Goal: Task Accomplishment & Management: Use online tool/utility

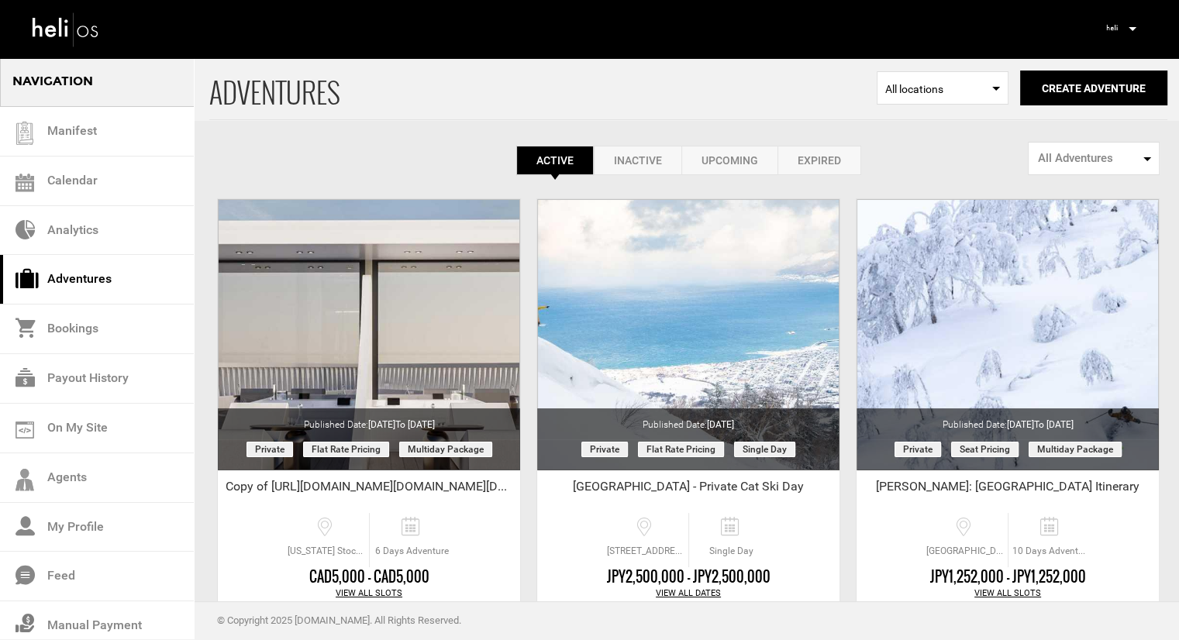
click at [1081, 151] on span "All Adventures" at bounding box center [1089, 158] width 102 height 16
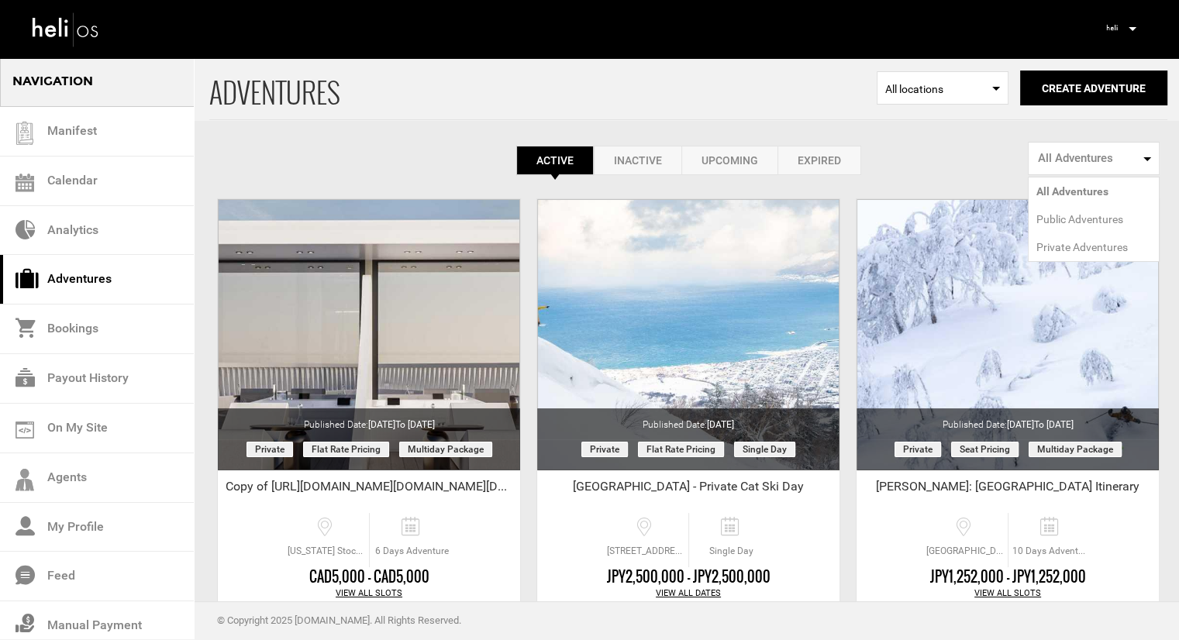
click at [930, 139] on div "Active Inactive Upcoming Expired Active Active Inactive Upcoming Expired Active…" at bounding box center [688, 116] width 958 height 119
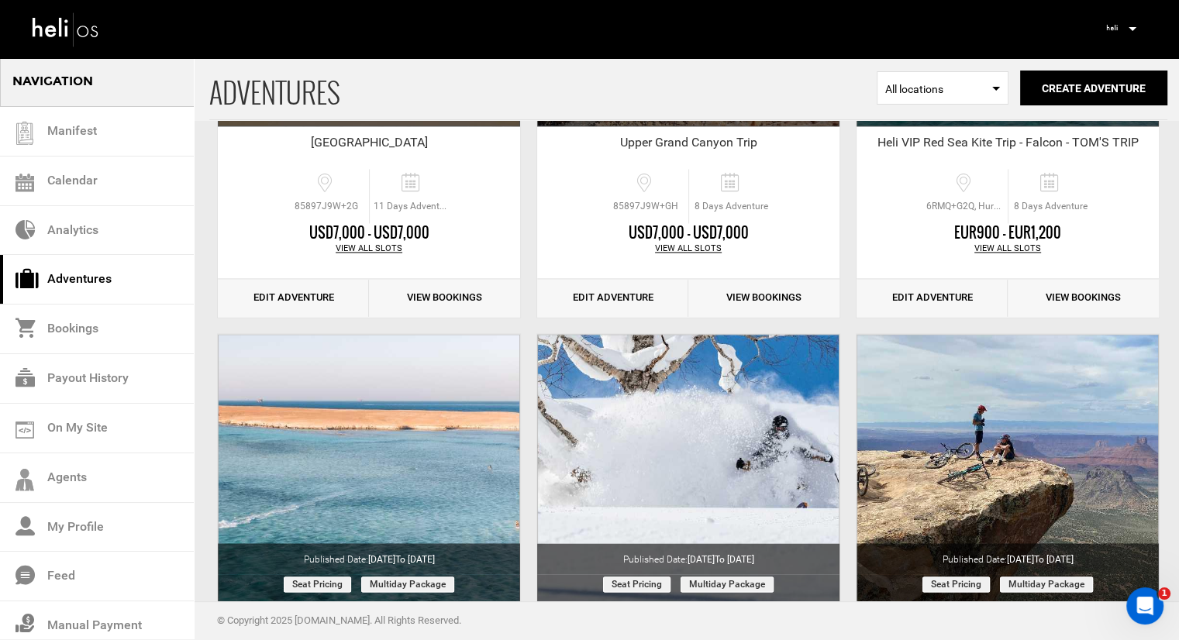
scroll to position [2346, 0]
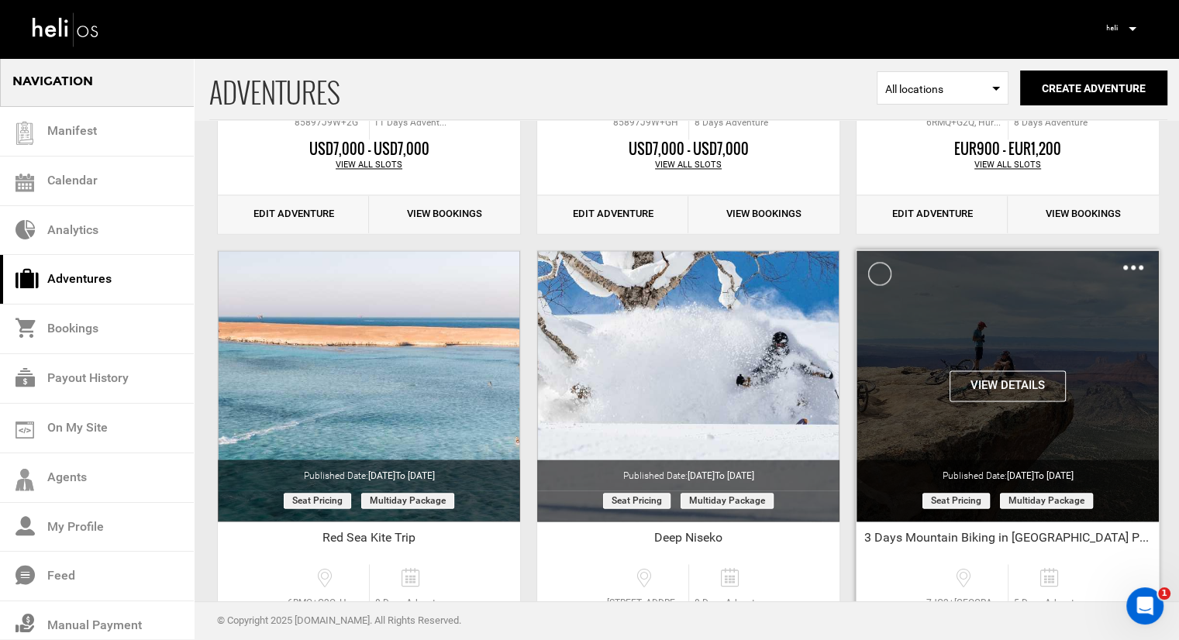
click at [971, 346] on div "View Details Clone De-Activate Share Delete" at bounding box center [1008, 385] width 302 height 271
click at [1123, 264] on div "View Details Clone De-Activate Share Delete" at bounding box center [1008, 263] width 302 height 26
click at [1137, 265] on img at bounding box center [1133, 267] width 20 height 5
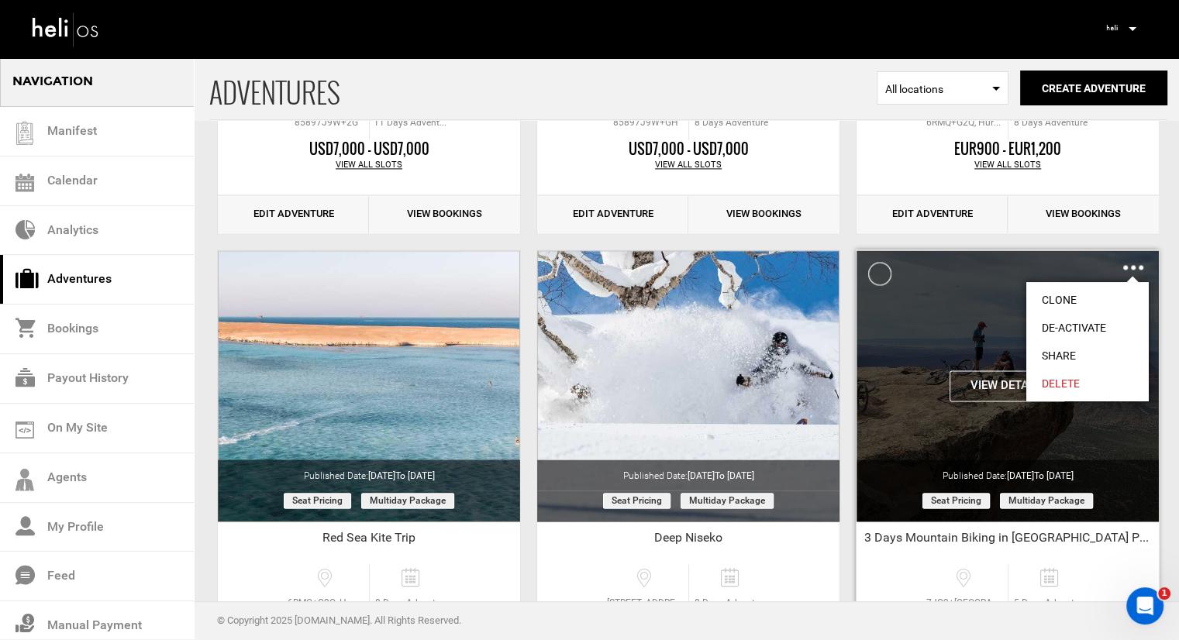
click at [1096, 295] on link "Clone" at bounding box center [1087, 300] width 122 height 28
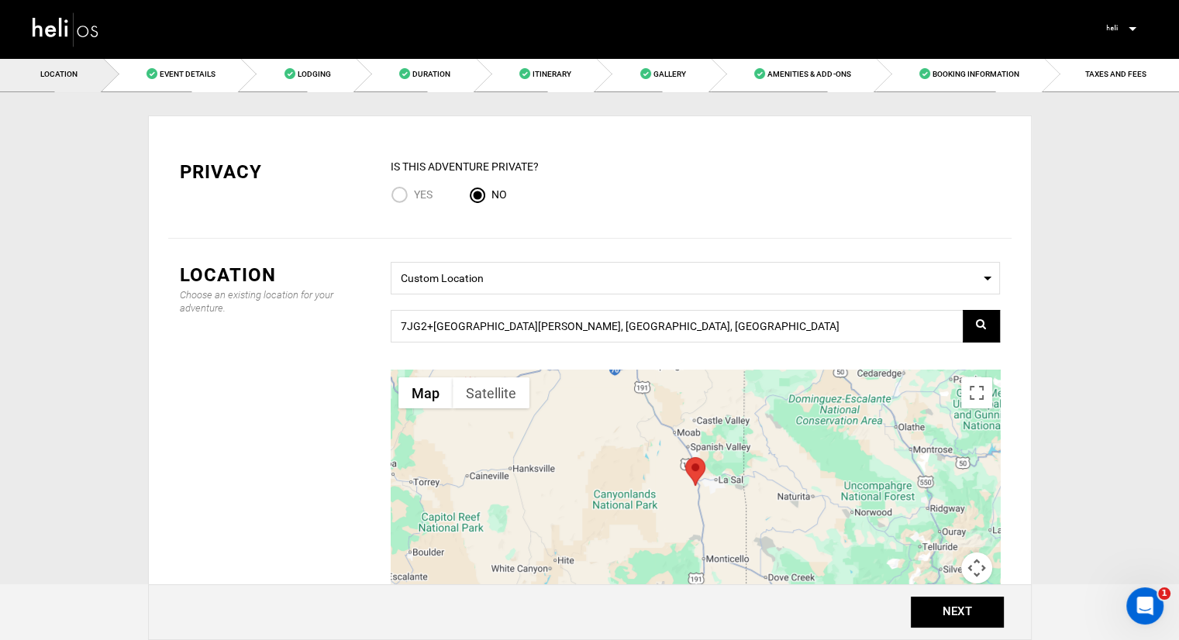
click at [395, 189] on input "Yes" at bounding box center [402, 196] width 23 height 21
radio input "true"
radio input "false"
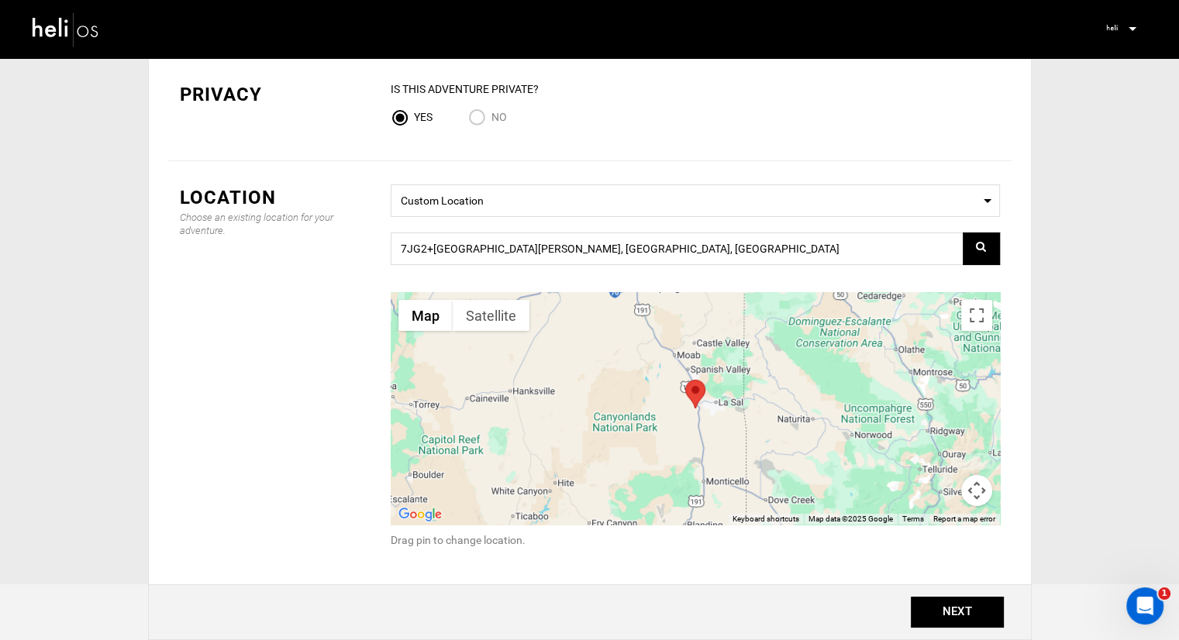
scroll to position [155, 0]
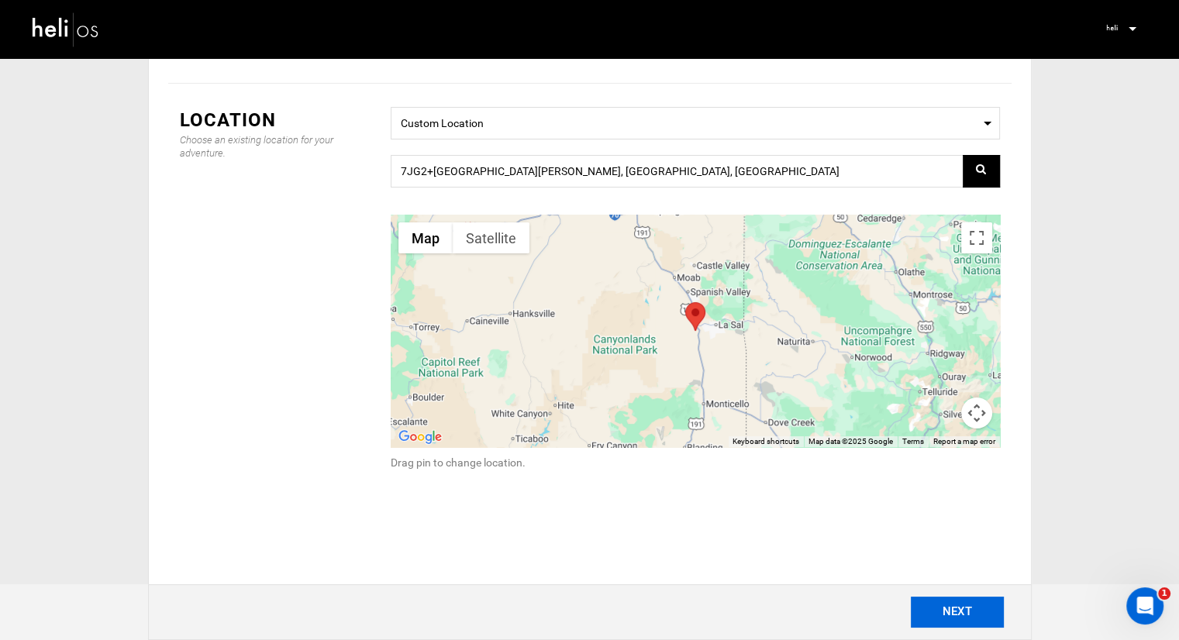
click at [943, 609] on button "NEXT" at bounding box center [957, 612] width 93 height 31
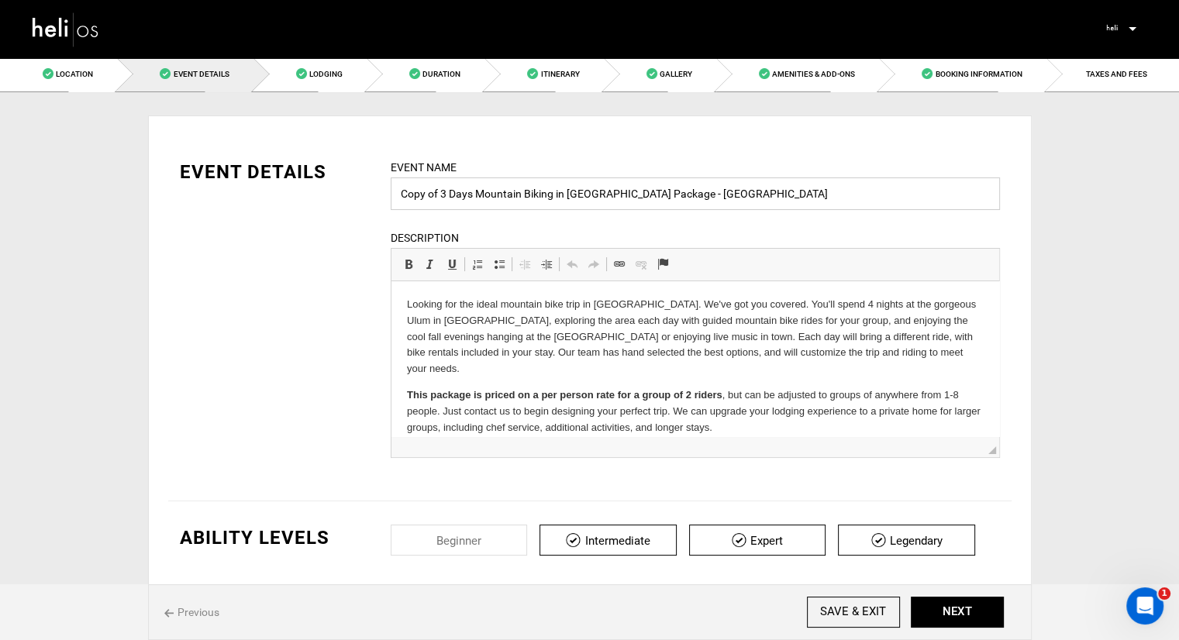
click at [533, 200] on input "Copy of 3 Days Mountain Biking in Moab Package - Ulum" at bounding box center [695, 194] width 609 height 33
drag, startPoint x: 475, startPoint y: 193, endPoint x: 391, endPoint y: 196, distance: 84.6
click at [392, 196] on input "Copy of 3 Days Mountain Biking in Moab Package - Ulum" at bounding box center [695, 194] width 609 height 33
type input "Chris Saine's Mountain Biking in Moab Package - Ulum"
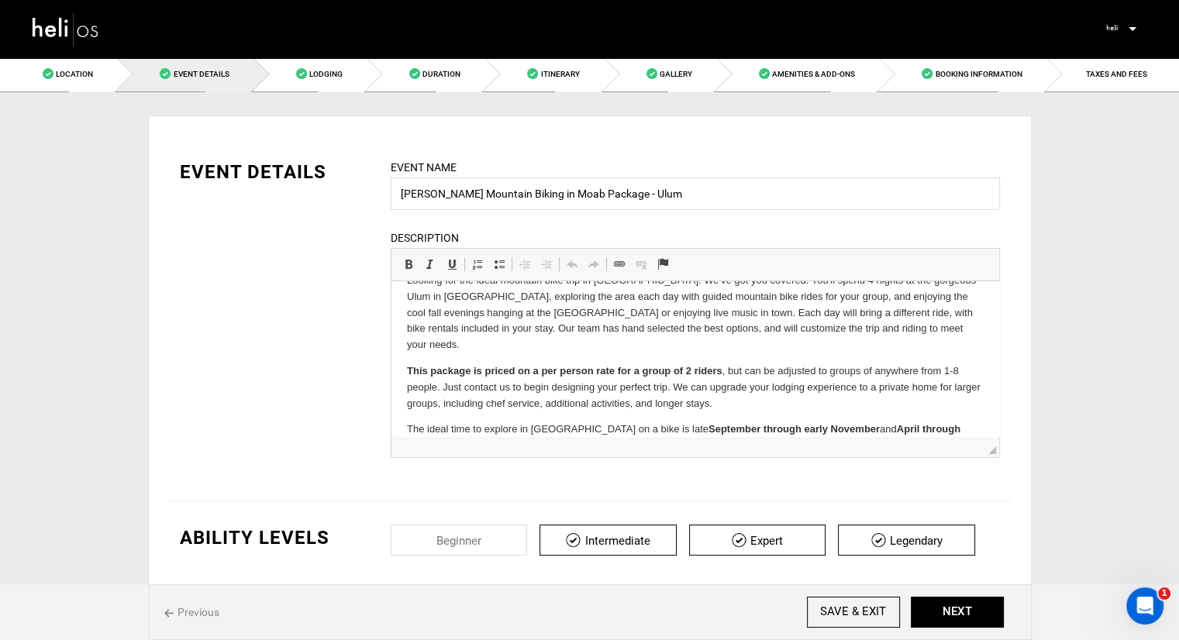
scroll to position [25, 0]
drag, startPoint x: 992, startPoint y: 323, endPoint x: 995, endPoint y: 345, distance: 22.7
click at [756, 398] on body "Looking for the ideal mountain bike trip in Moab. We've got you covered. You'll…" at bounding box center [694, 362] width 577 height 181
drag, startPoint x: 756, startPoint y: 391, endPoint x: 392, endPoint y: 351, distance: 366.5
click at [392, 351] on html "Looking for the ideal mountain bike trip in Moab. We've got you covered. You'll…" at bounding box center [695, 363] width 608 height 212
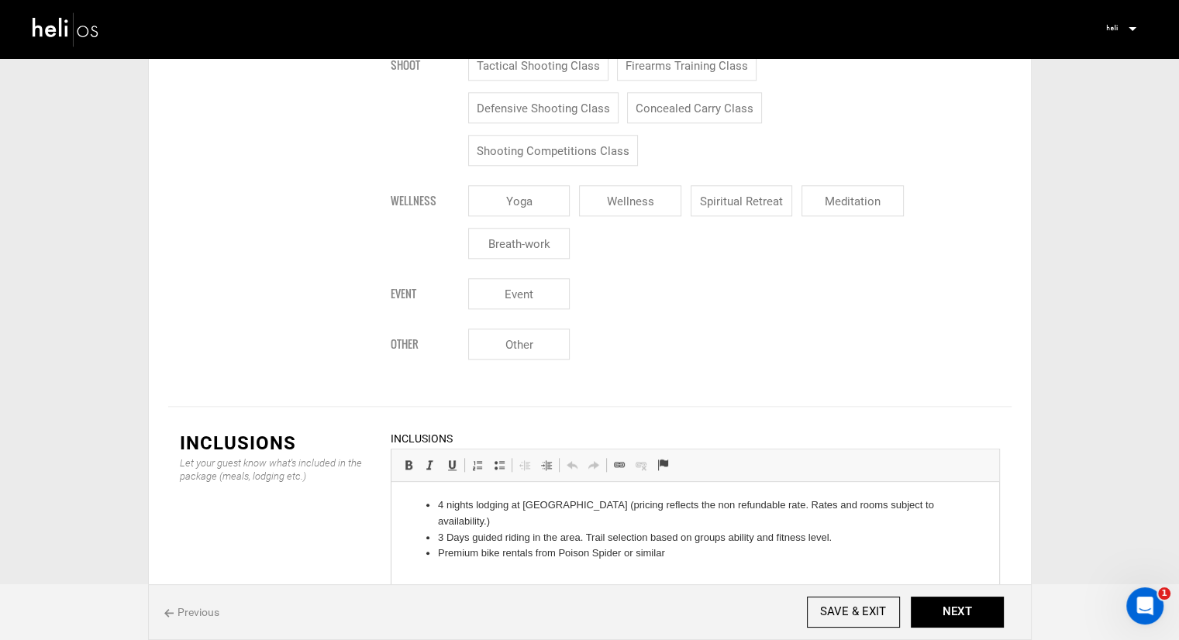
scroll to position [1706, 0]
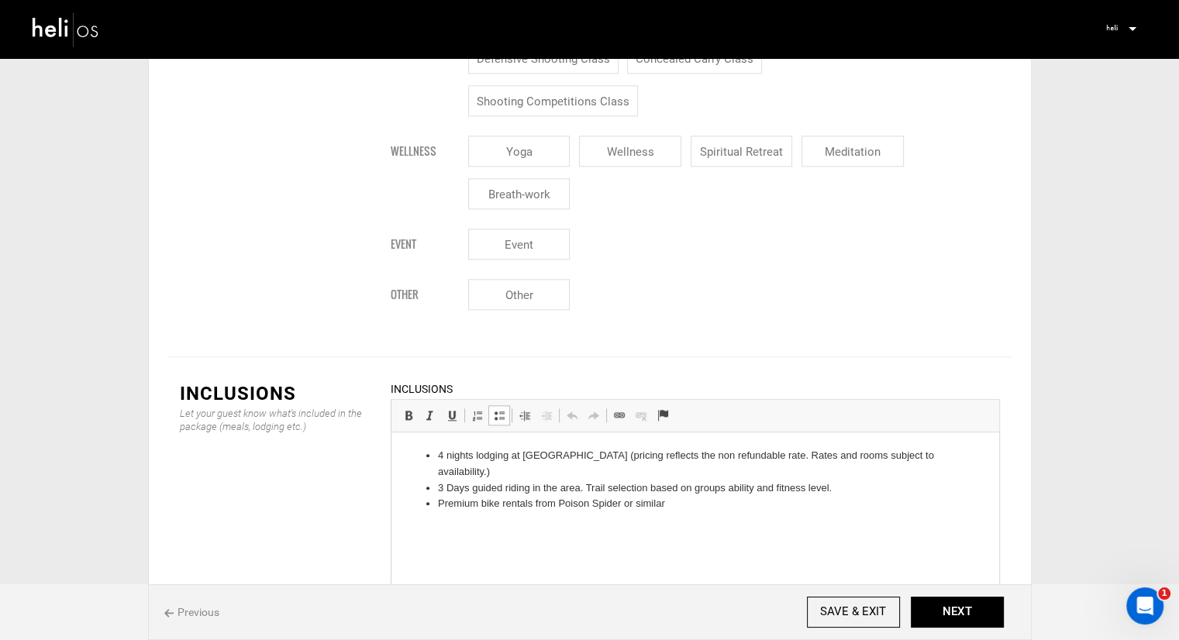
drag, startPoint x: 837, startPoint y: 474, endPoint x: 719, endPoint y: 467, distance: 118.1
click at [775, 481] on li "3 Days guided riding in the area. Trail selection based on groups ability and f…" at bounding box center [694, 489] width 515 height 16
drag, startPoint x: 841, startPoint y: 472, endPoint x: 582, endPoint y: 478, distance: 259.0
click at [582, 481] on li "3 Days guided riding in the area. Trail selection based on groups ability and f…" at bounding box center [694, 489] width 515 height 16
drag, startPoint x: 672, startPoint y: 489, endPoint x: 415, endPoint y: 496, distance: 257.5
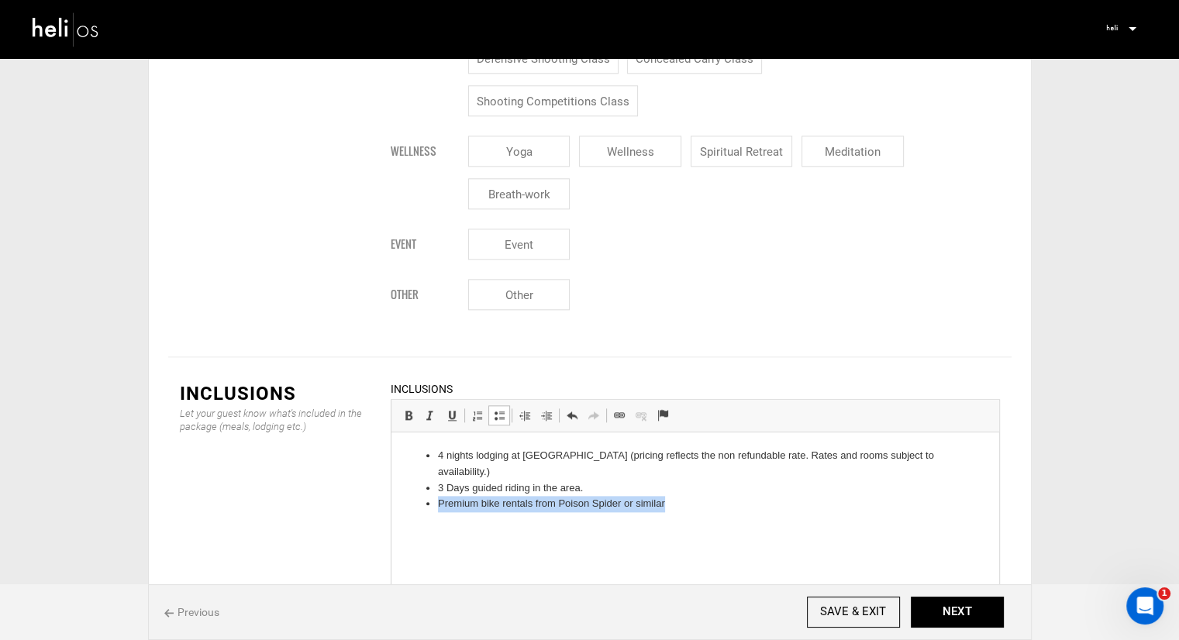
click at [415, 496] on html "4 nights lodging at Ulum Moab (pricing reflects the non refundable rate. Rates …" at bounding box center [695, 480] width 608 height 95
click at [539, 496] on li "Premium bike rentals from Poison Spider or similar" at bounding box center [694, 504] width 515 height 16
drag, startPoint x: 666, startPoint y: 492, endPoint x: 536, endPoint y: 493, distance: 130.3
click at [536, 496] on li "Premium bike rentals from Poison Spider or similar" at bounding box center [694, 504] width 515 height 16
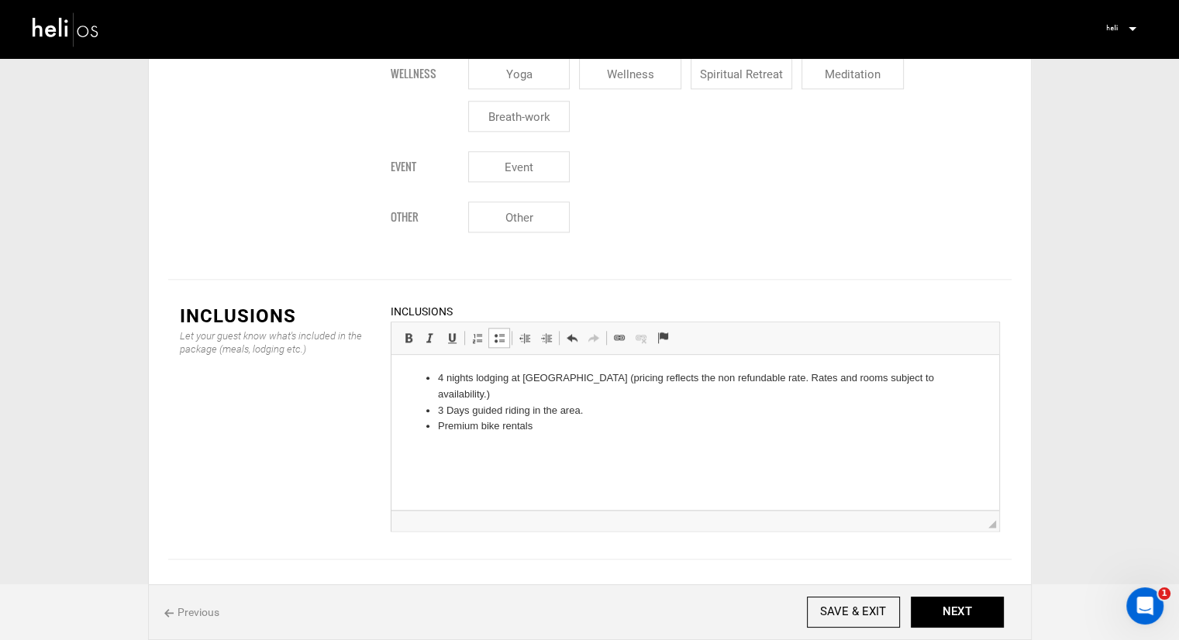
scroll to position [1861, 0]
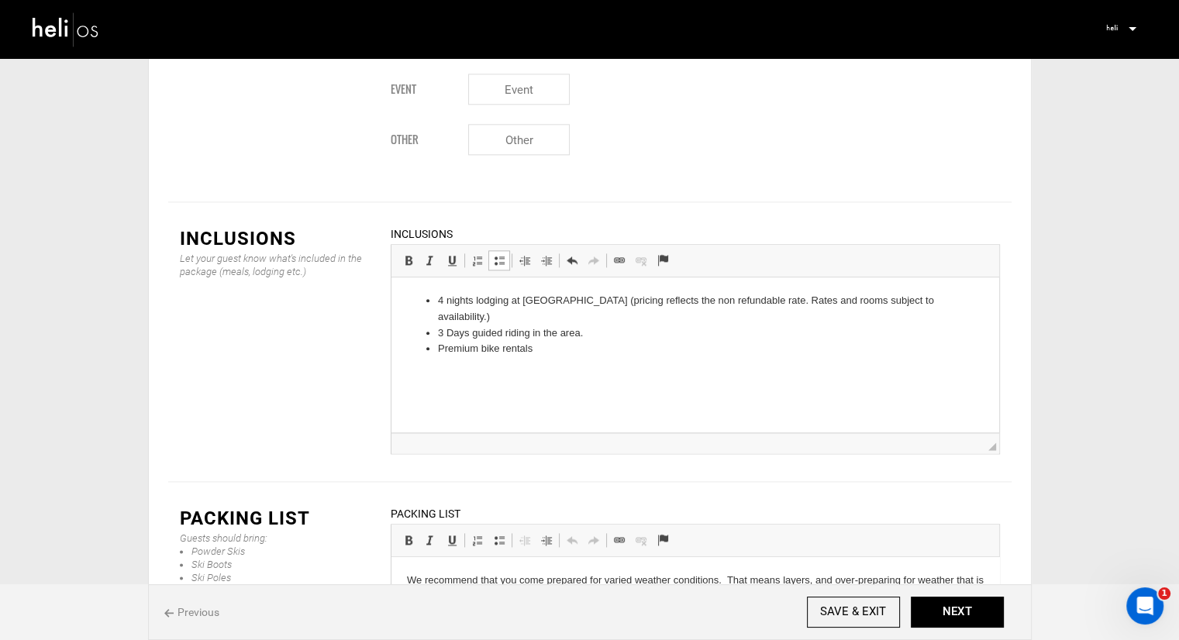
click at [937, 300] on li "4 nights lodging at [GEOGRAPHIC_DATA] (pricing reflects the non refundable rate…" at bounding box center [694, 309] width 515 height 33
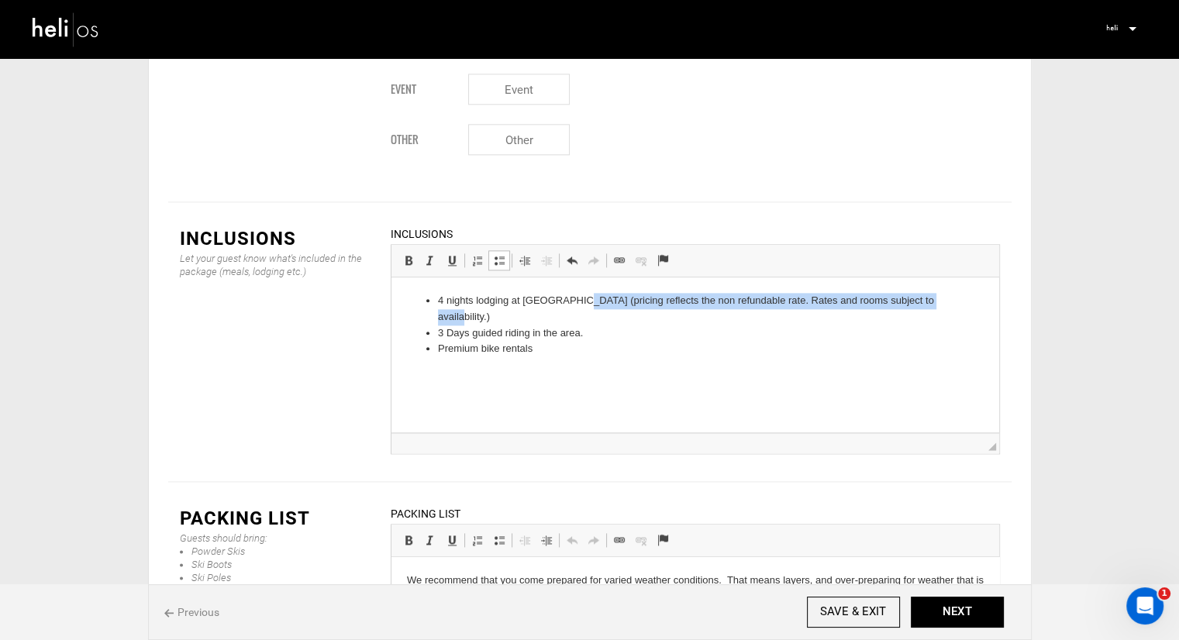
drag, startPoint x: 936, startPoint y: 302, endPoint x: 579, endPoint y: 307, distance: 356.7
click at [579, 307] on li "4 nights lodging at [GEOGRAPHIC_DATA] (pricing reflects the non refundable rate…" at bounding box center [694, 309] width 515 height 33
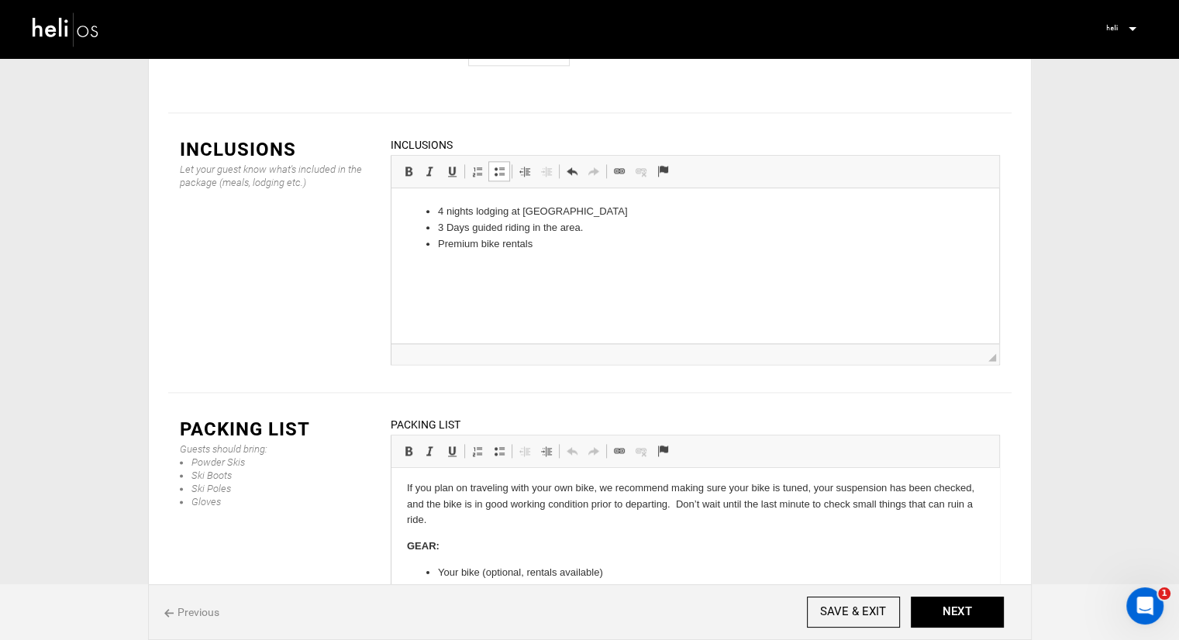
scroll to position [0, 0]
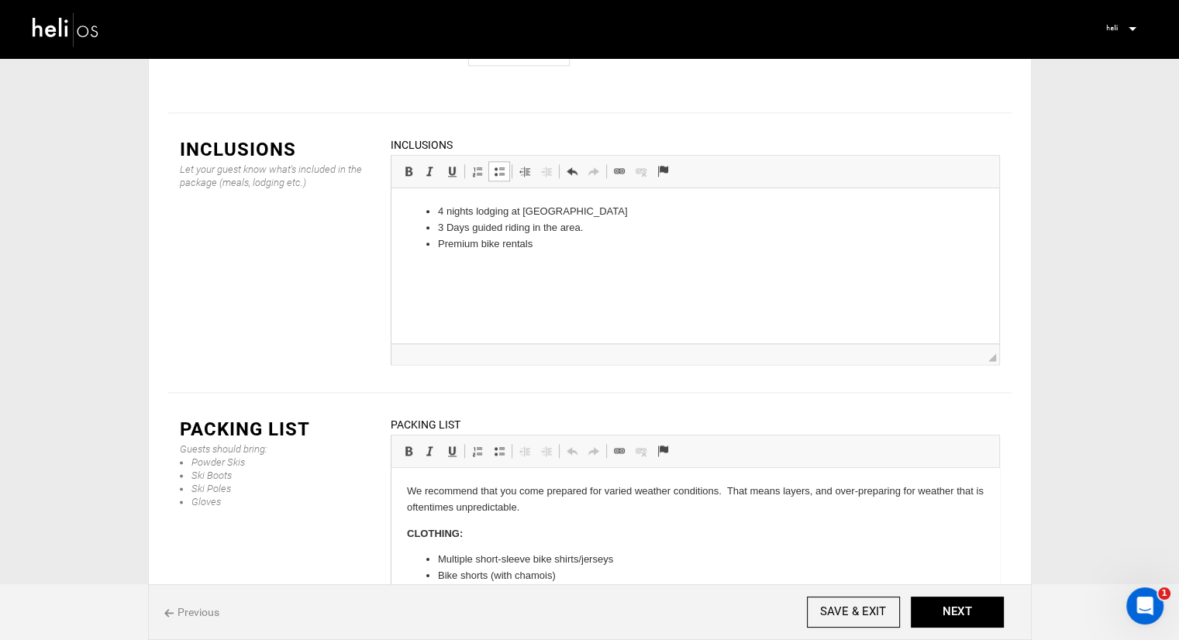
drag, startPoint x: 627, startPoint y: 533, endPoint x: 511, endPoint y: 535, distance: 116.3
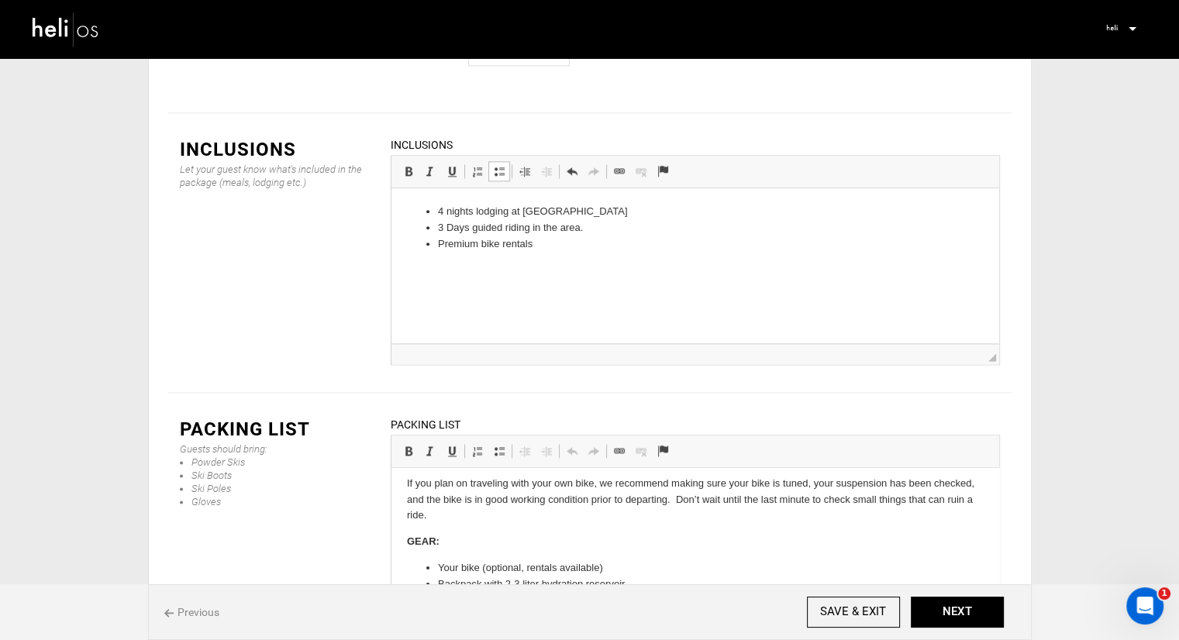
scroll to position [248, 0]
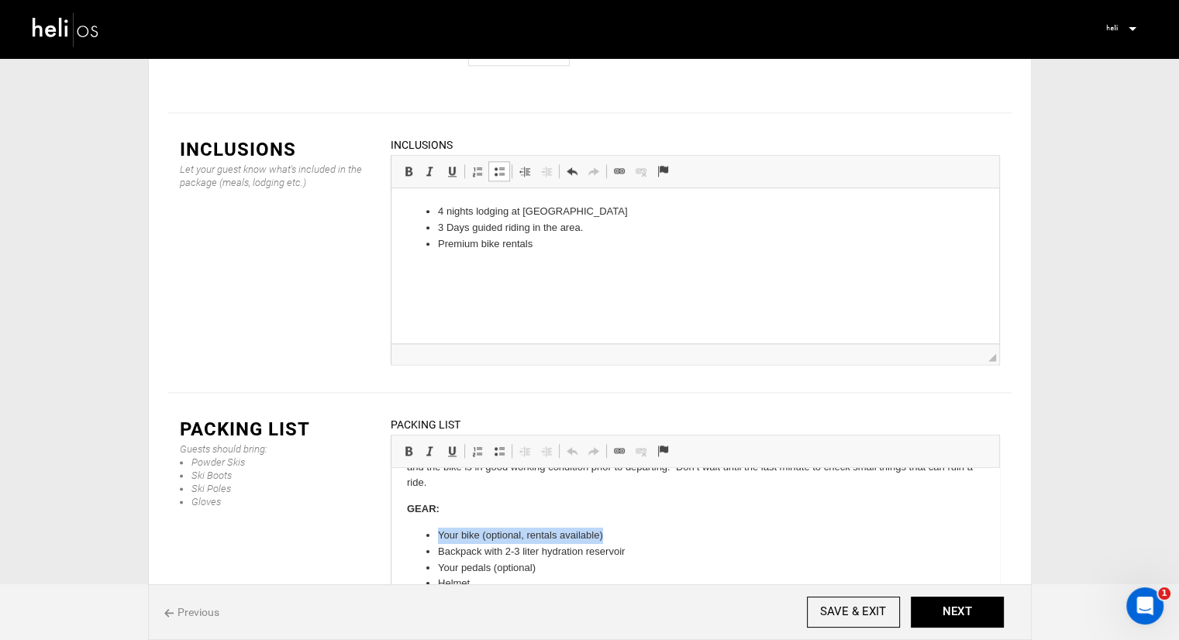
drag, startPoint x: 606, startPoint y: 538, endPoint x: 433, endPoint y: 537, distance: 172.1
click at [433, 537] on ul "Your bike (optional, rentals available) Backpack with 2-3 liter hydration reser…" at bounding box center [694, 568] width 577 height 81
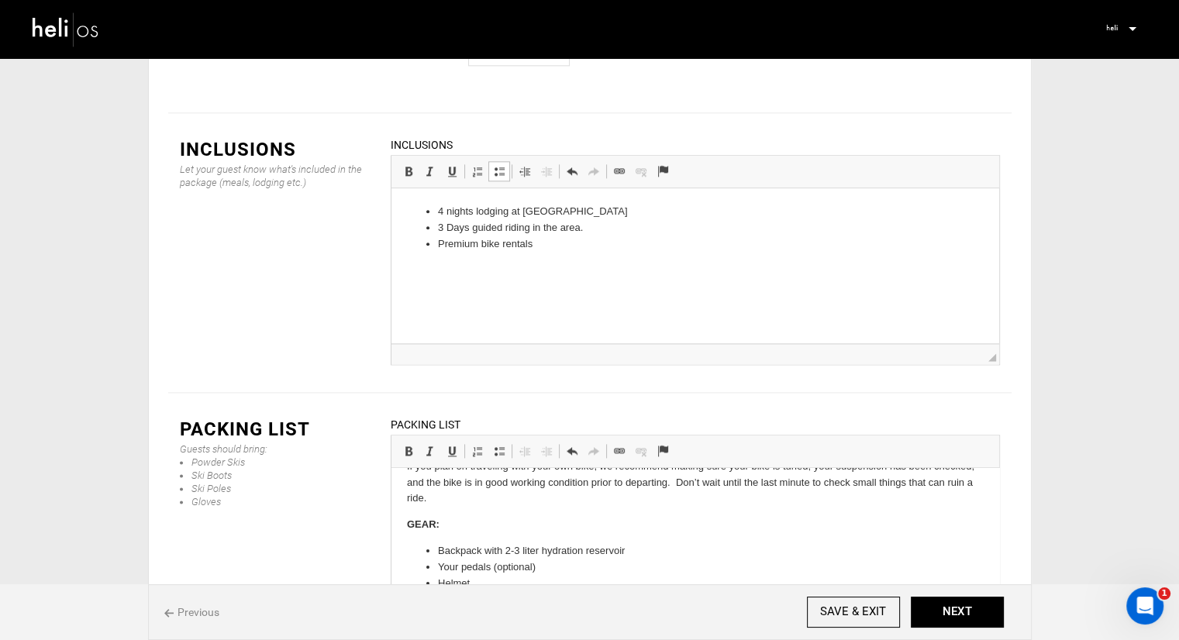
scroll to position [233, 0]
click at [961, 613] on button "NEXT" at bounding box center [957, 612] width 93 height 31
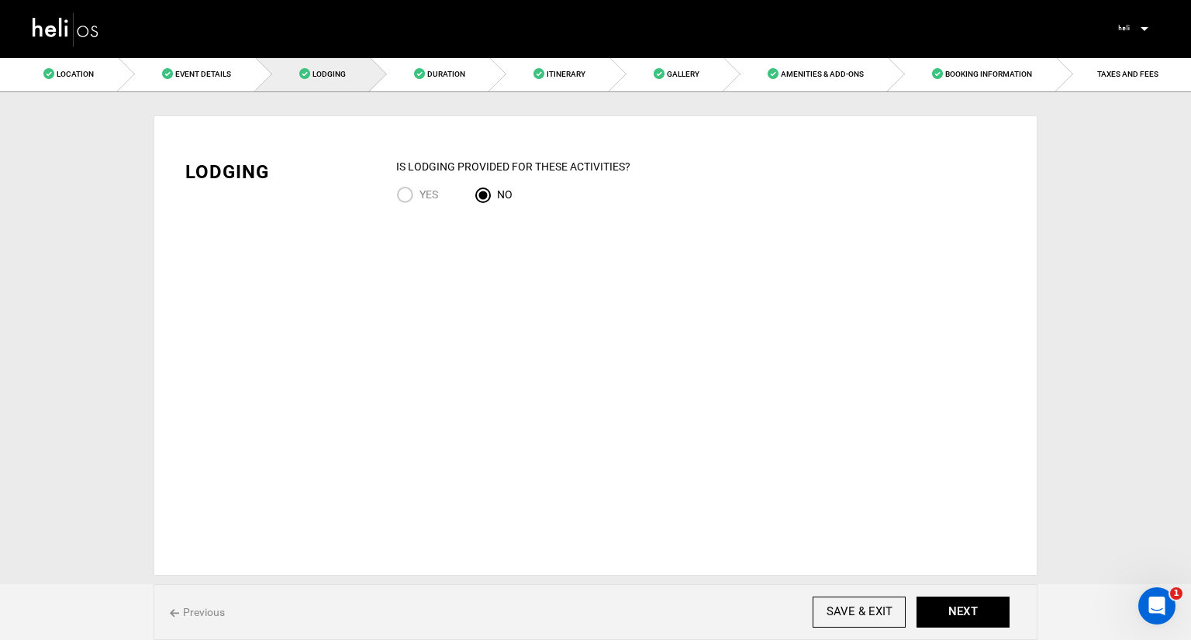
click at [402, 191] on input "YES" at bounding box center [407, 196] width 23 height 21
radio input "true"
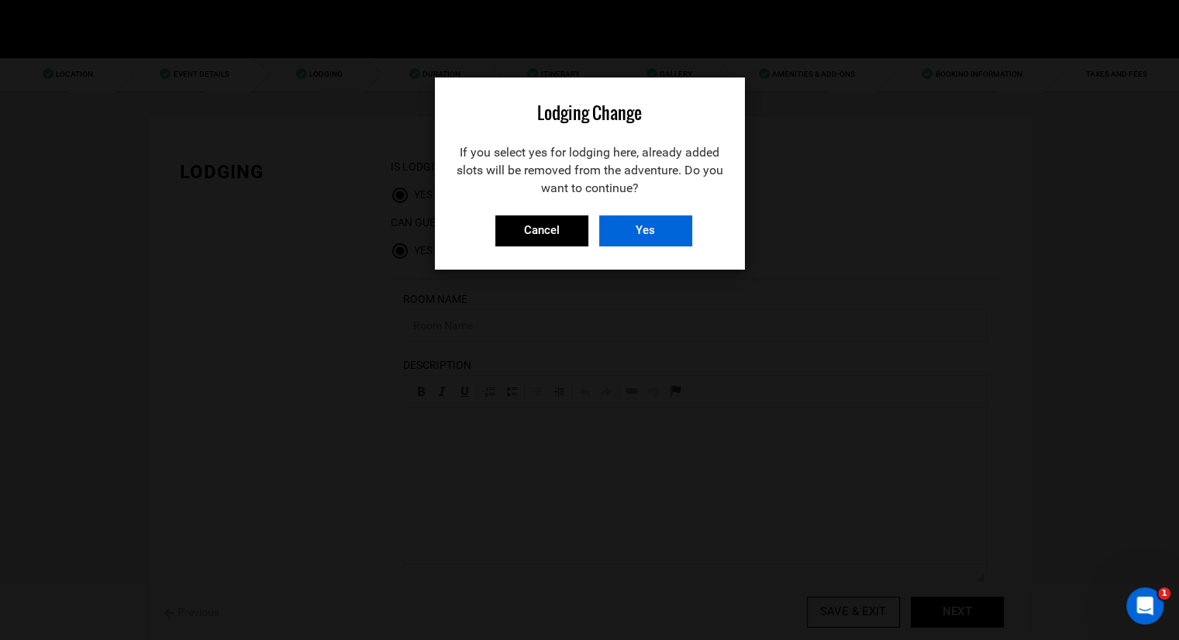
click at [664, 233] on input "Yes" at bounding box center [645, 231] width 93 height 31
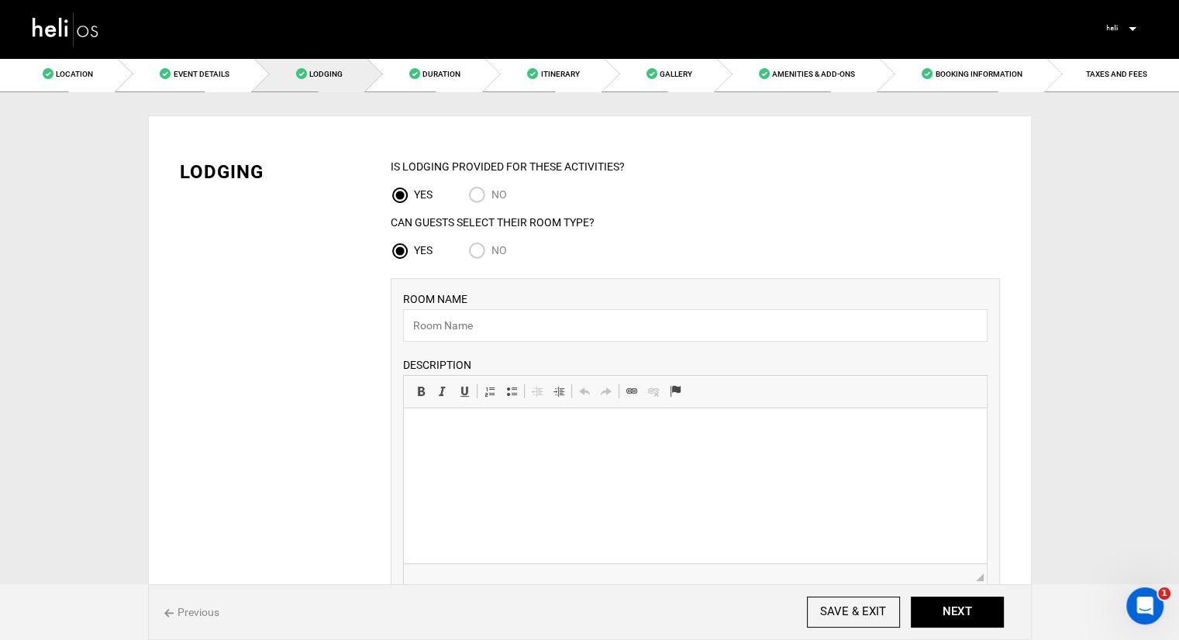
click at [477, 253] on input "No" at bounding box center [479, 252] width 23 height 21
radio input "true"
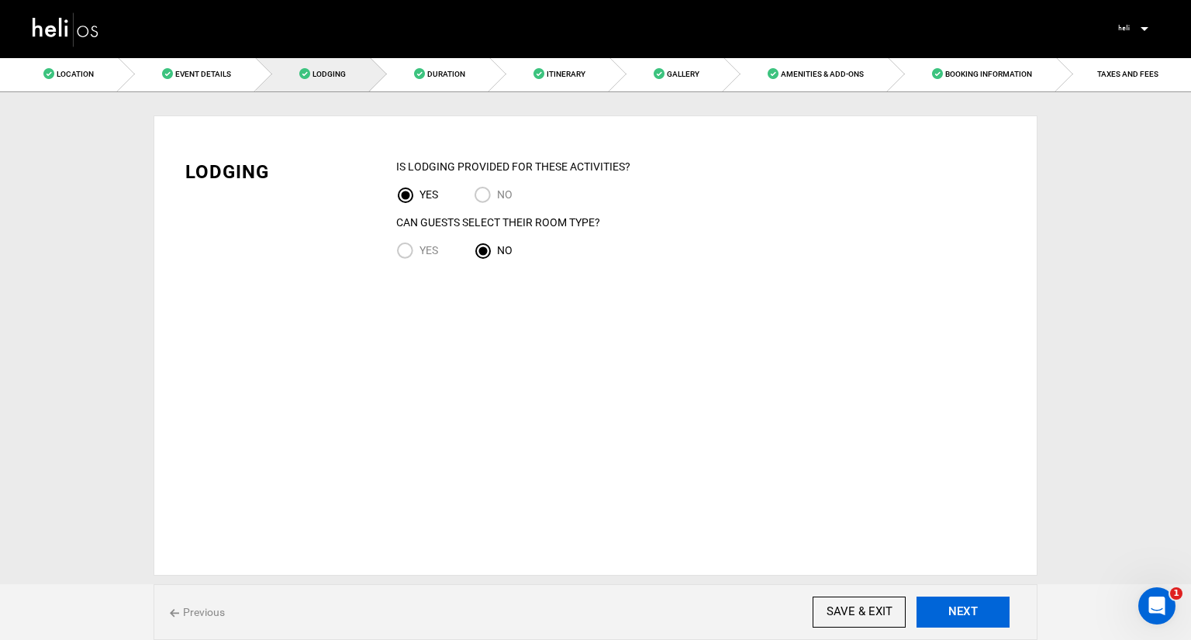
click at [955, 615] on button "NEXT" at bounding box center [962, 612] width 93 height 31
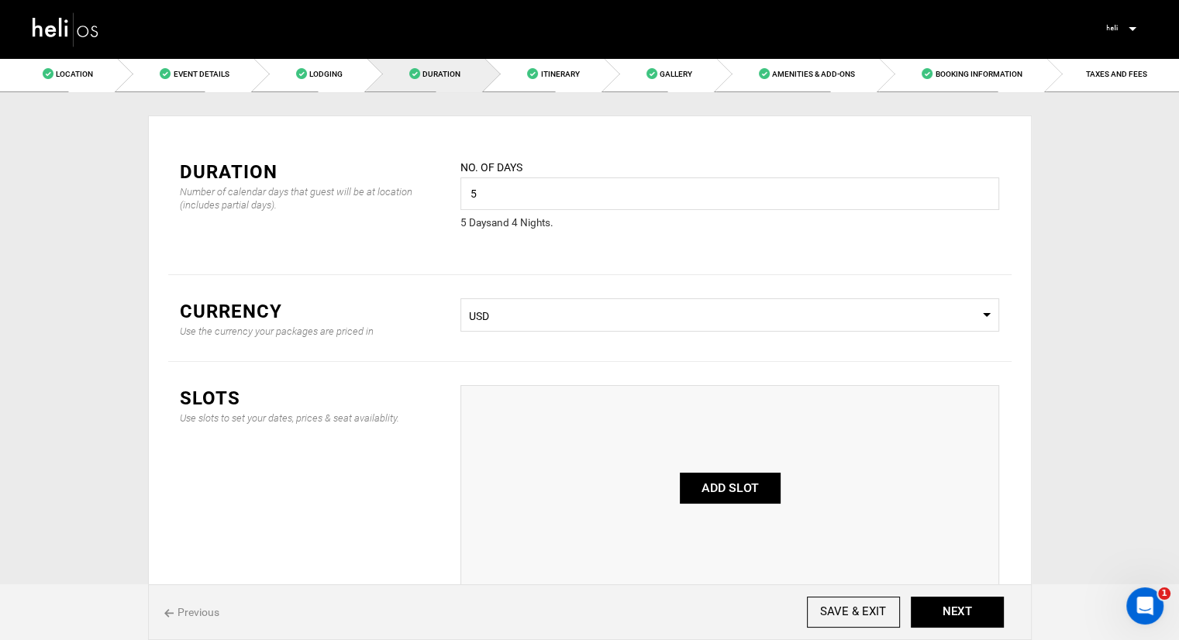
click at [596, 317] on span "USD" at bounding box center [730, 317] width 522 height 16
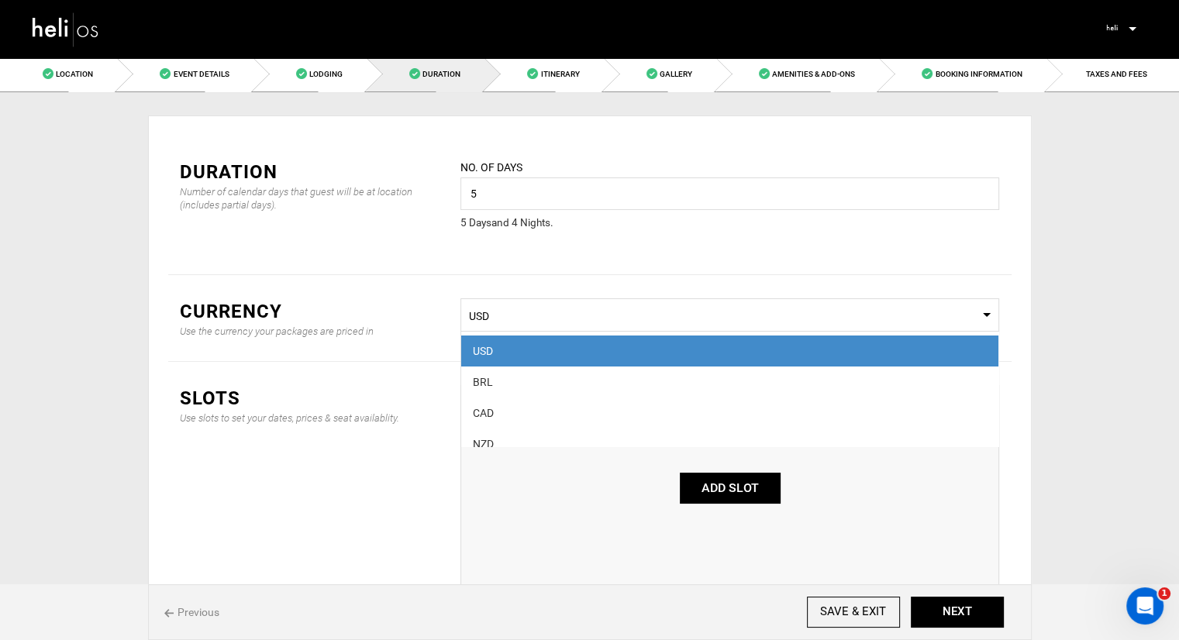
click at [596, 317] on span "USD" at bounding box center [730, 317] width 522 height 16
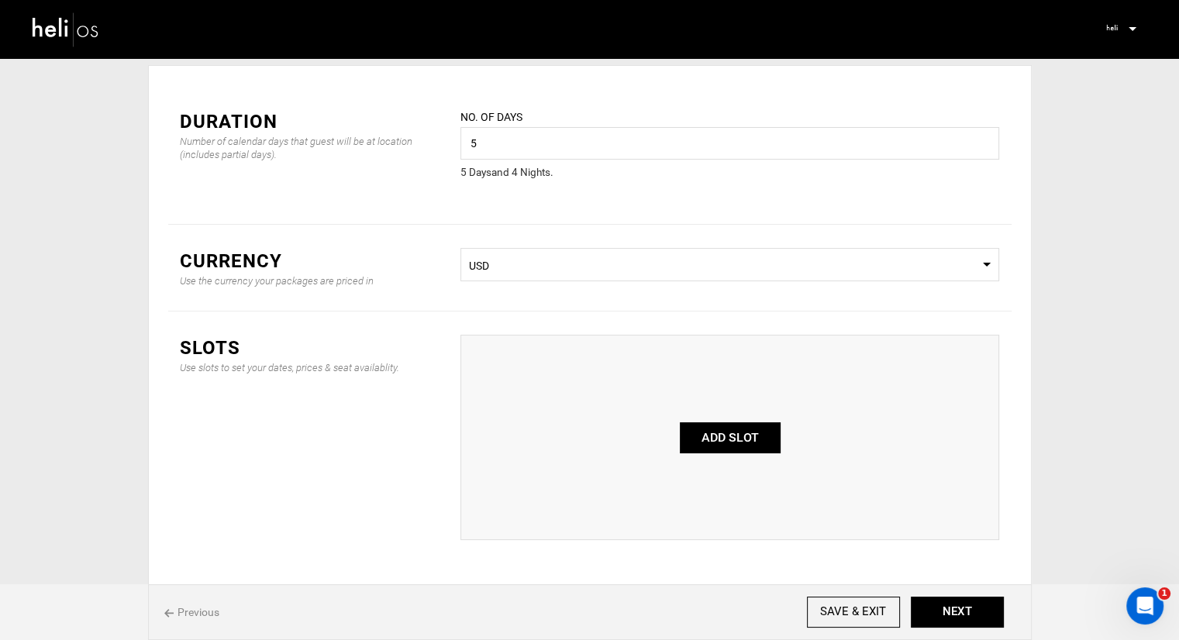
scroll to position [78, 0]
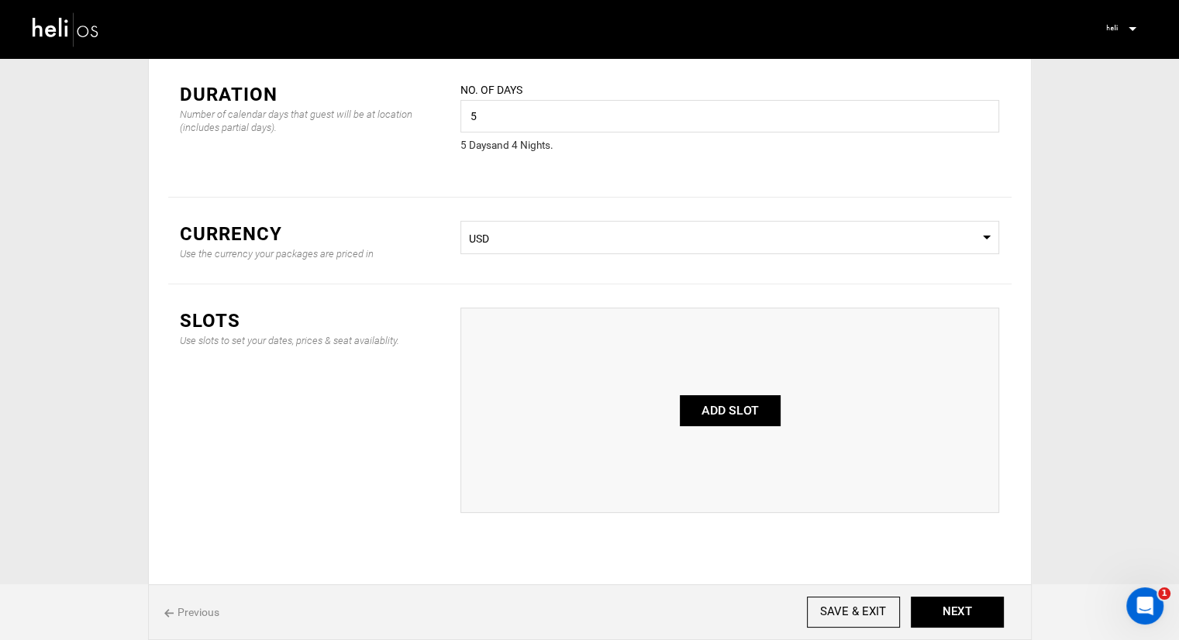
click at [722, 423] on button "ADD SLOT" at bounding box center [730, 410] width 101 height 31
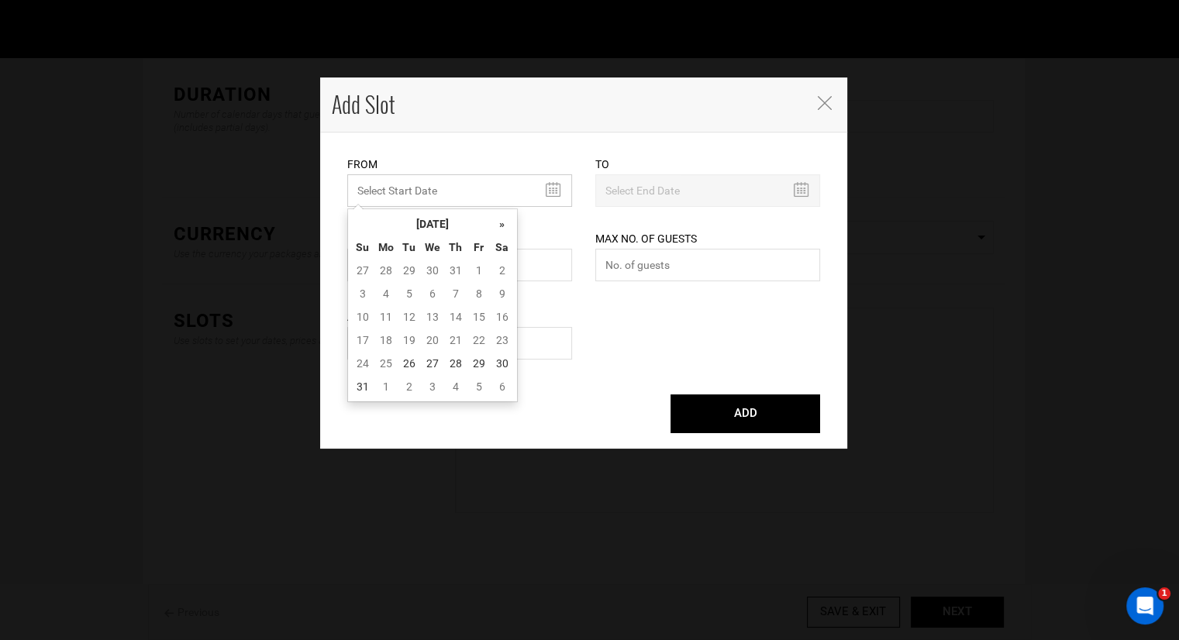
click at [483, 184] on input "MINIMUM NUMBER OF NIGHTS" at bounding box center [459, 190] width 225 height 33
click at [500, 223] on th "»" at bounding box center [502, 223] width 23 height 23
click at [433, 339] on td "22" at bounding box center [432, 340] width 23 height 23
type input "10/22/2025"
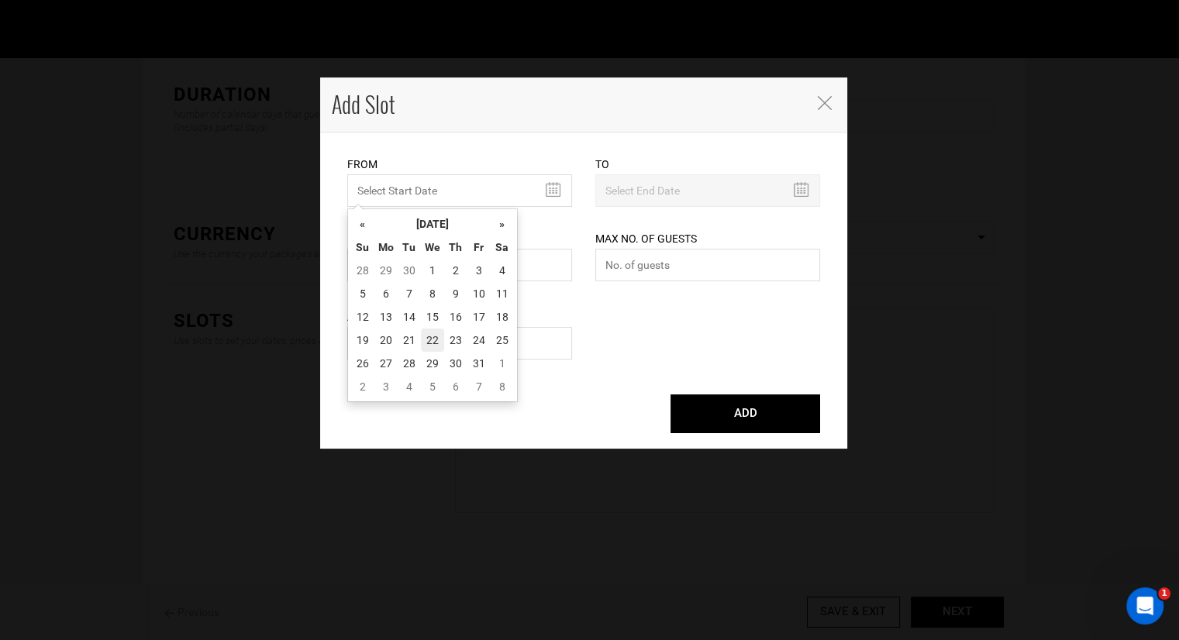
type input "10/26/2025"
click at [547, 184] on input "10/22/2025" at bounding box center [459, 190] width 225 height 33
click at [453, 340] on td "23" at bounding box center [455, 340] width 23 height 23
type input "10/23/2025"
type input "10/27/2025"
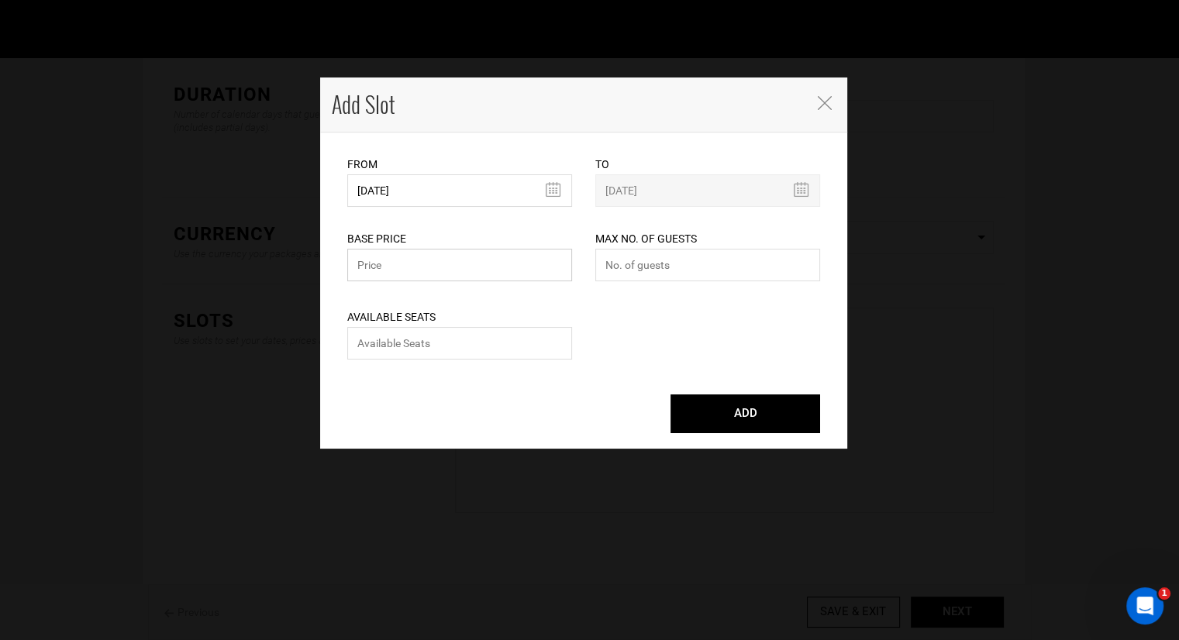
click at [468, 264] on input "text" at bounding box center [459, 265] width 225 height 33
type input "4000"
click at [460, 355] on input "number" at bounding box center [459, 343] width 225 height 33
click at [465, 346] on input "number" at bounding box center [459, 343] width 225 height 33
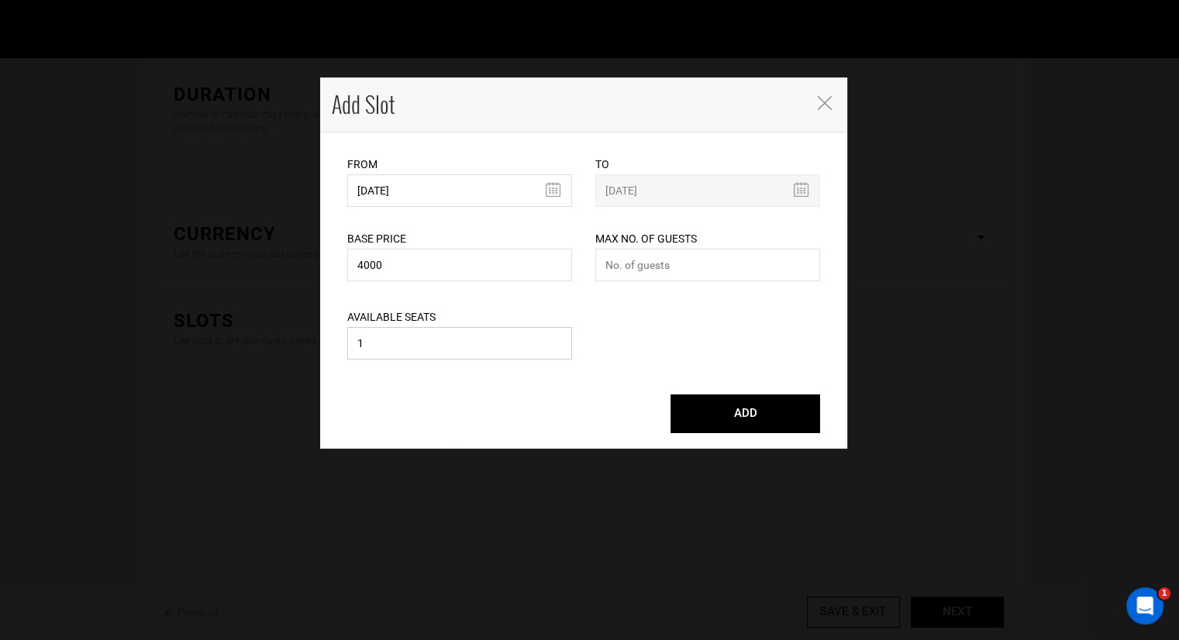
type input "1"
click at [561, 303] on div "Available Seats 1 Please enter available seats. Available seats can not exceed …" at bounding box center [459, 324] width 225 height 78
click at [645, 260] on input "number" at bounding box center [707, 265] width 225 height 33
type input "1"
click at [617, 298] on div "Available Seats 1 Please enter available seats. Available seats can not exceed …" at bounding box center [584, 324] width 496 height 78
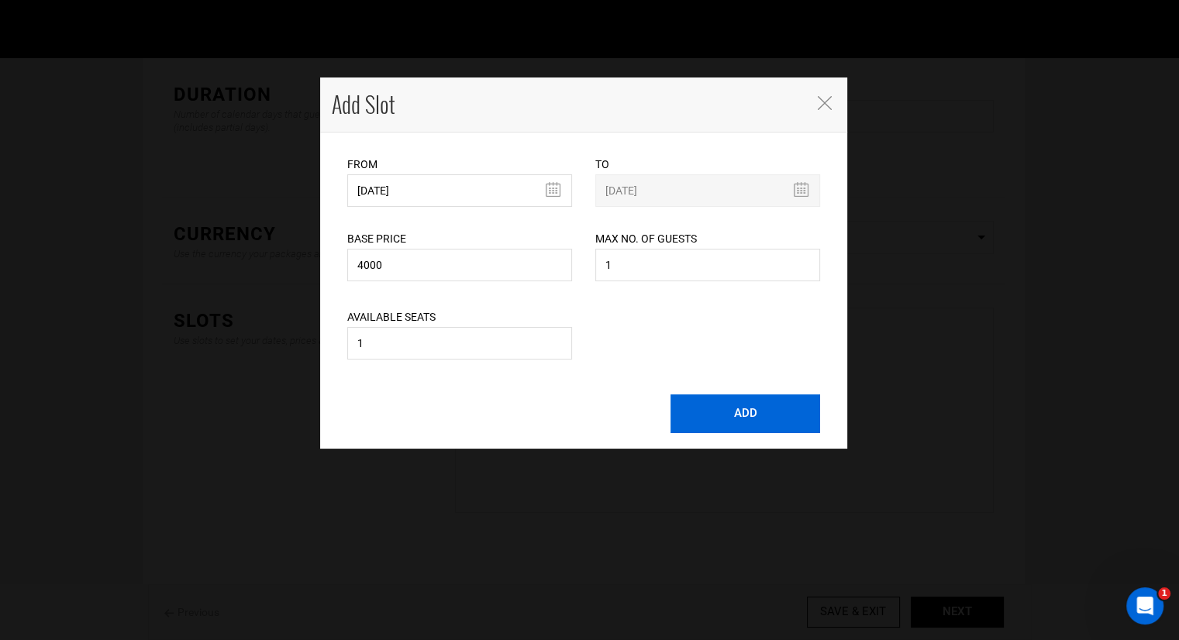
click at [750, 411] on button "ADD" at bounding box center [746, 414] width 150 height 39
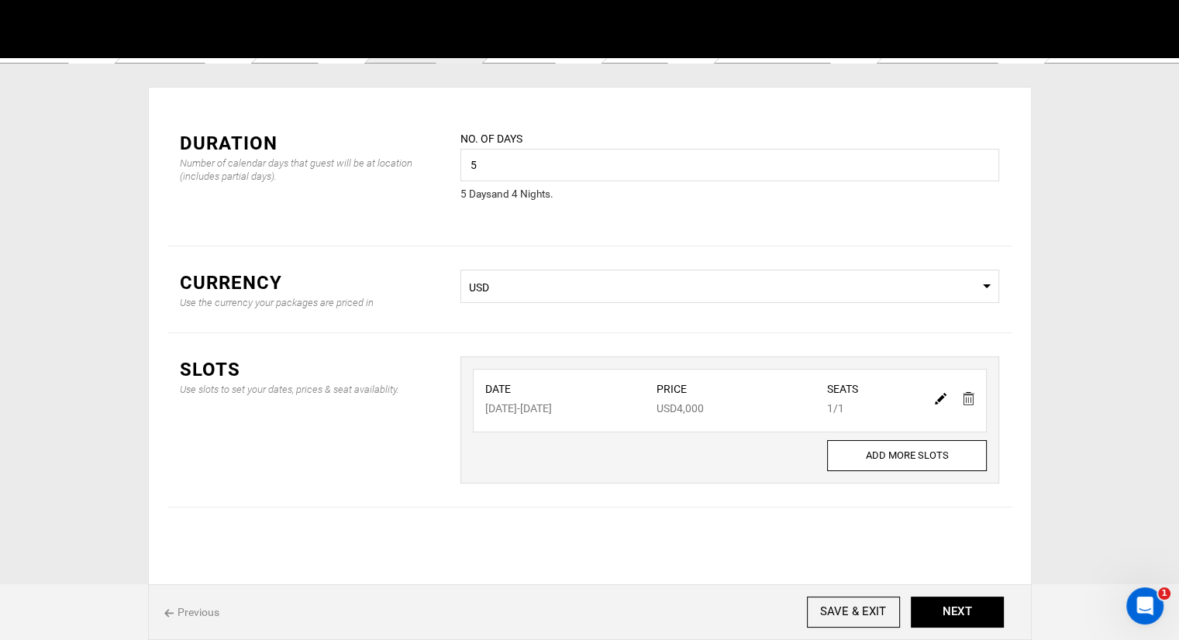
scroll to position [28, 0]
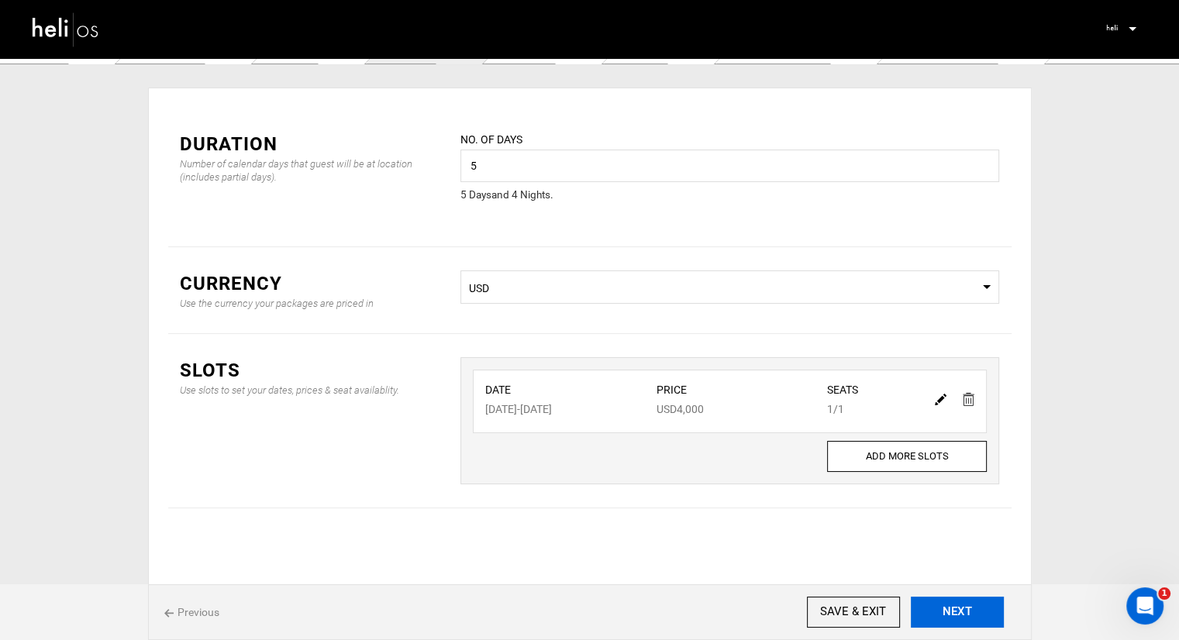
click at [952, 609] on button "NEXT" at bounding box center [957, 612] width 93 height 31
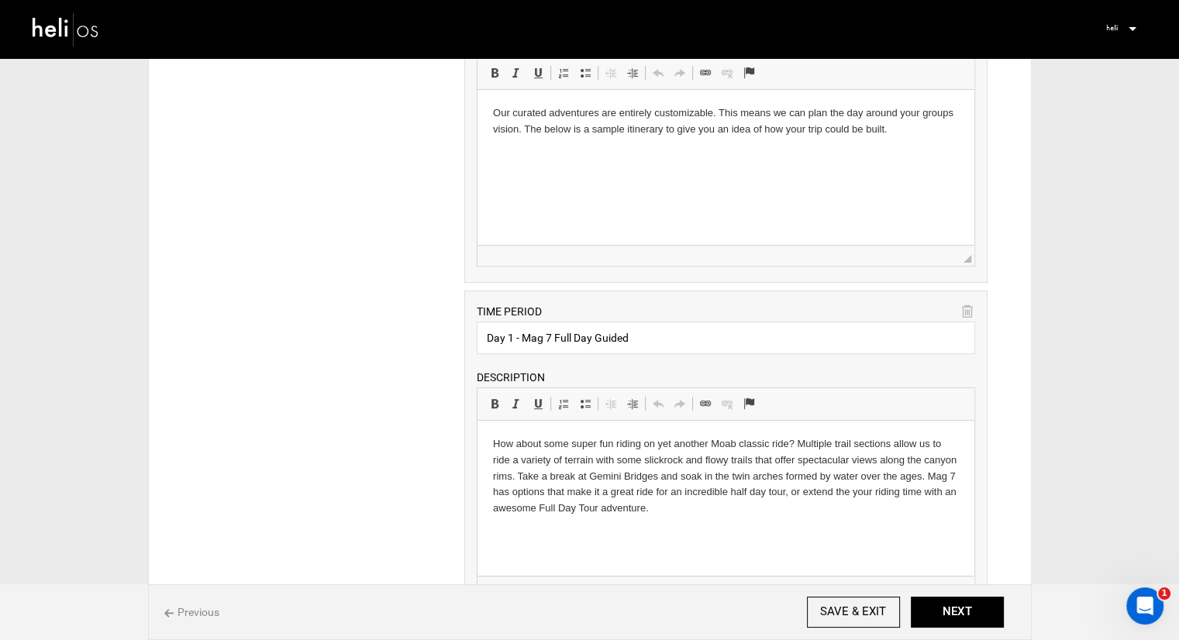
scroll to position [525, 0]
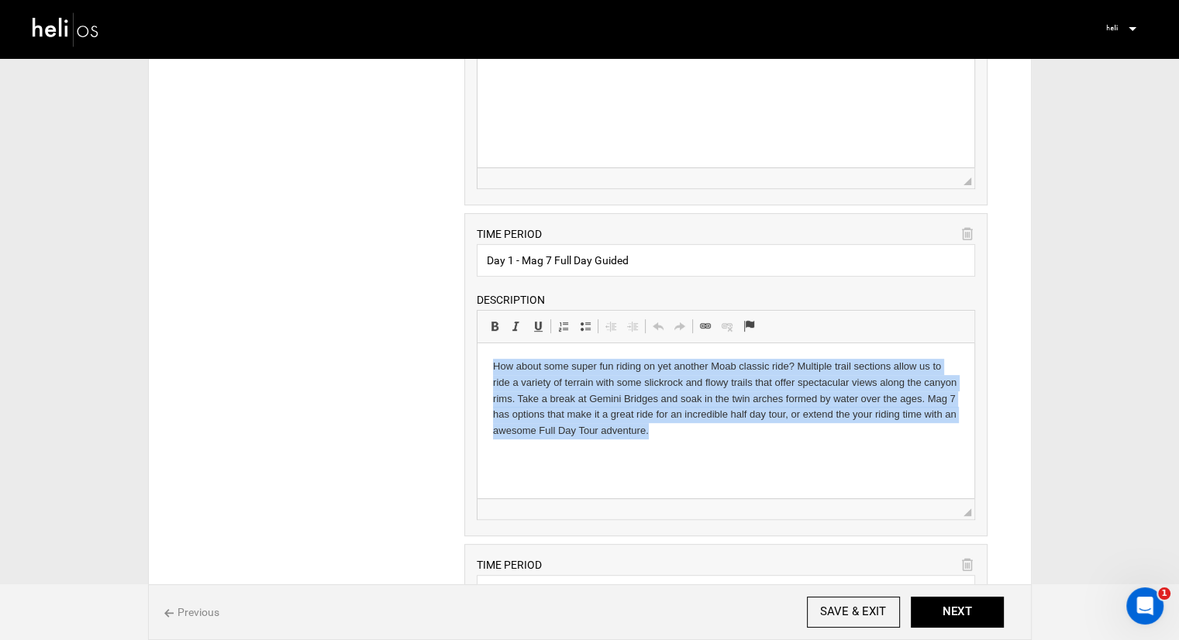
drag, startPoint x: 666, startPoint y: 430, endPoint x: 473, endPoint y: 357, distance: 206.3
click at [478, 357] on html "How about some super fun riding on yet another Moab classic ride? Multiple trai…" at bounding box center [726, 399] width 497 height 112
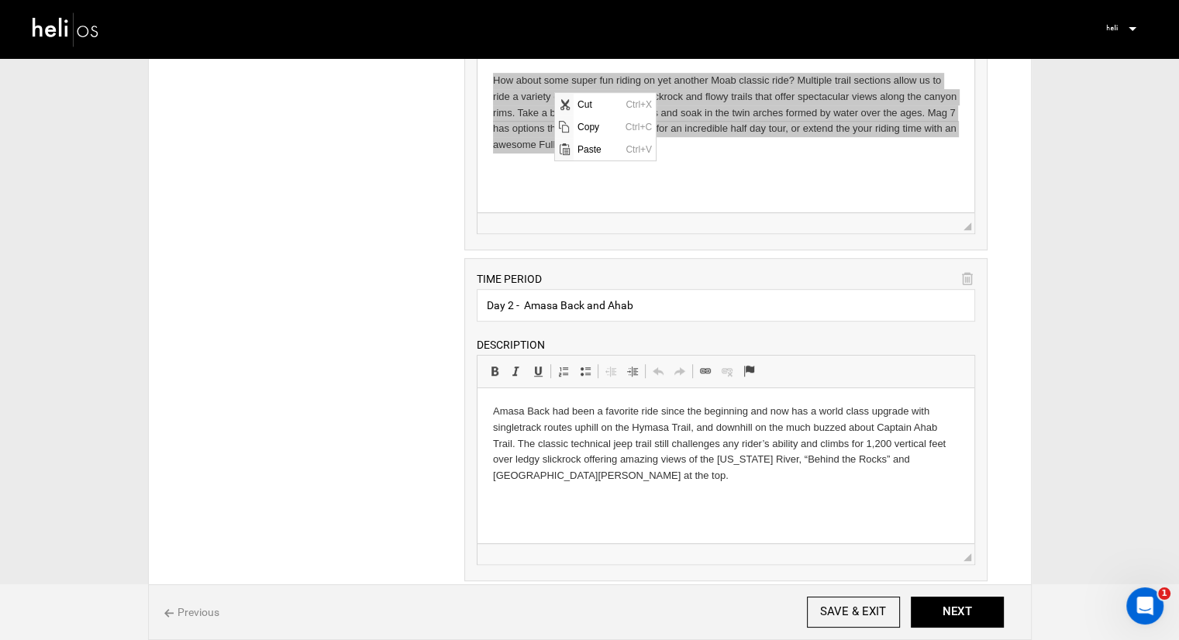
scroll to position [835, 0]
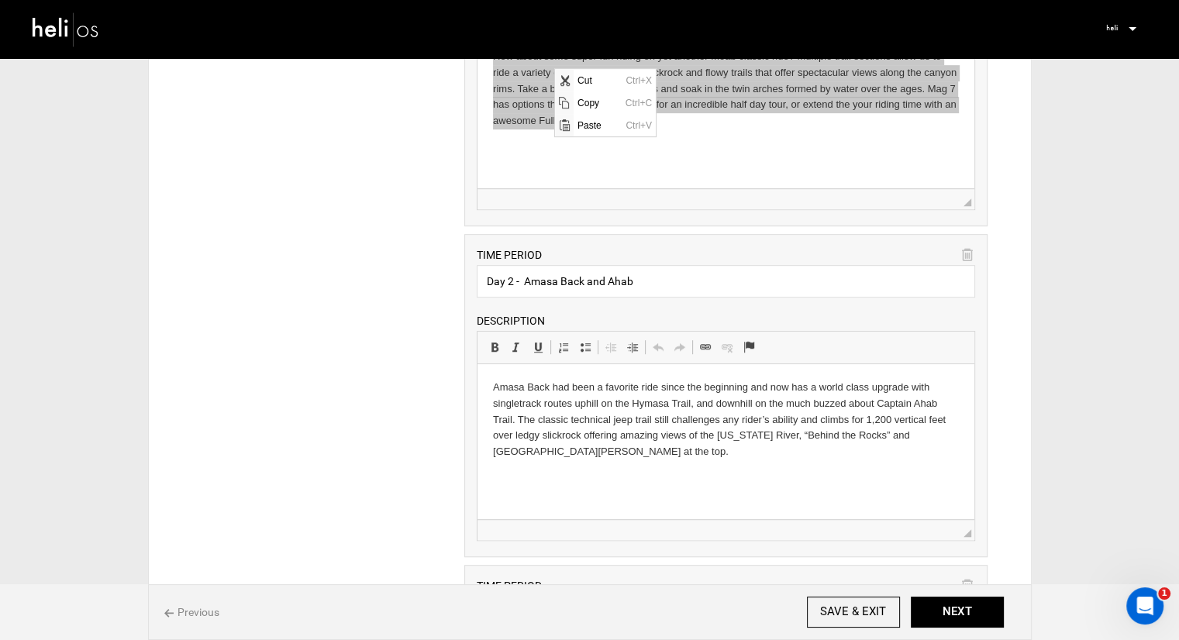
click at [568, 428] on p "Amasa Back had been a favorite ride since the beginning and now has a world cla…" at bounding box center [726, 420] width 466 height 81
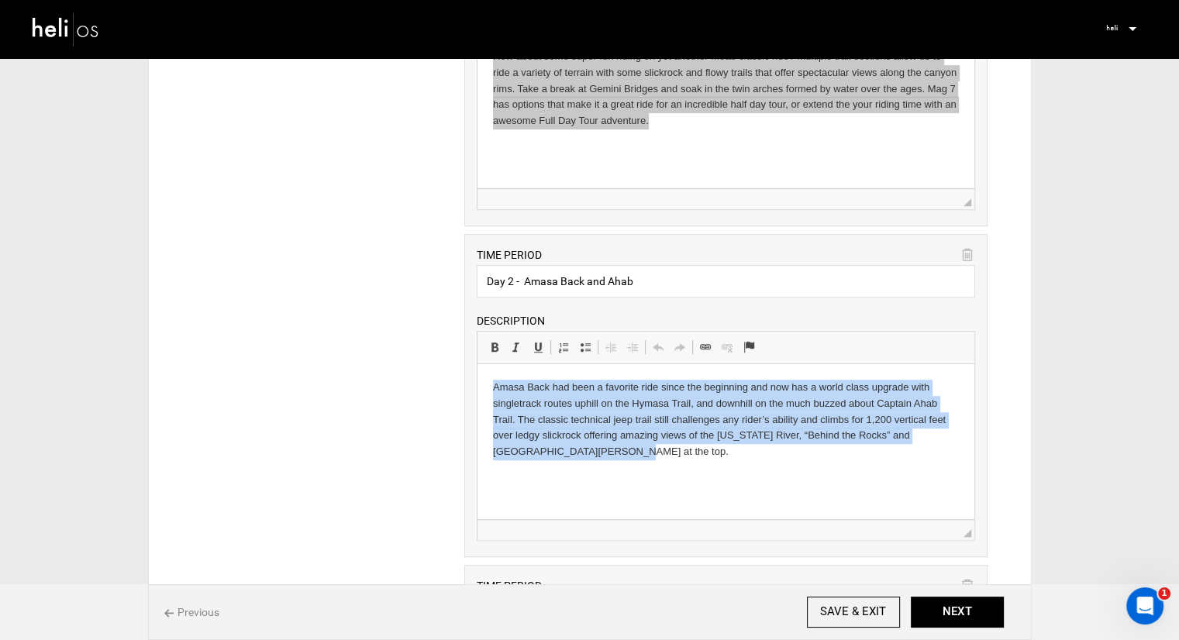
click at [568, 428] on p "Amasa Back had been a favorite ride since the beginning and now has a world cla…" at bounding box center [726, 420] width 466 height 81
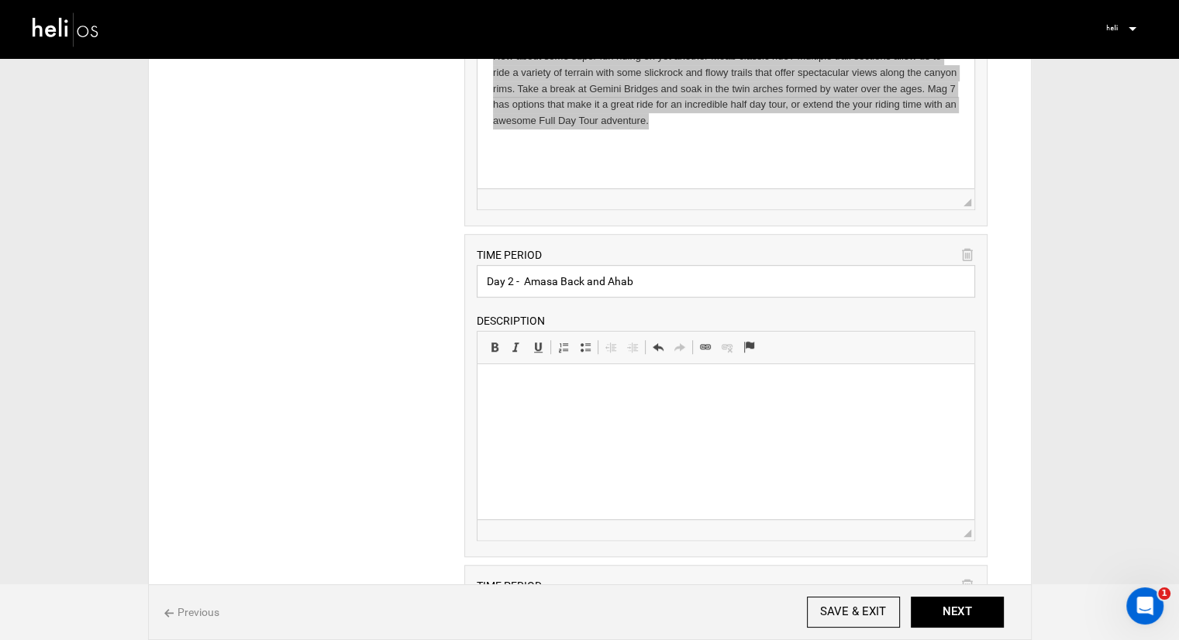
click at [560, 282] on input "Day 2 - Amasa Back and Ahab" at bounding box center [726, 281] width 499 height 33
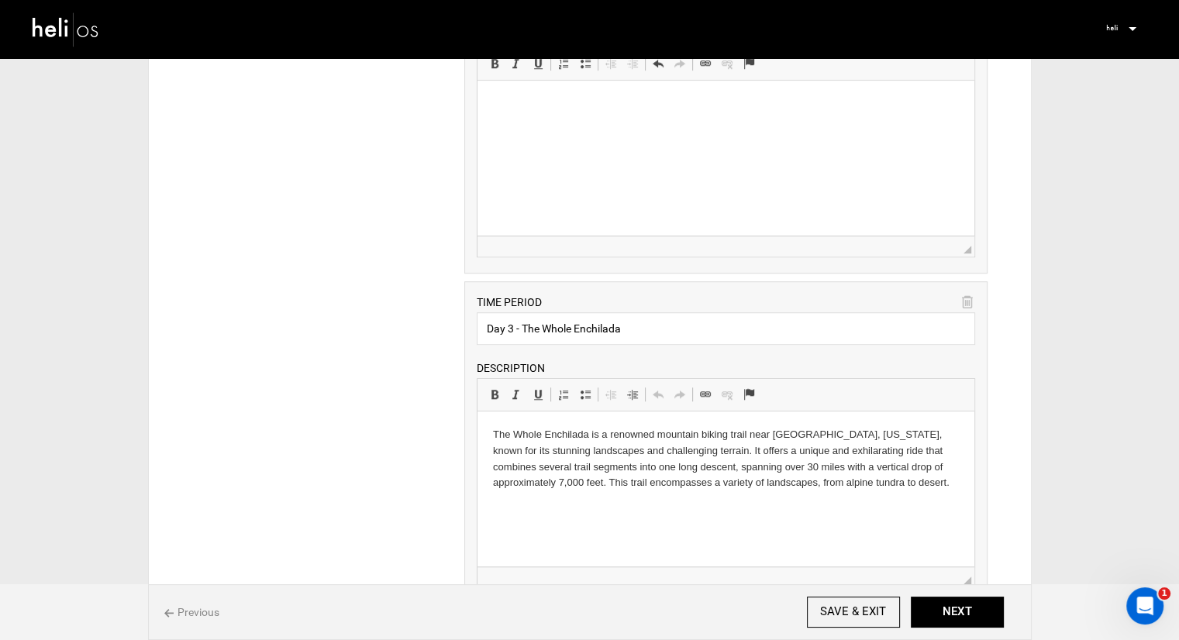
scroll to position [1145, 0]
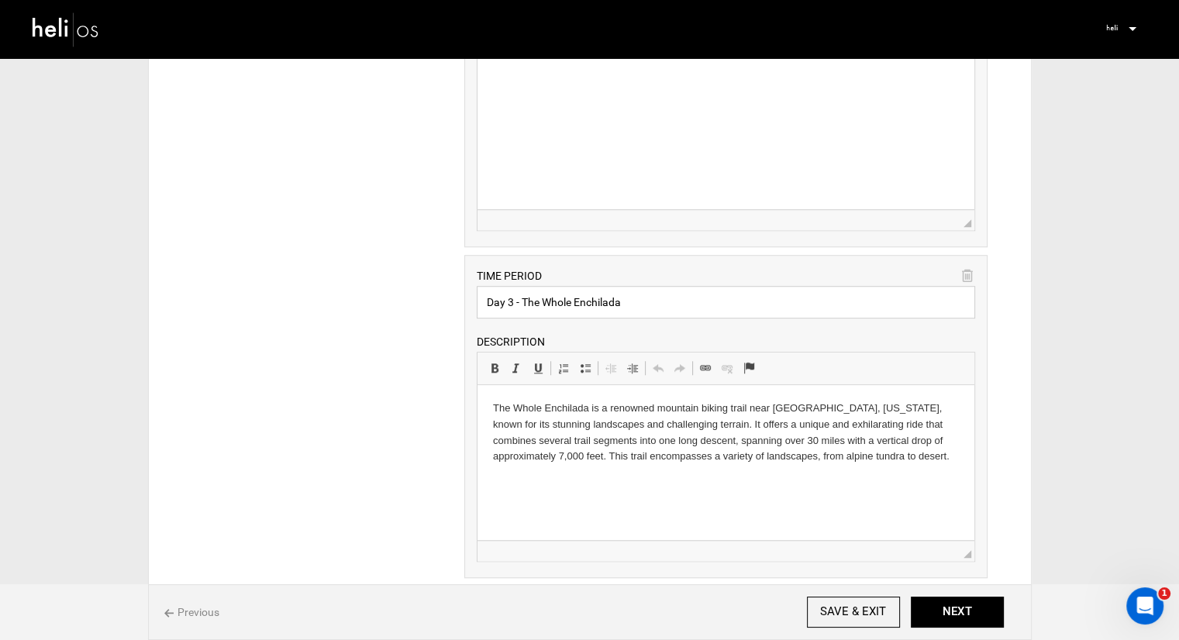
click at [577, 286] on input "Day 3 - The Whole Enchilada" at bounding box center [726, 302] width 499 height 33
click at [568, 302] on input "Day 3 - The Whole Enchilada" at bounding box center [726, 302] width 499 height 33
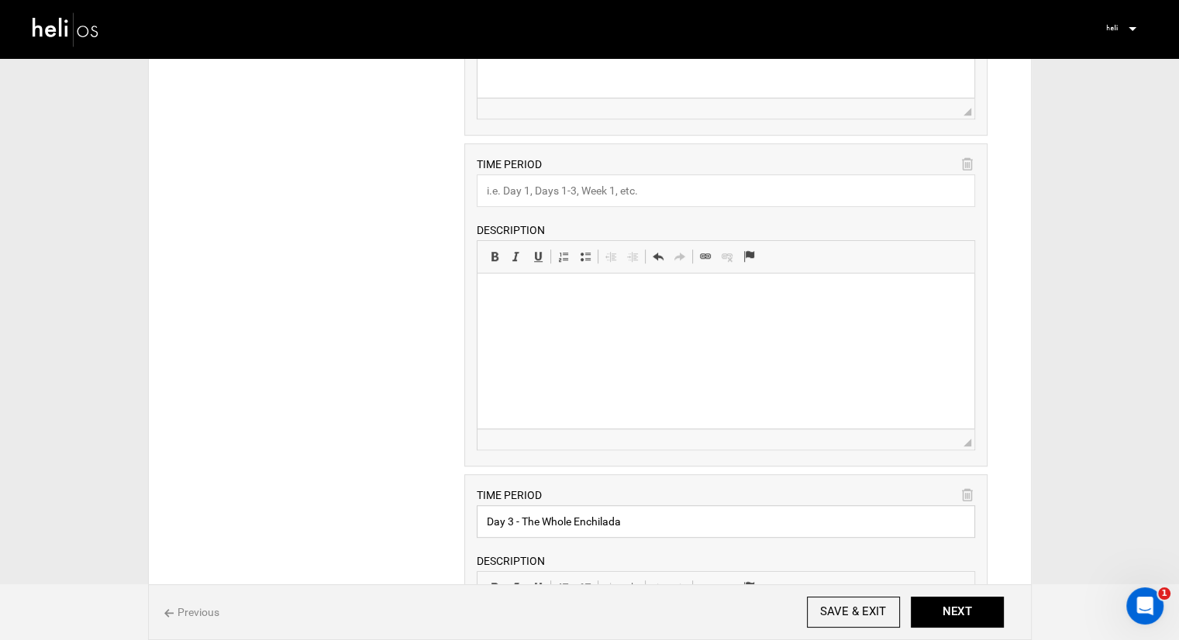
scroll to position [913, 0]
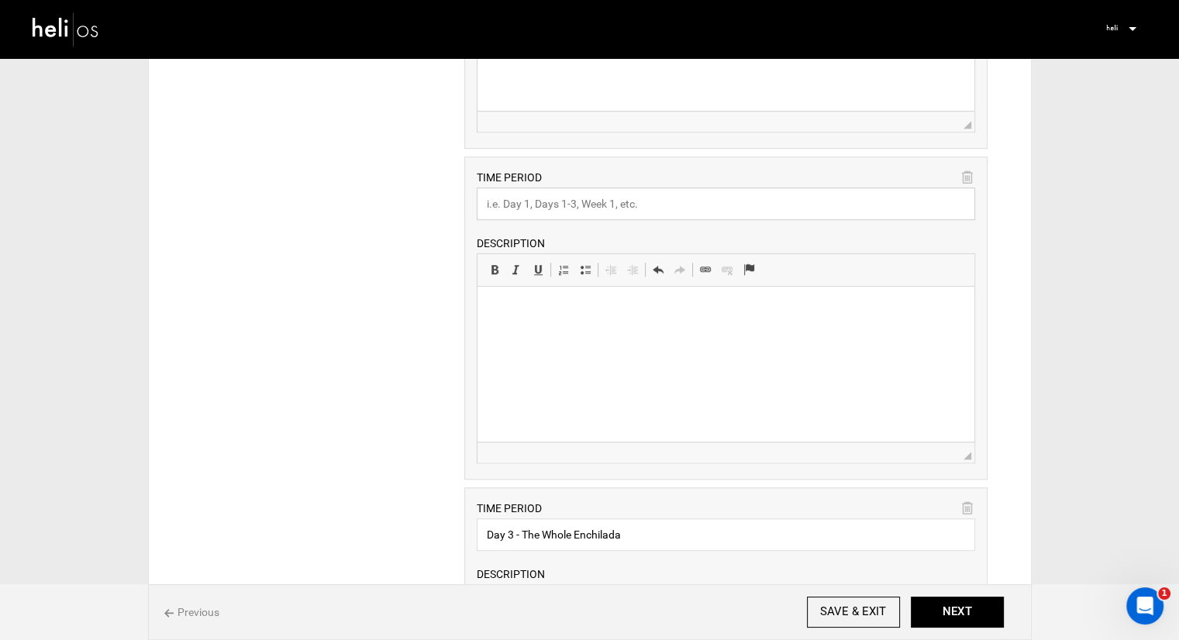
click at [580, 207] on input "text" at bounding box center [726, 204] width 499 height 33
paste input "Day 3 - The Whole Enchilada"
click at [511, 200] on input "Day 3 - The Whole Enchilada" at bounding box center [726, 204] width 499 height 33
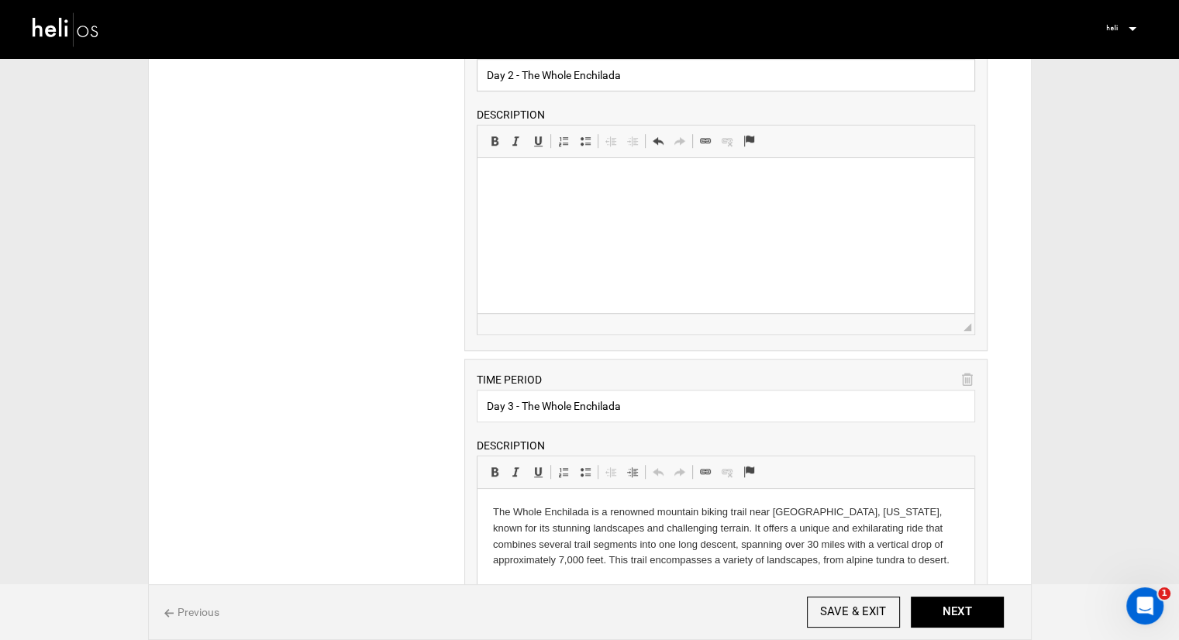
scroll to position [1068, 0]
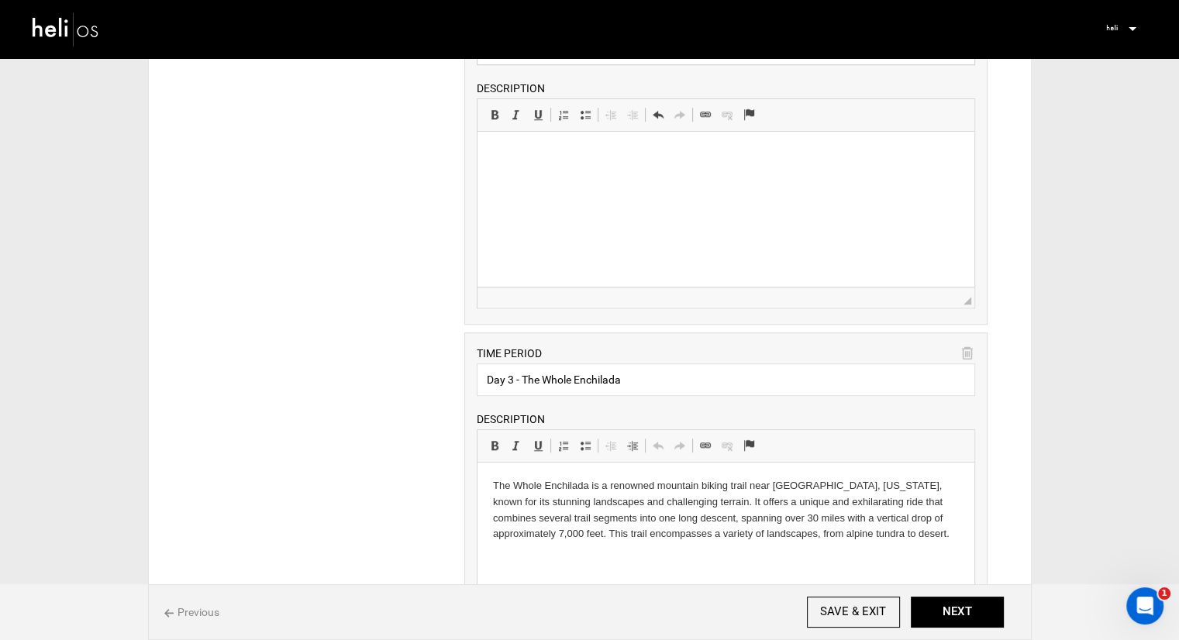
type input "Day 2 - The Whole Enchilada"
click at [566, 493] on p "The Whole Enchilada is a renowned mountain biking trail near [GEOGRAPHIC_DATA],…" at bounding box center [726, 510] width 466 height 64
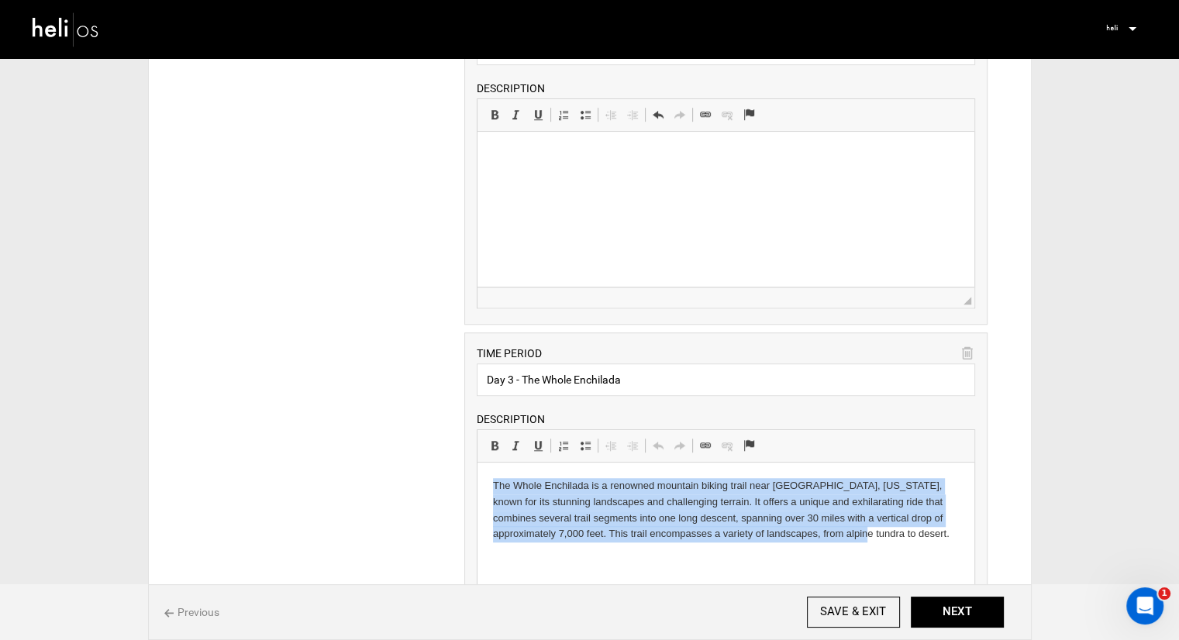
click at [566, 493] on p "The Whole Enchilada is a renowned mountain biking trail near [GEOGRAPHIC_DATA],…" at bounding box center [726, 510] width 466 height 64
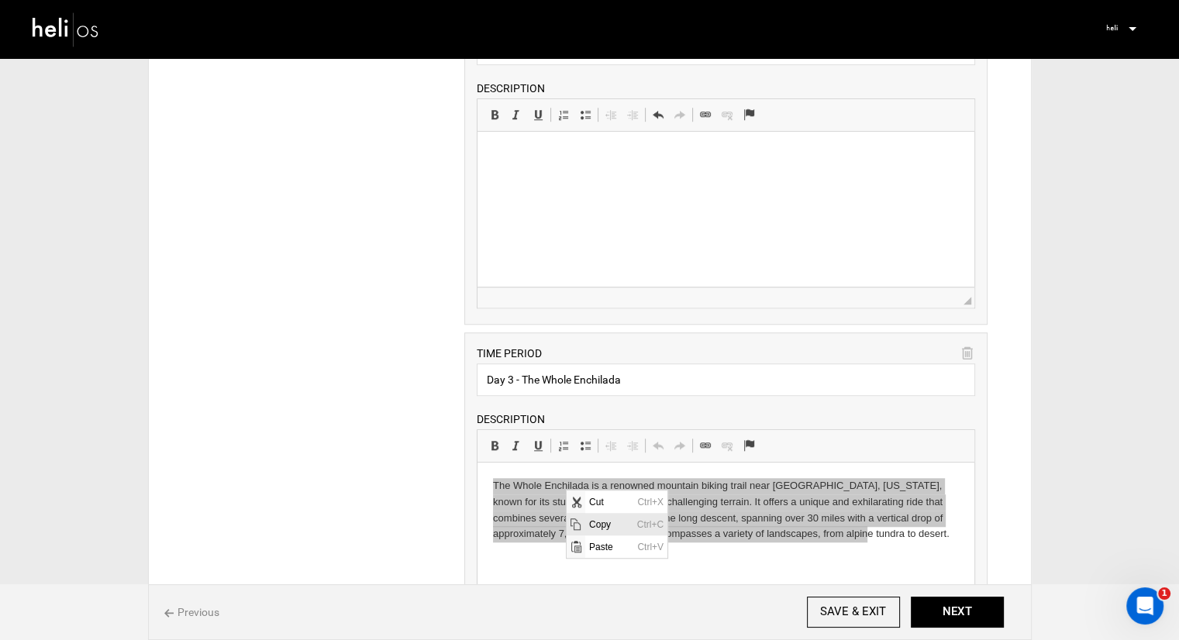
click at [602, 520] on span "Copy" at bounding box center [609, 523] width 48 height 22
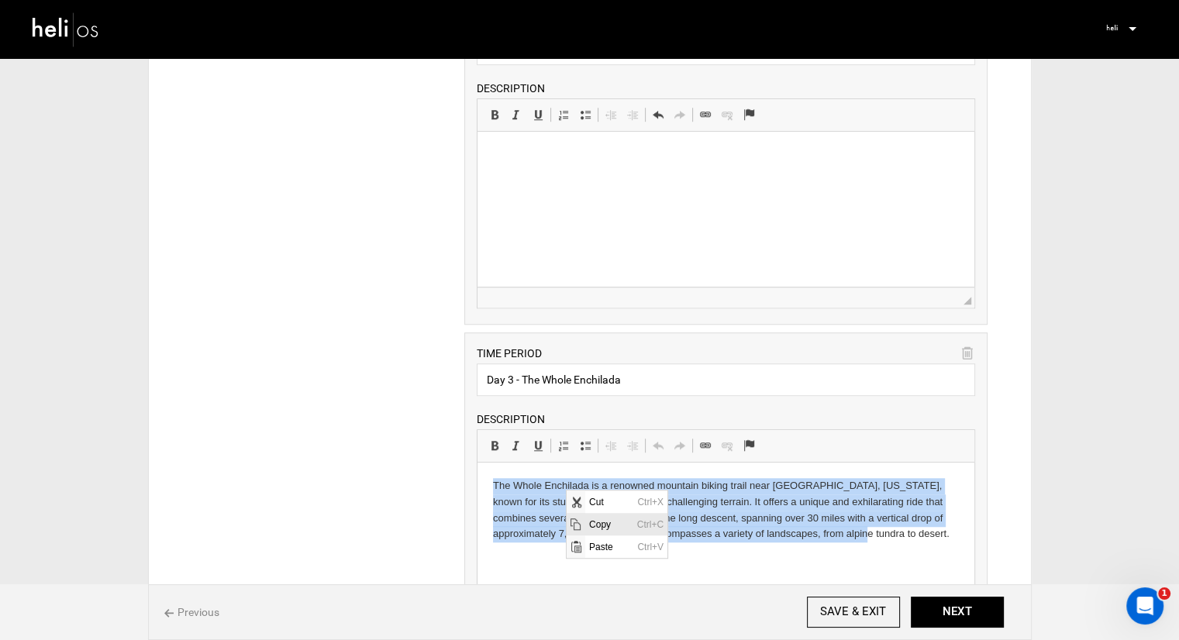
copy p "The Whole Enchilada is a renowned mountain biking trail near [GEOGRAPHIC_DATA],…"
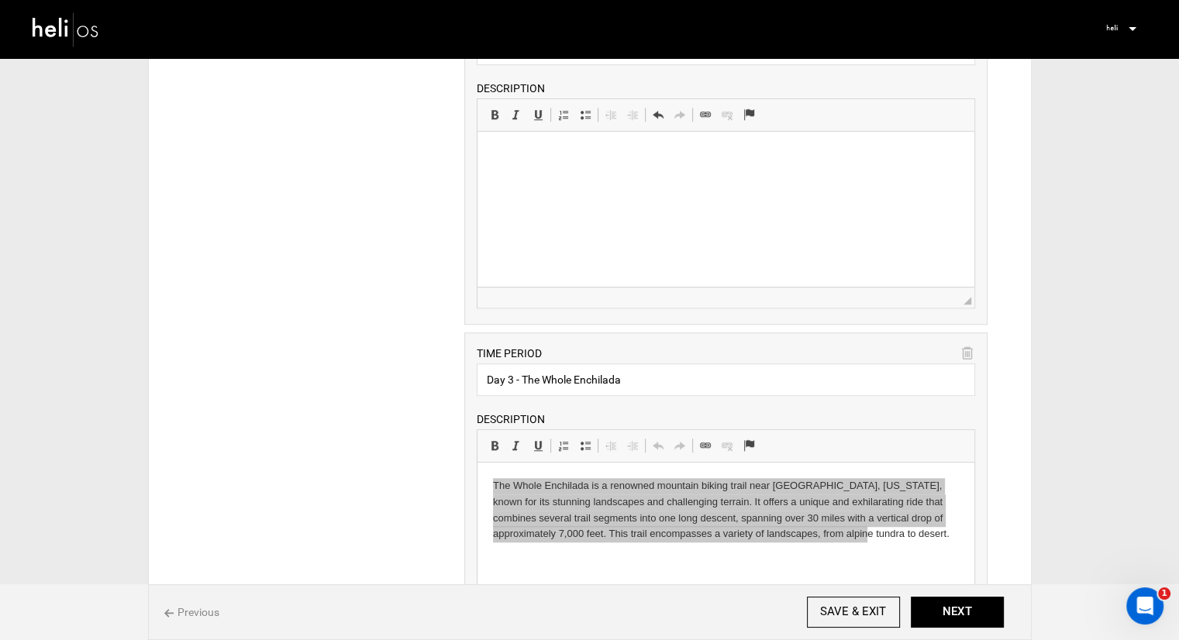
click at [544, 150] on p at bounding box center [726, 155] width 466 height 16
click at [566, 164] on span "Paste" at bounding box center [587, 159] width 48 height 22
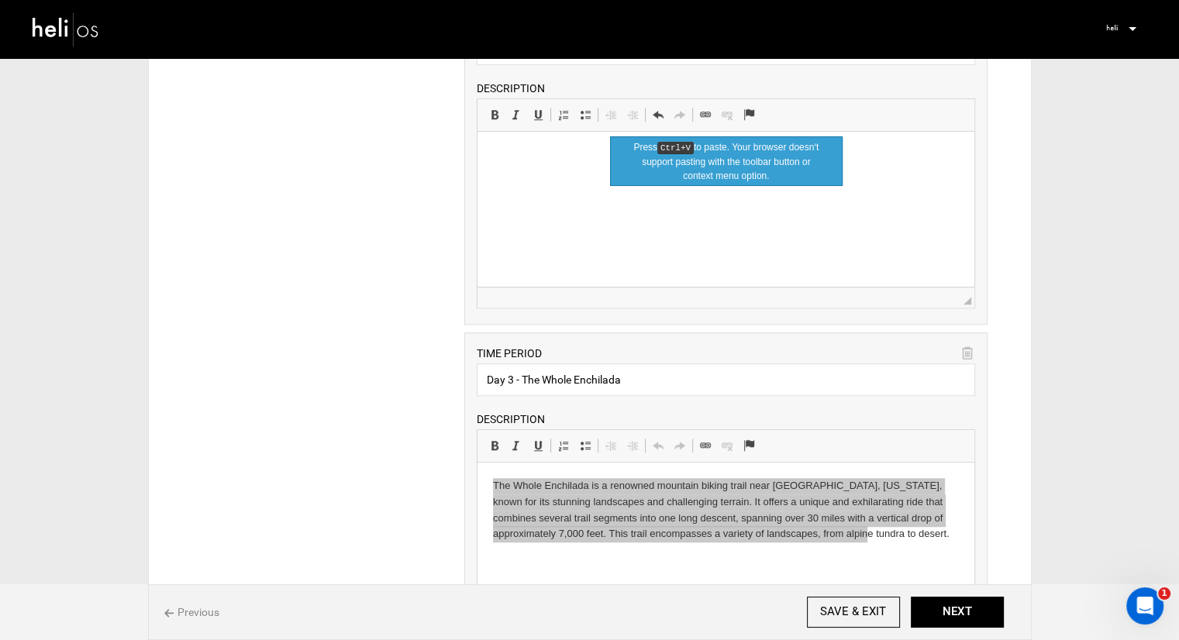
click at [564, 161] on p at bounding box center [726, 155] width 466 height 16
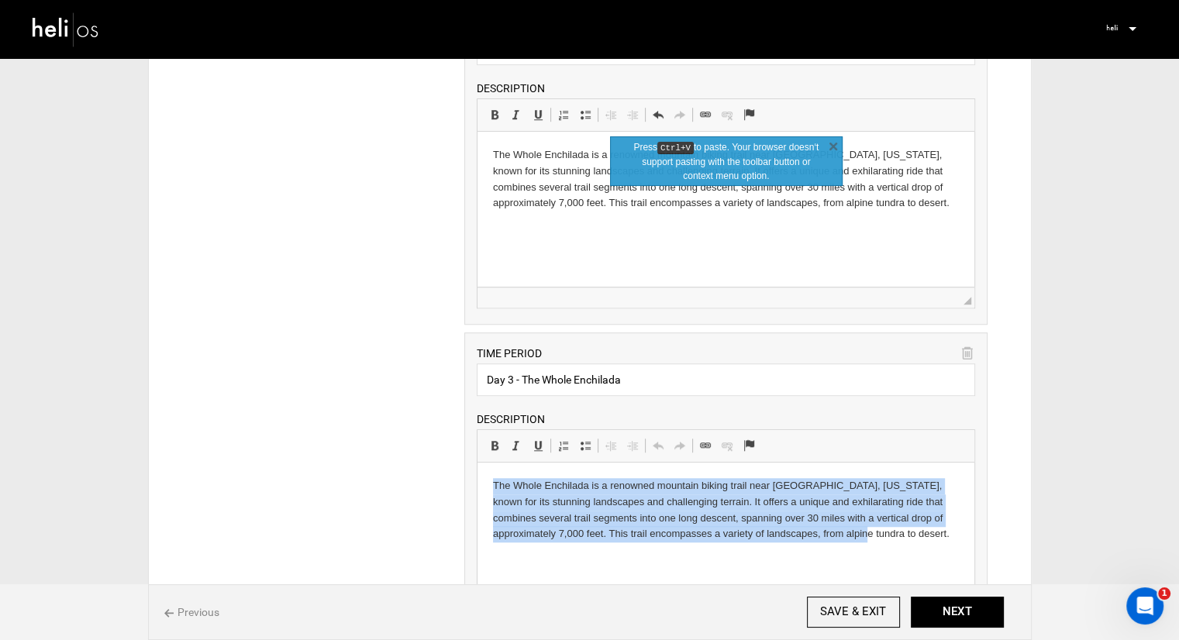
click at [573, 494] on p "The Whole Enchilada is a renowned mountain biking trail near [GEOGRAPHIC_DATA],…" at bounding box center [726, 510] width 466 height 64
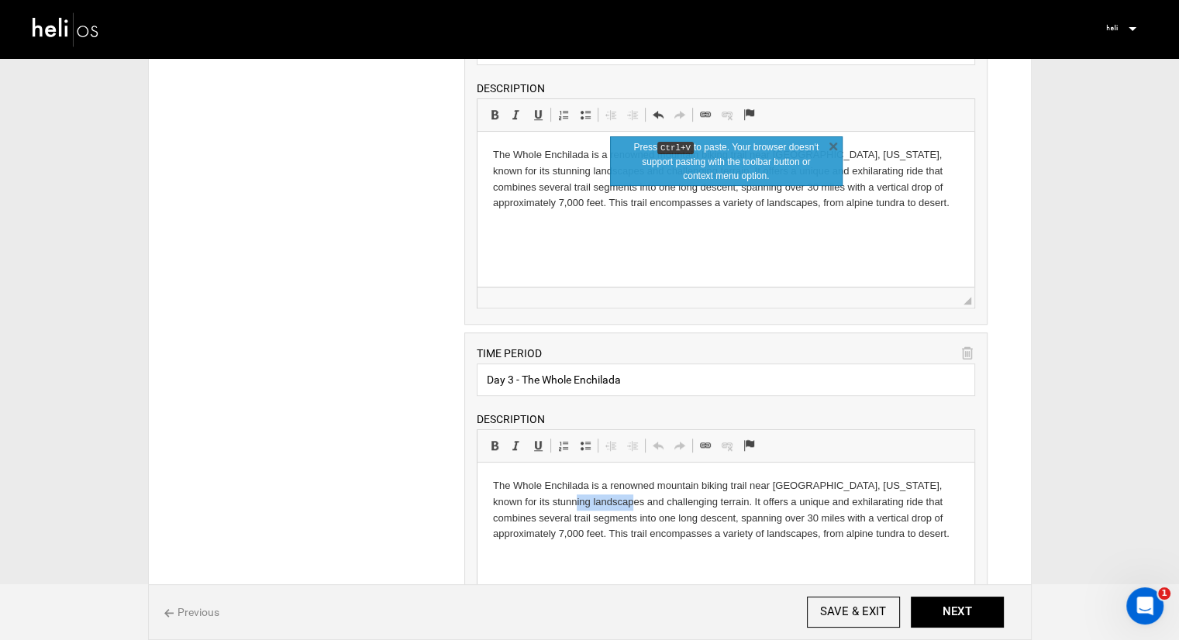
click at [573, 494] on p "The Whole Enchilada is a renowned mountain biking trail near [GEOGRAPHIC_DATA],…" at bounding box center [726, 510] width 466 height 64
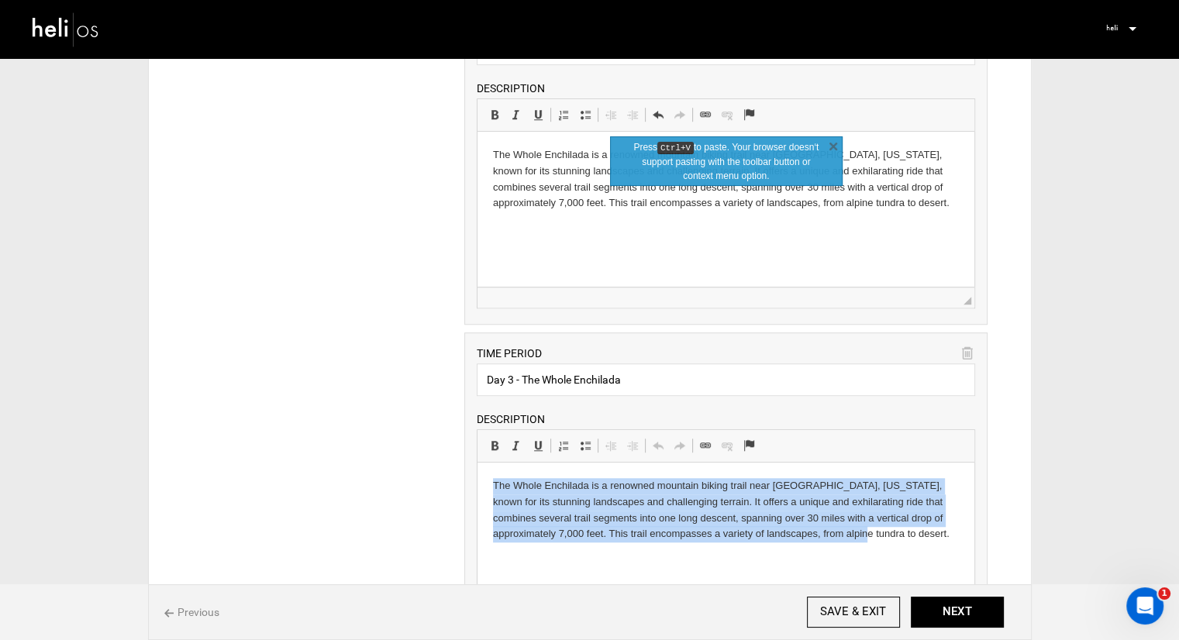
click at [573, 494] on p "The Whole Enchilada is a renowned mountain biking trail near [GEOGRAPHIC_DATA],…" at bounding box center [726, 510] width 466 height 64
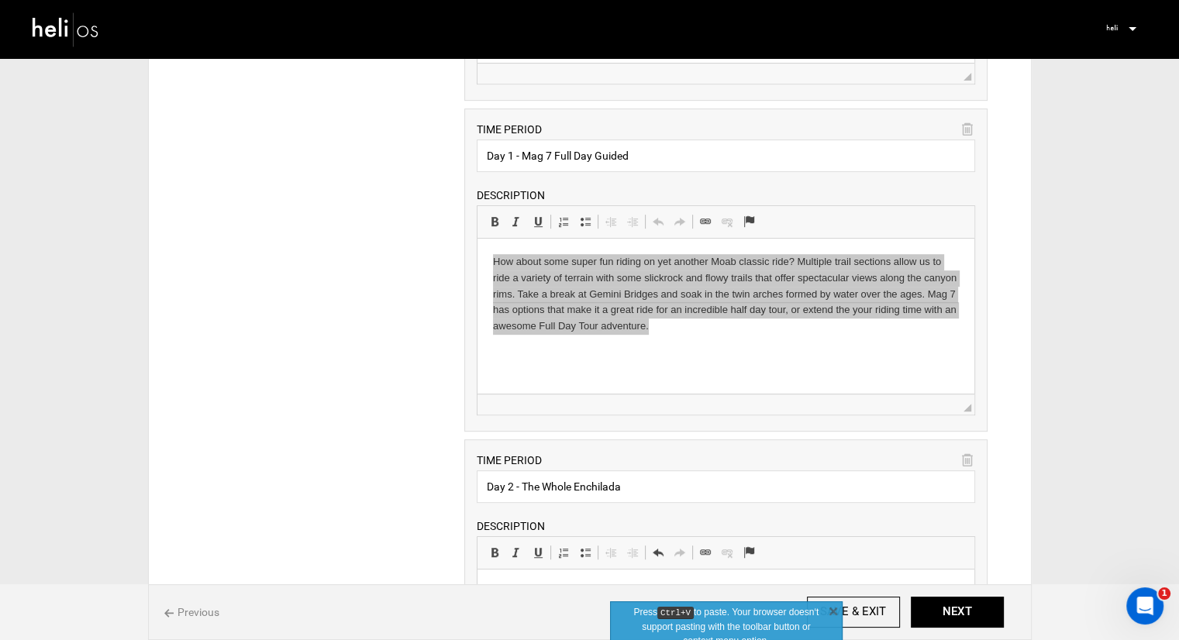
scroll to position [602, 0]
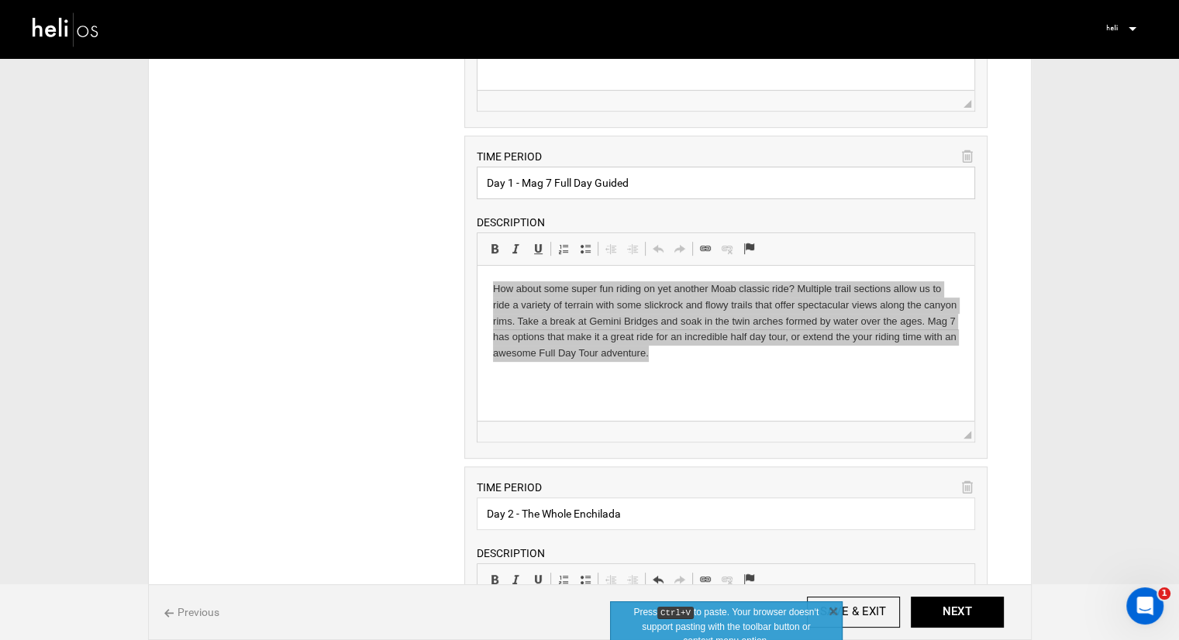
click at [560, 181] on input "Day 1 - Mag 7 Full Day Guided" at bounding box center [726, 183] width 499 height 33
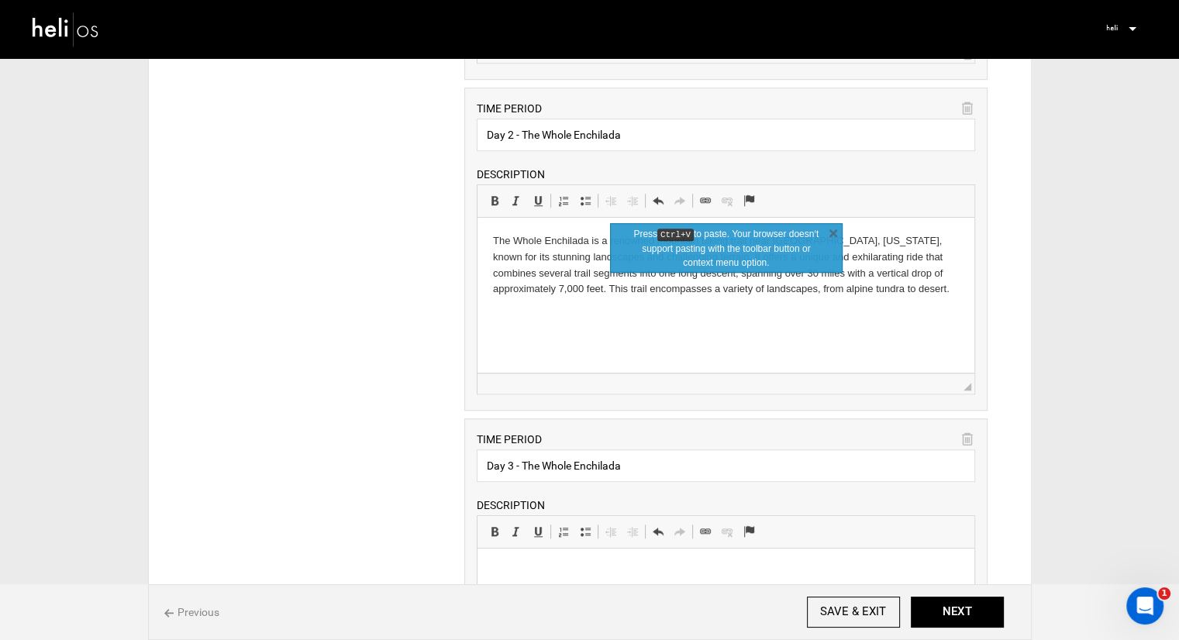
scroll to position [990, 0]
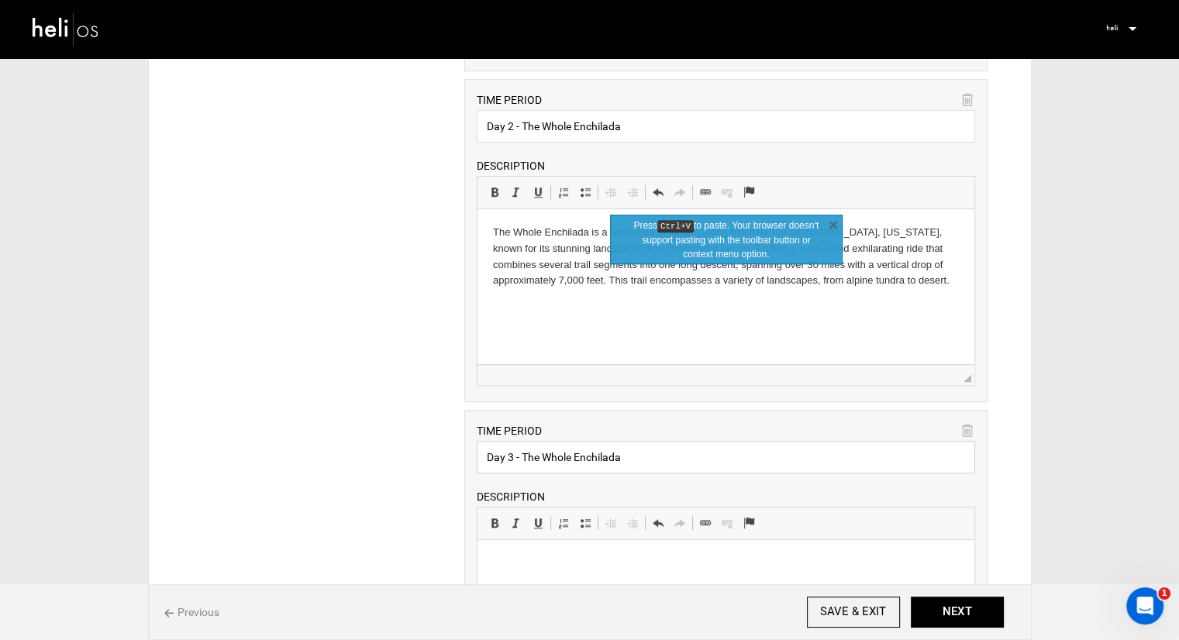
click at [543, 453] on input "Day 3 - The Whole Enchilada" at bounding box center [726, 457] width 499 height 33
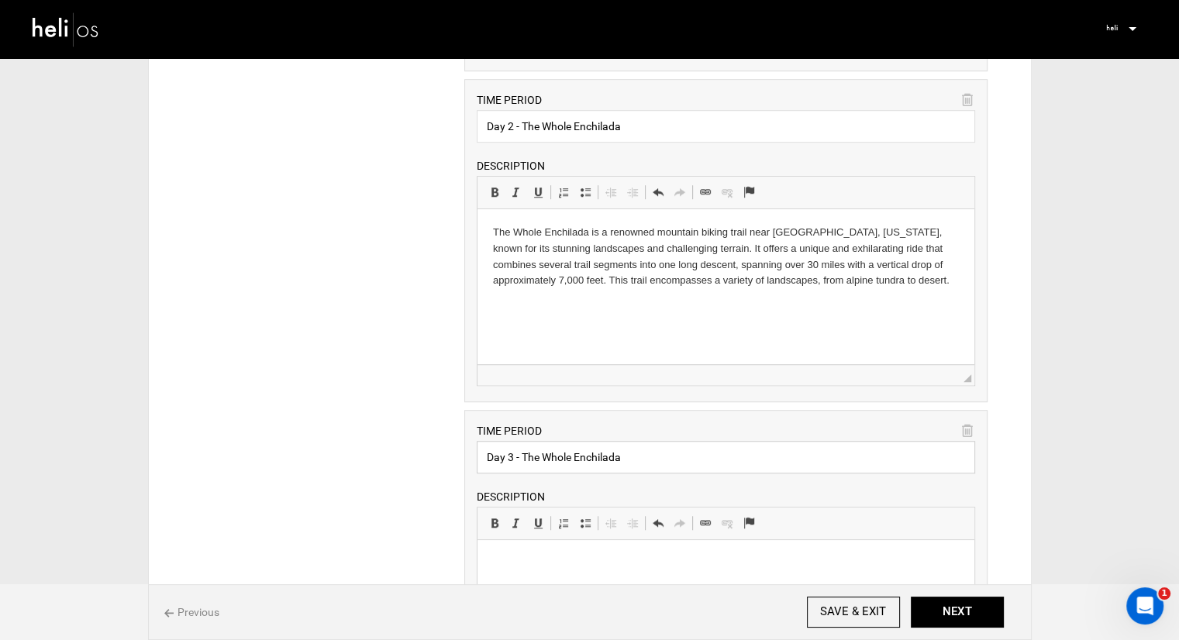
paste input "1 - Mag 7 Full Day Guided"
click at [512, 451] on input "Day 1 - Mag 7 Full Day Guided" at bounding box center [726, 457] width 499 height 33
click at [574, 456] on input "Day 3 - Mag 7 Full Day Guided" at bounding box center [726, 457] width 499 height 33
drag, startPoint x: 572, startPoint y: 455, endPoint x: 557, endPoint y: 453, distance: 14.9
click at [557, 453] on input "Day 3 - Mag 7 Full Day Guided" at bounding box center [726, 457] width 499 height 33
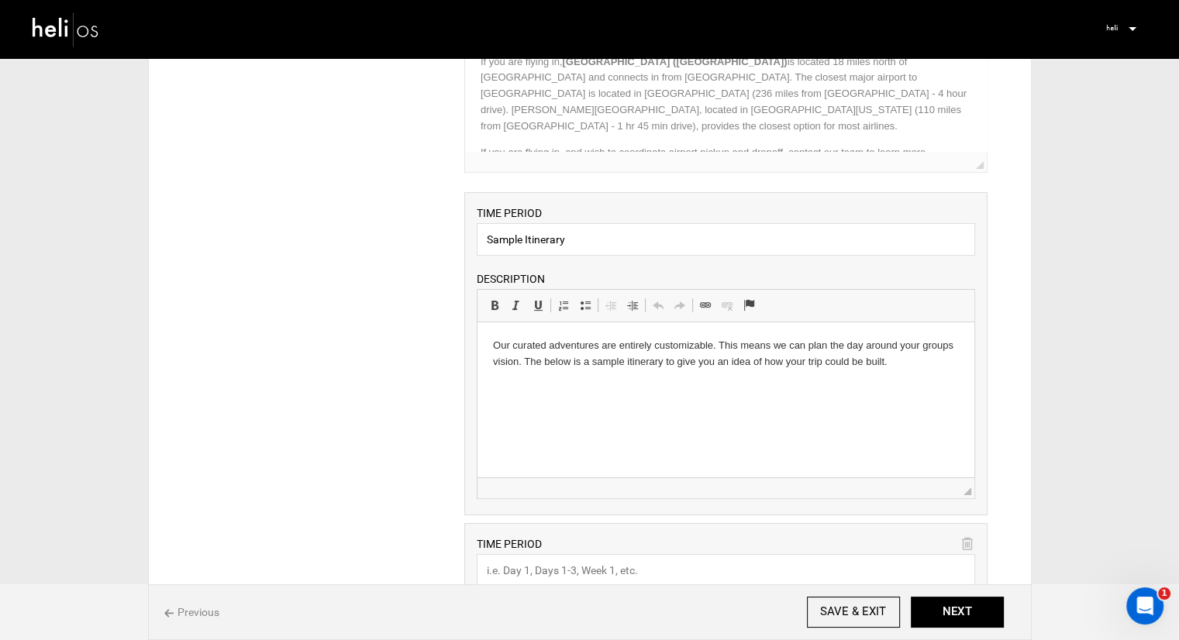
scroll to position [60, 0]
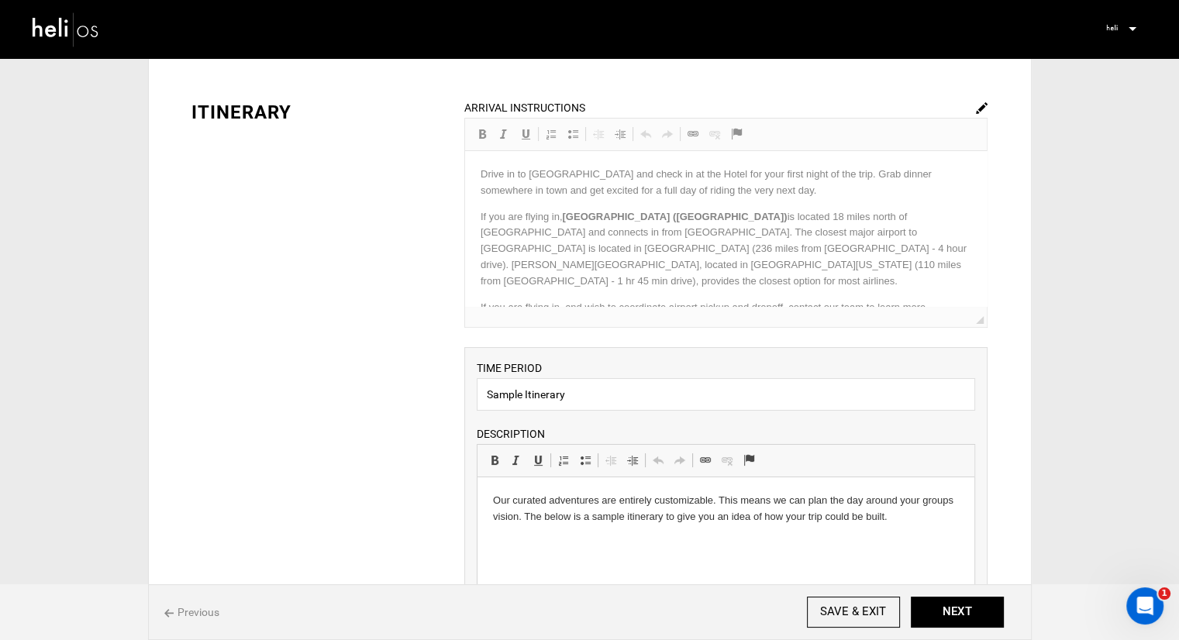
type input "Day 3 - Mag 7 Half Day Guided"
click at [981, 203] on div "ARRIVAL INSTRUCTIONS Rich Text Editor, editor13 Editor toolbars Basic Styles Bo…" at bounding box center [725, 213] width 523 height 229
drag, startPoint x: 982, startPoint y: 194, endPoint x: 982, endPoint y: 209, distance: 14.8
click at [982, 208] on div "ARRIVAL INSTRUCTIONS Rich Text Editor, editor13 Editor toolbars Basic Styles Bo…" at bounding box center [725, 213] width 523 height 229
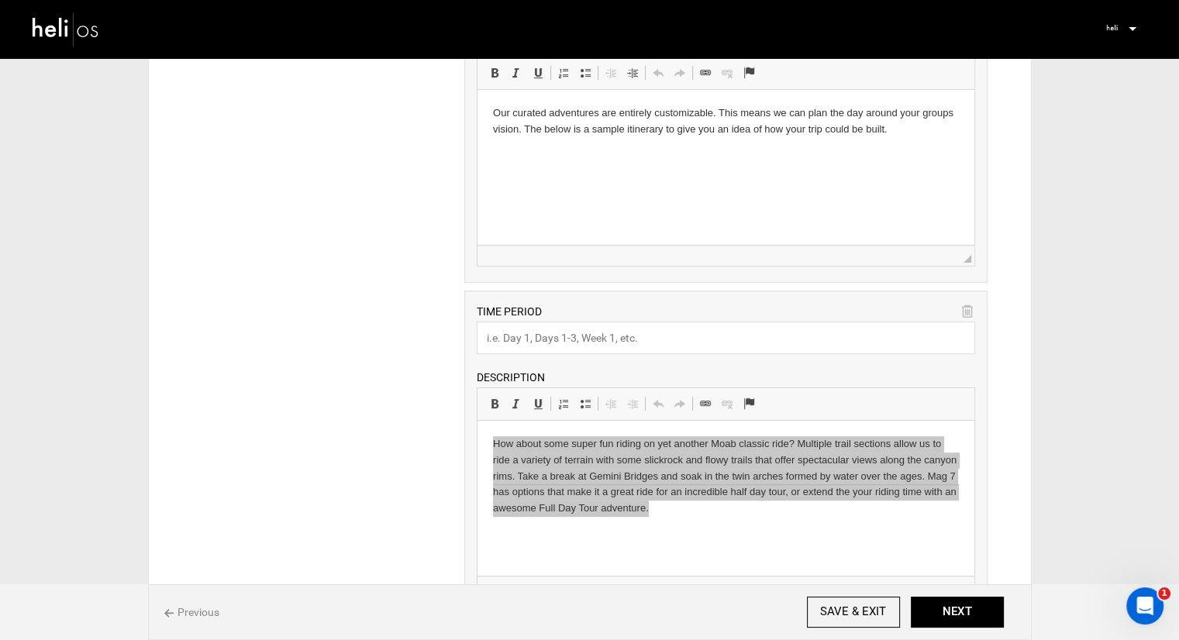
scroll to position [525, 0]
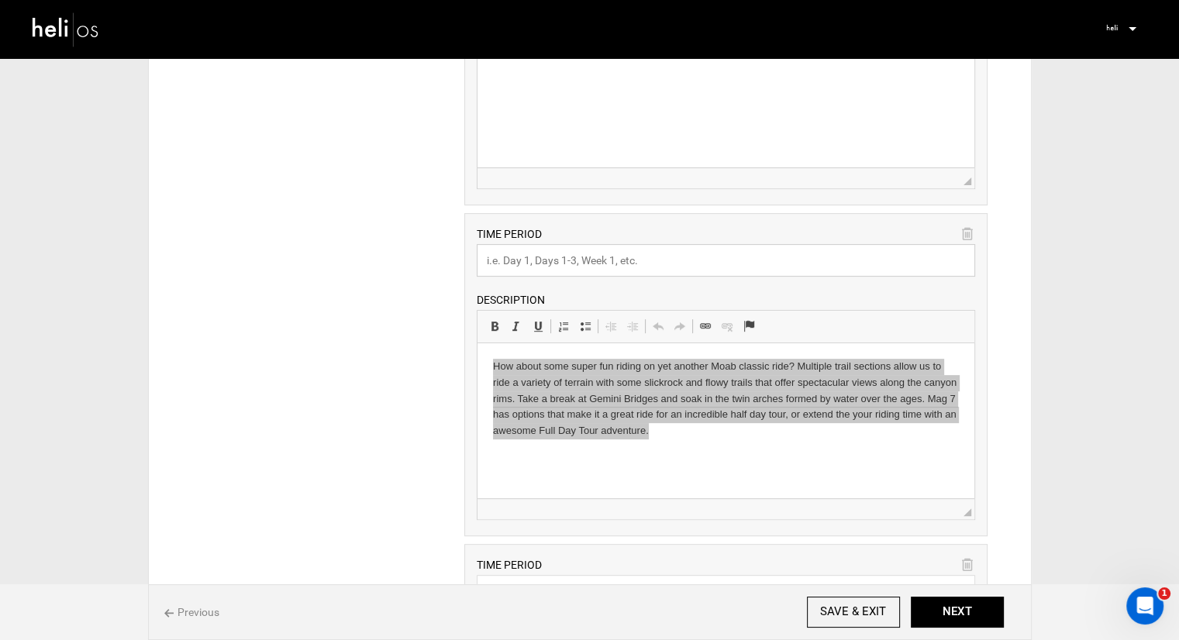
click at [564, 261] on input "text" at bounding box center [726, 260] width 499 height 33
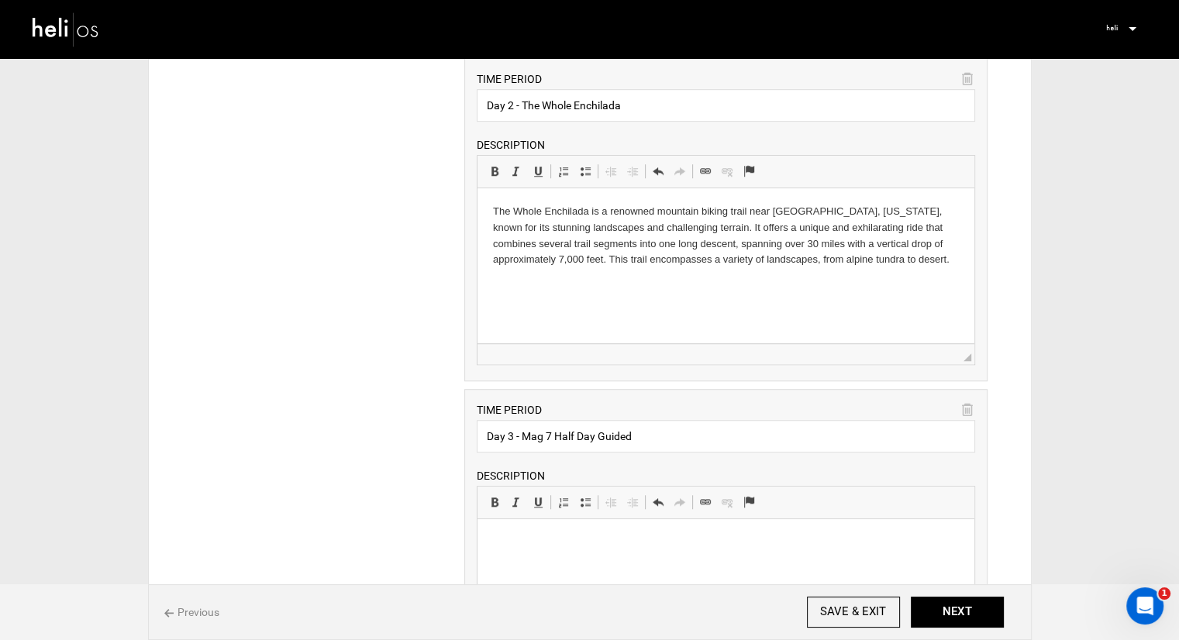
scroll to position [775, 0]
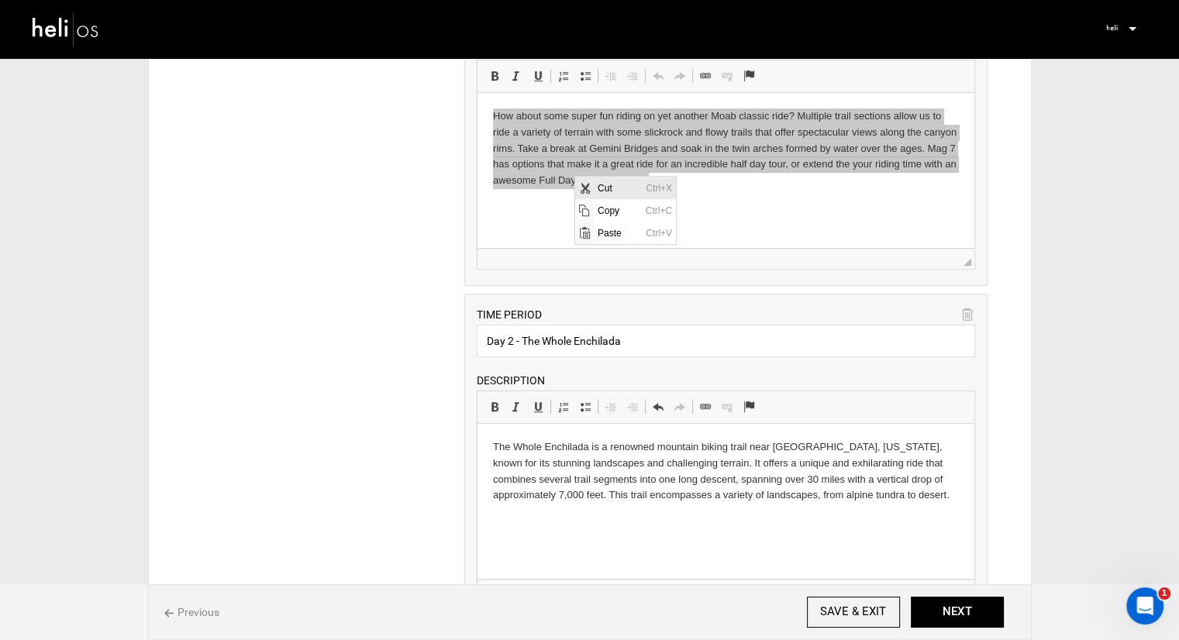
click at [612, 189] on span "Cut" at bounding box center [617, 187] width 48 height 22
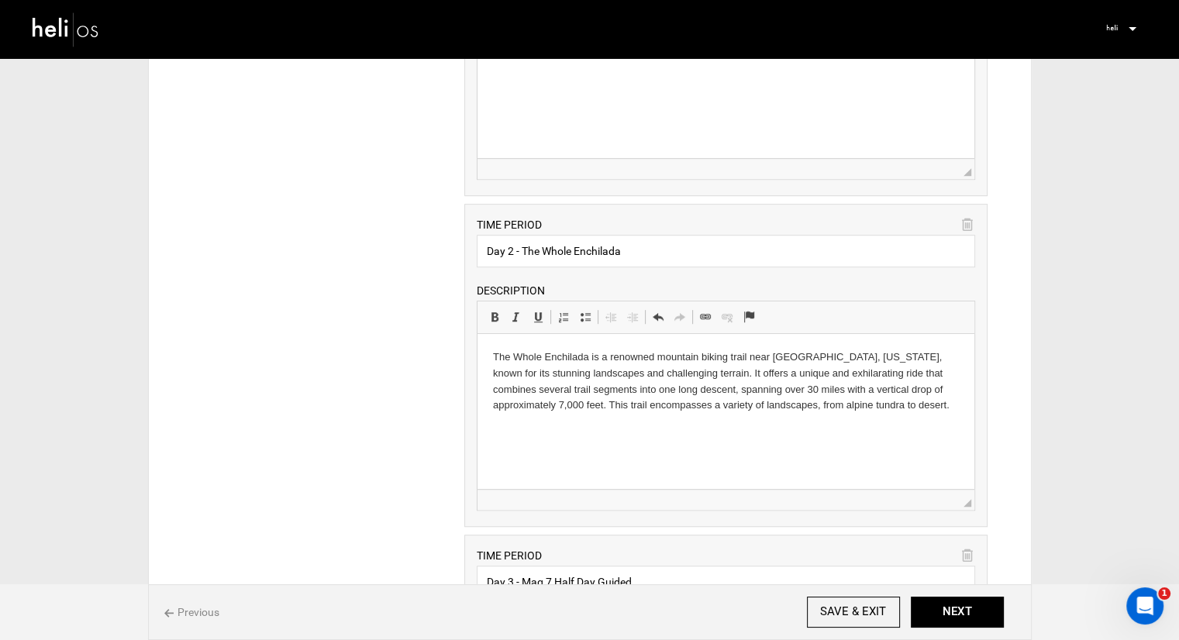
scroll to position [1008, 0]
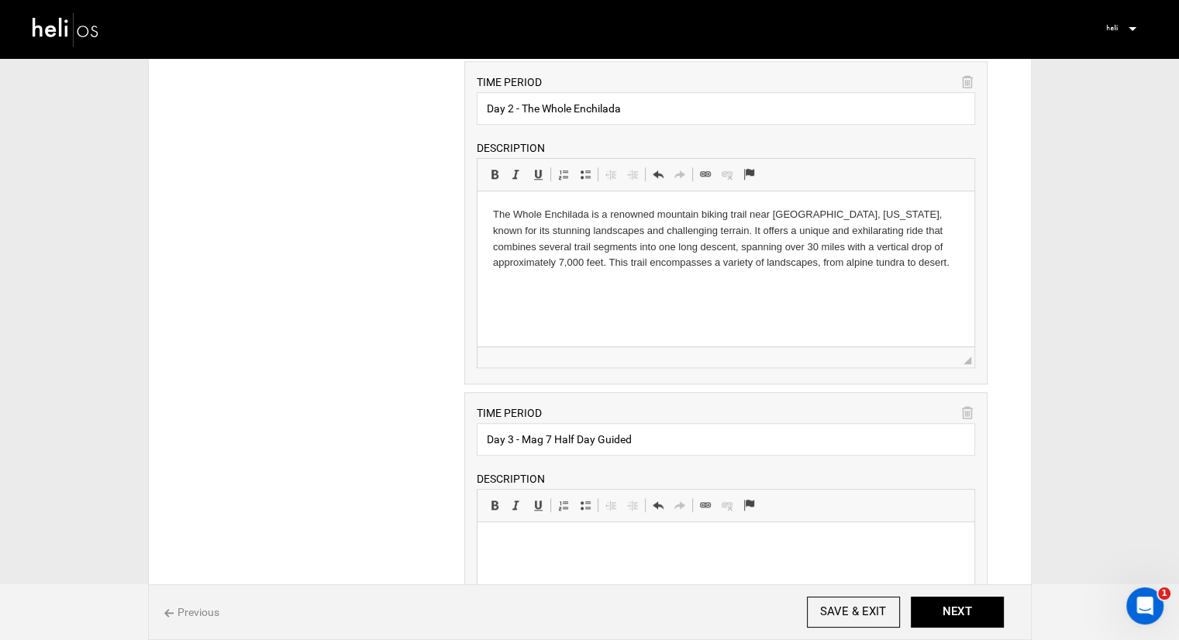
click at [546, 539] on p at bounding box center [726, 546] width 466 height 16
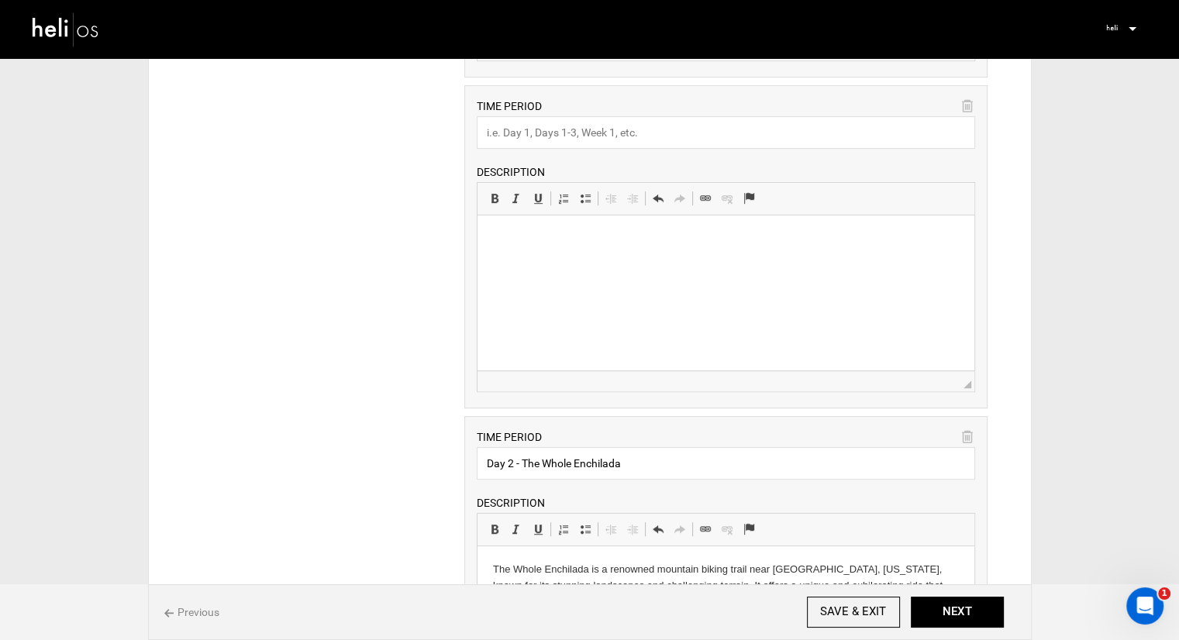
scroll to position [620, 0]
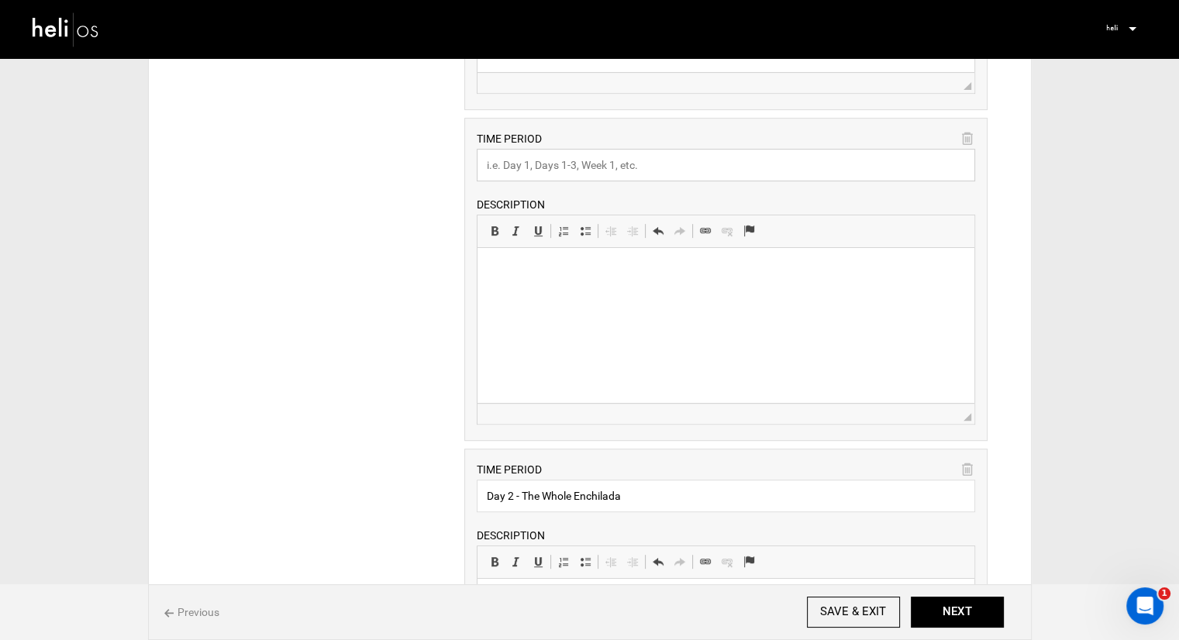
click at [545, 162] on input "text" at bounding box center [726, 165] width 499 height 33
type input "Day 1 - Navajo Rocks"
click at [542, 271] on p at bounding box center [726, 272] width 466 height 16
click at [572, 282] on span "Paste" at bounding box center [585, 280] width 48 height 22
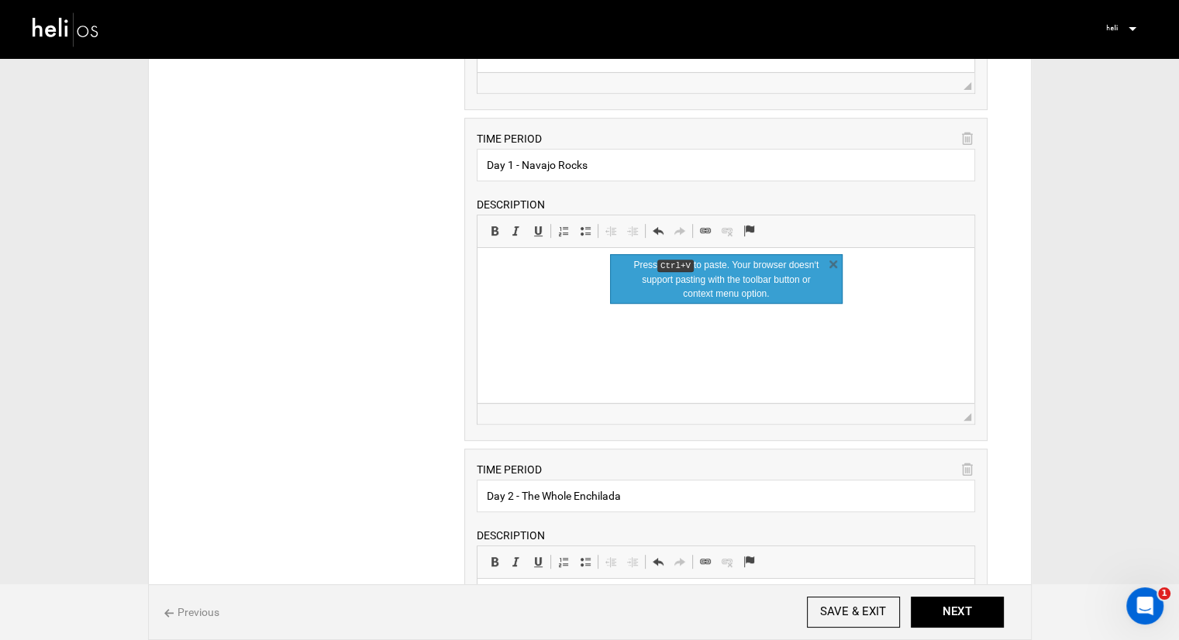
click at [562, 273] on p at bounding box center [726, 272] width 466 height 16
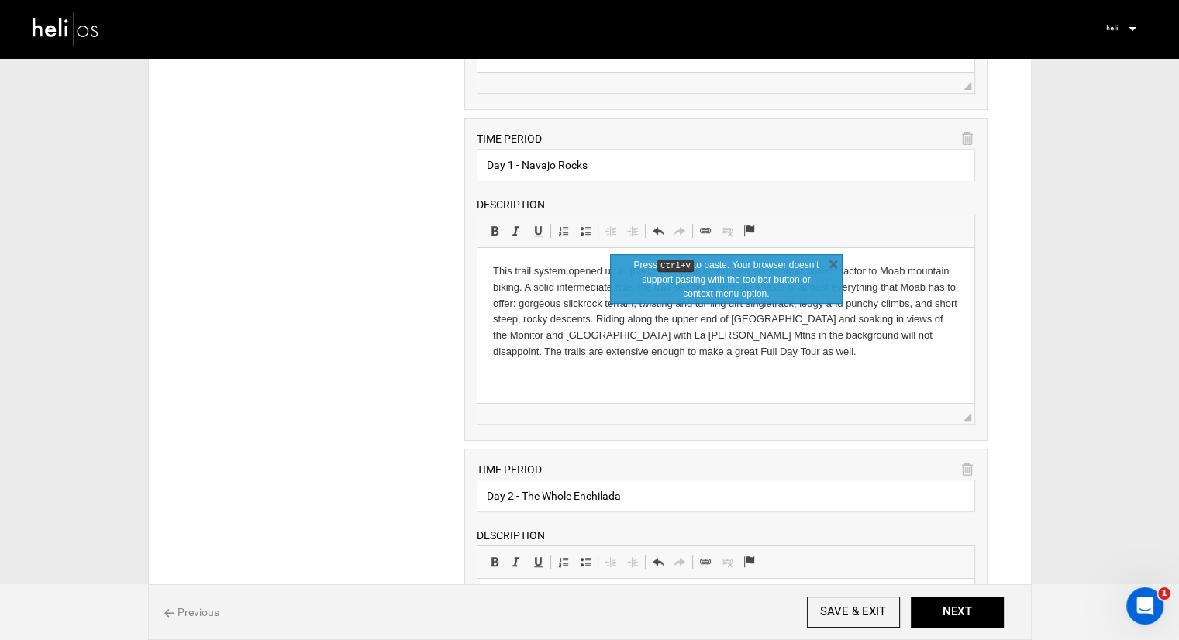
click at [788, 359] on p "This trail system opened up in 2014 and has introduced yet another “Wow!” facto…" at bounding box center [726, 312] width 466 height 97
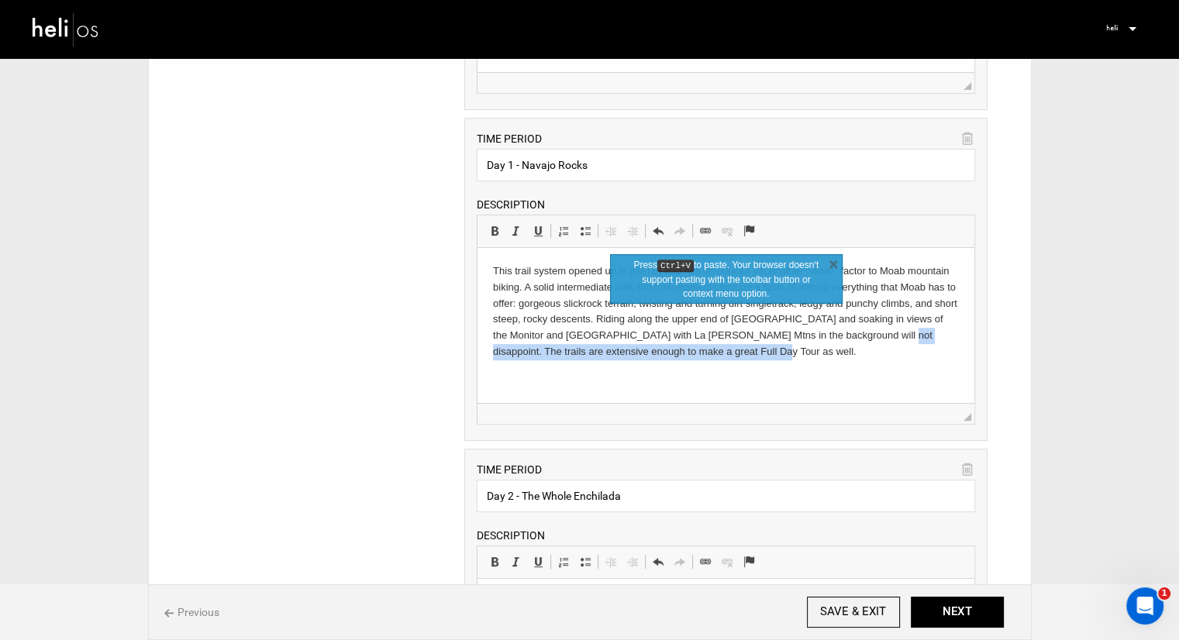
drag, startPoint x: 768, startPoint y: 350, endPoint x: 865, endPoint y: 338, distance: 97.7
click at [865, 338] on p "This trail system opened up in 2014 and has introduced yet another “Wow!” facto…" at bounding box center [726, 312] width 466 height 97
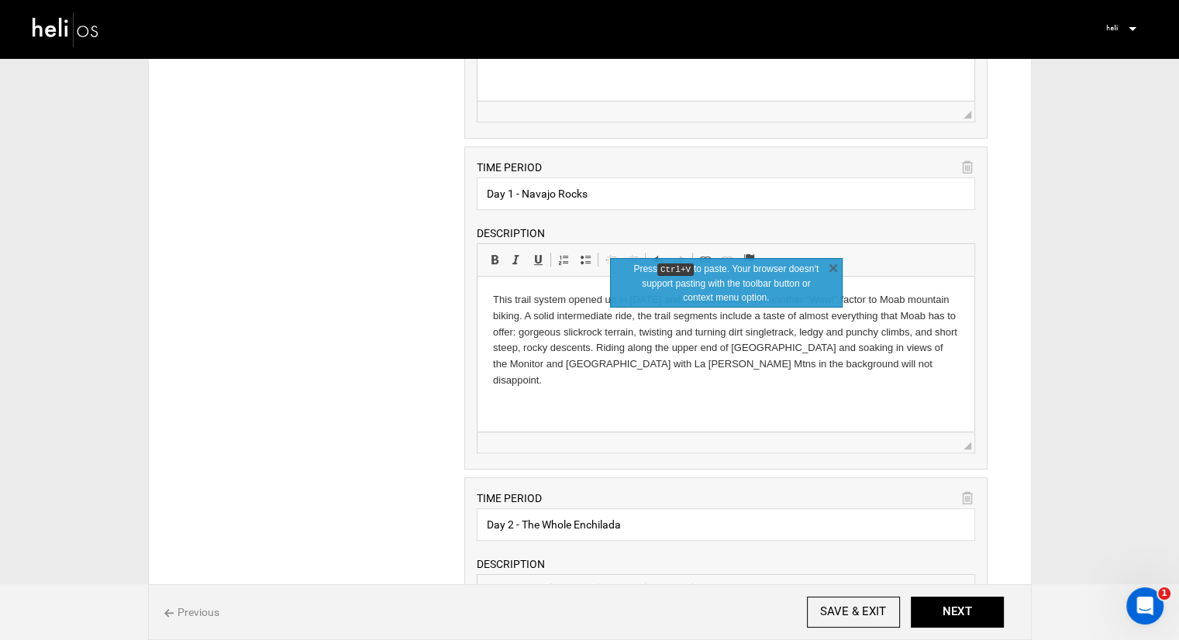
scroll to position [543, 0]
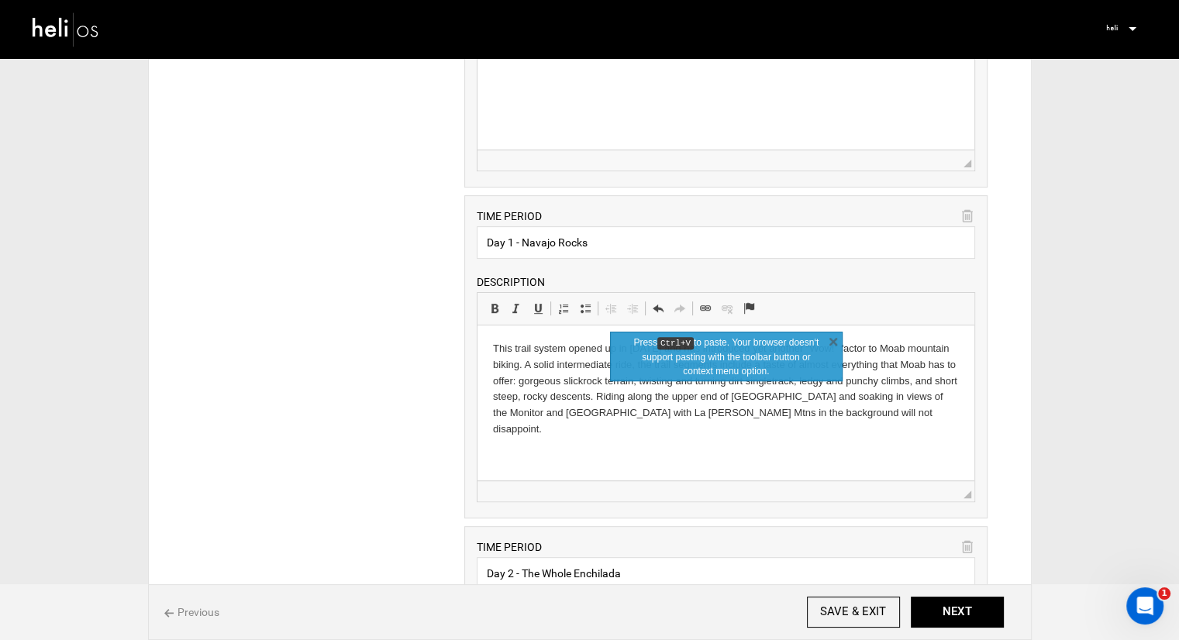
click at [427, 288] on div "ITINERARY ARRIVAL INSTRUCTIONS Rich Text Editor, editor13 Editor toolbars Basic…" at bounding box center [590, 586] width 844 height 1987
click at [831, 341] on link "X" at bounding box center [834, 341] width 16 height 16
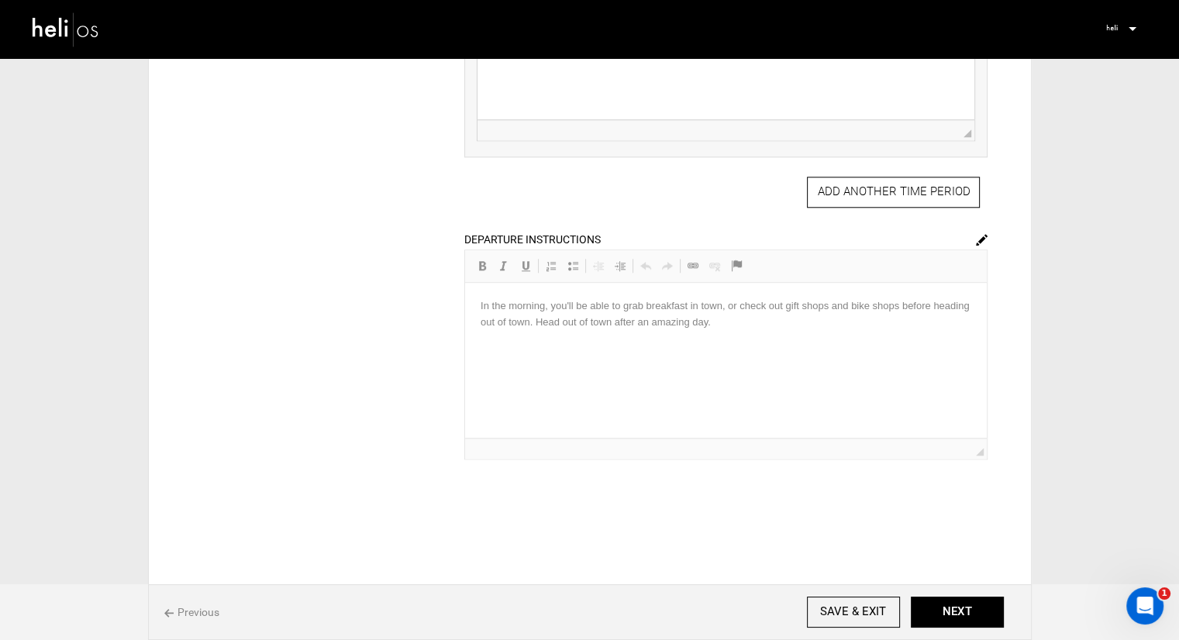
scroll to position [1610, 0]
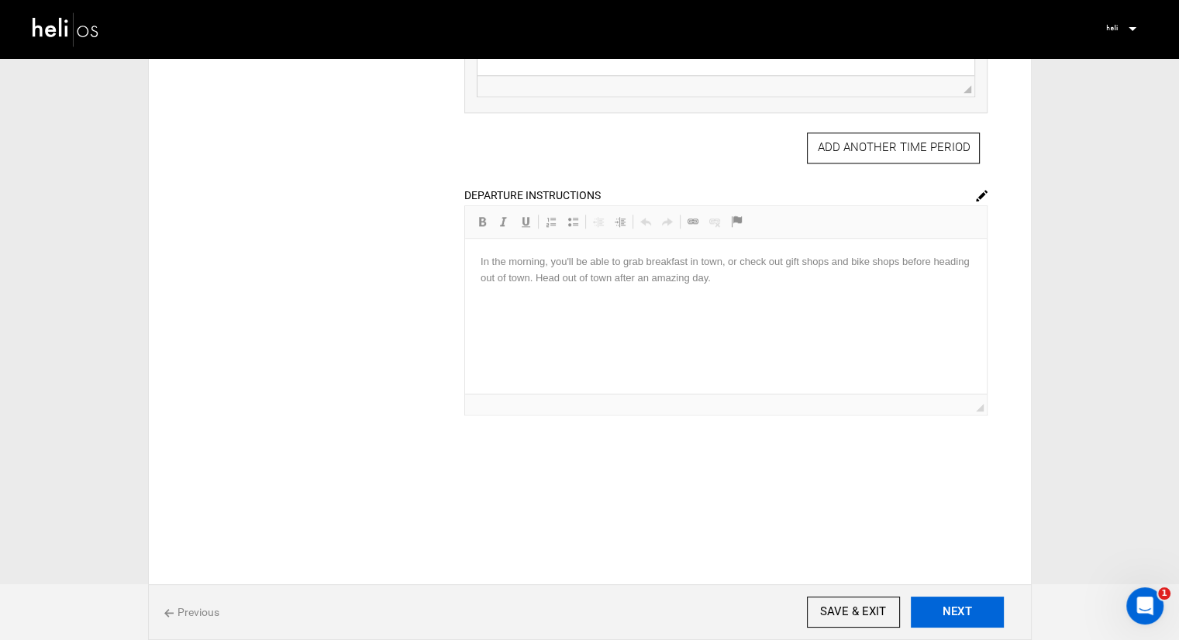
click at [949, 609] on button "NEXT" at bounding box center [957, 612] width 93 height 31
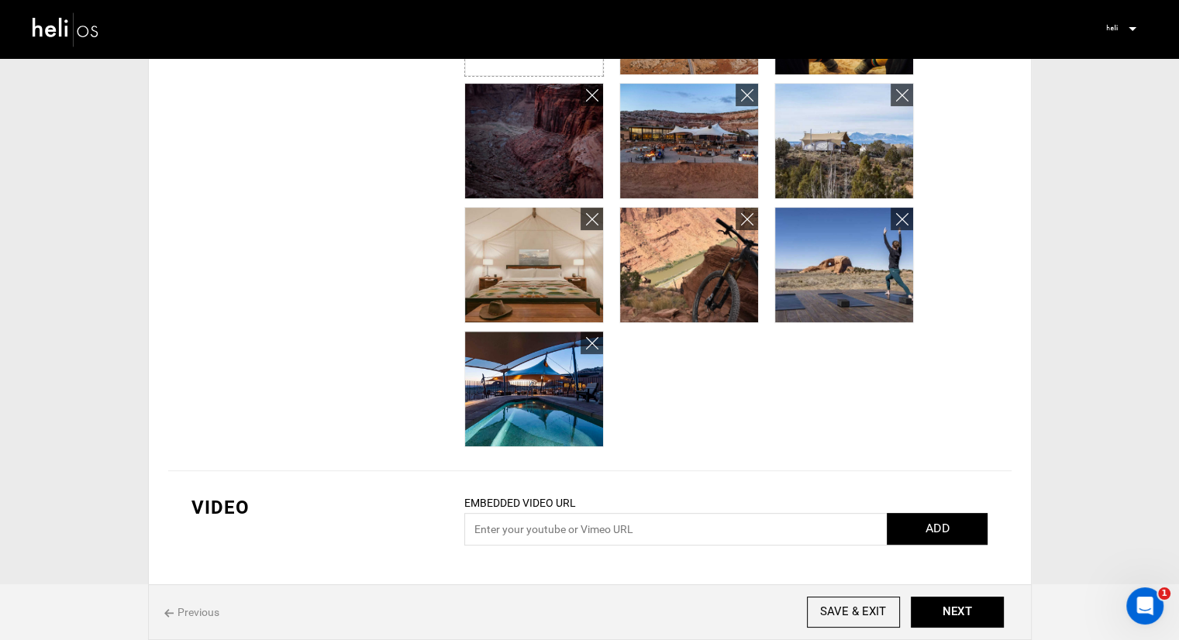
scroll to position [496, 0]
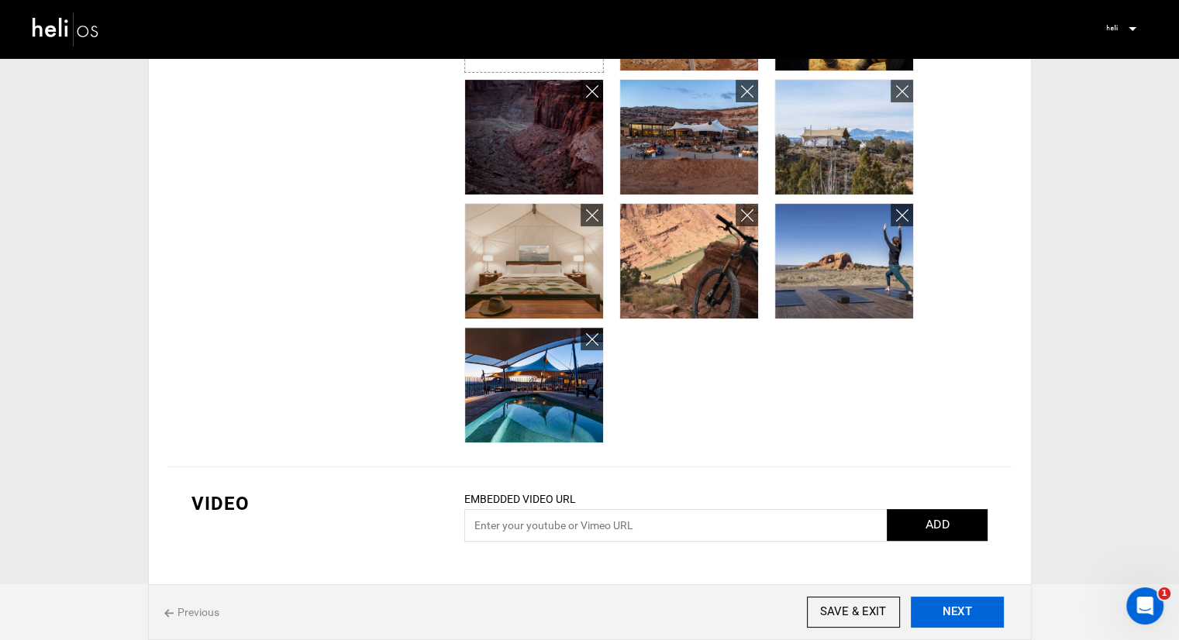
click at [946, 611] on button "NEXT" at bounding box center [957, 612] width 93 height 31
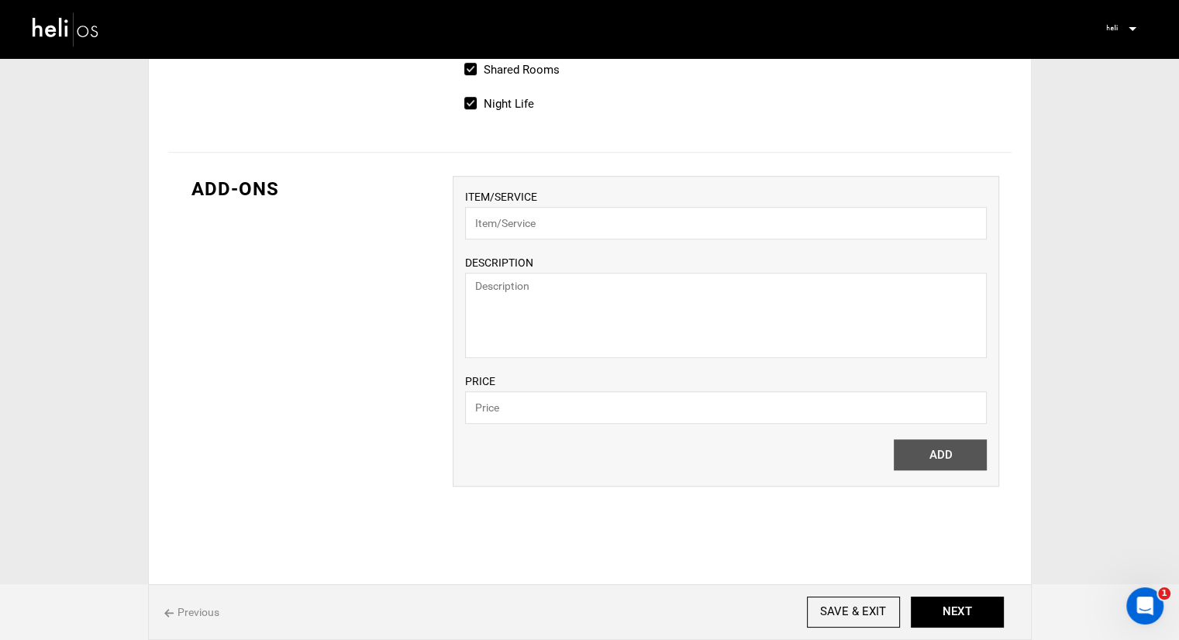
scroll to position [1086, 0]
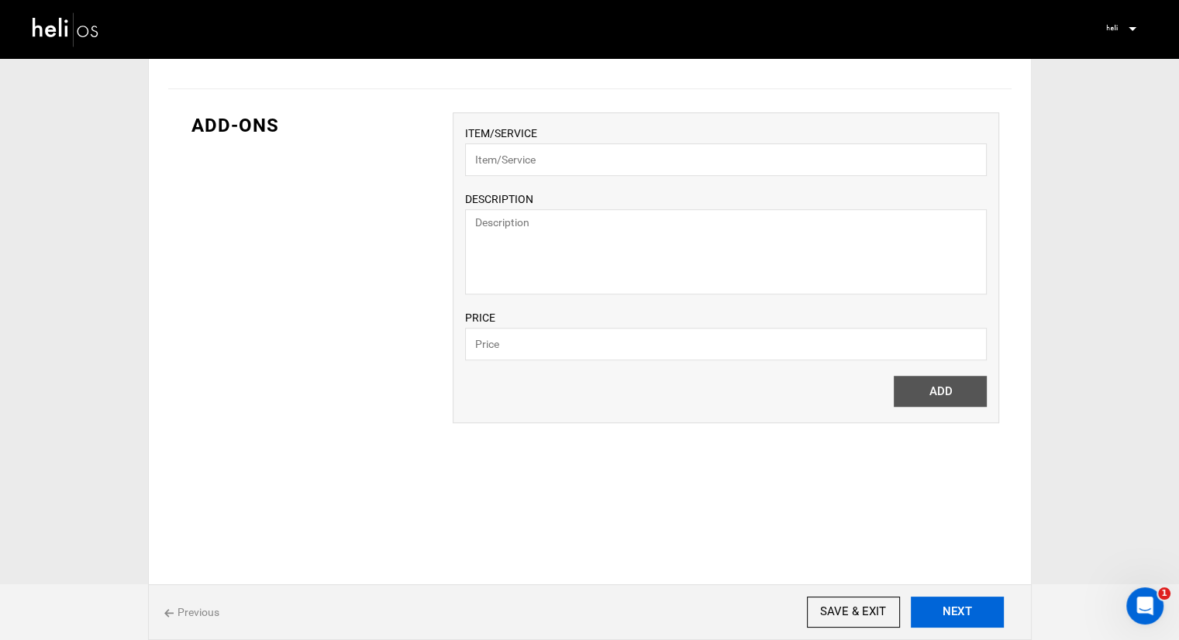
click at [937, 601] on button "NEXT" at bounding box center [957, 612] width 93 height 31
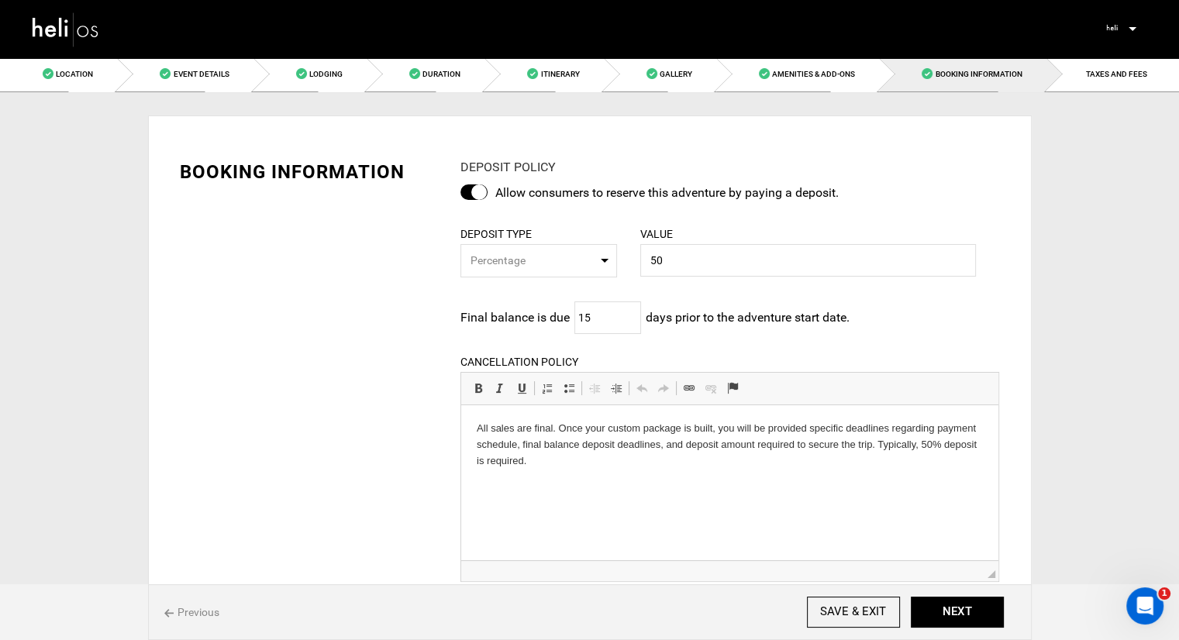
click at [520, 271] on button "Percentage" at bounding box center [539, 260] width 157 height 33
click at [505, 318] on span "Amount" at bounding box center [488, 324] width 39 height 16
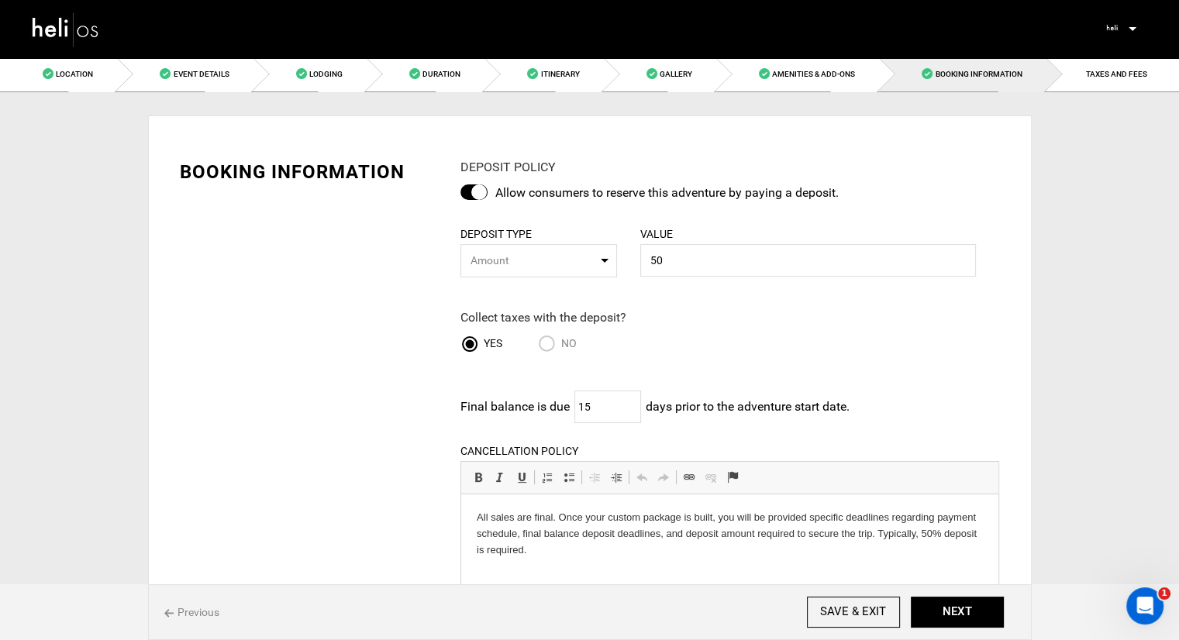
click at [515, 264] on span "Amount" at bounding box center [534, 261] width 126 height 16
click at [502, 324] on span "Amount" at bounding box center [488, 324] width 39 height 16
select select "string:2"
click at [547, 260] on span "Amount" at bounding box center [534, 261] width 126 height 16
click at [688, 263] on input "50" at bounding box center [808, 260] width 336 height 33
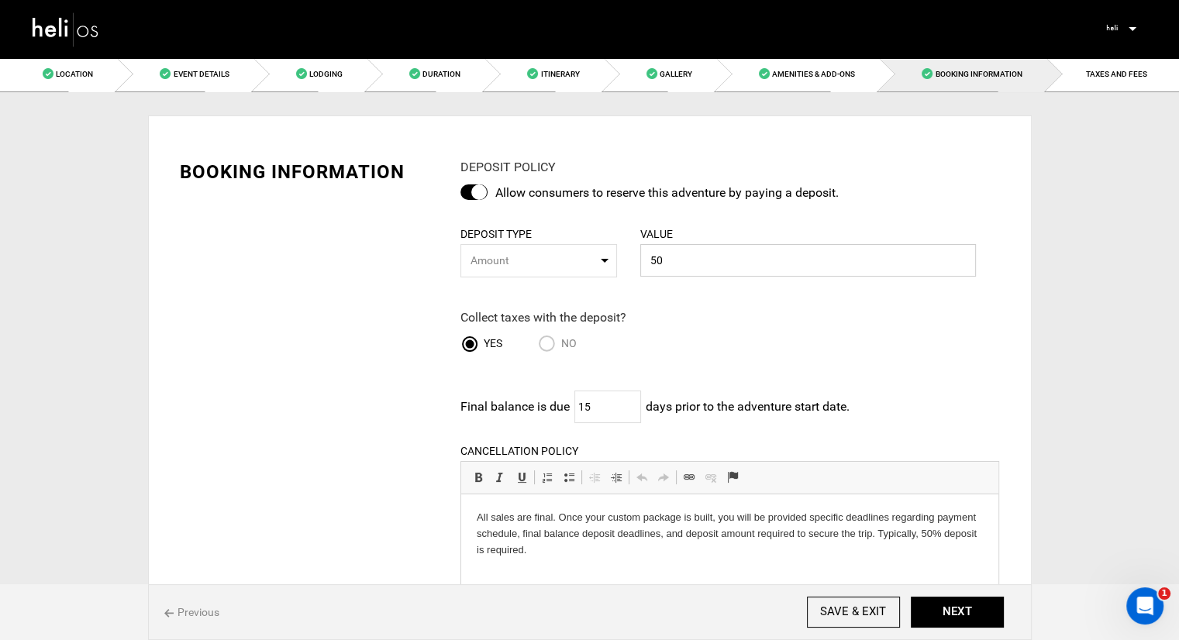
click at [688, 263] on input "50" at bounding box center [808, 260] width 336 height 33
type input "3002"
click at [675, 336] on div "Yes No" at bounding box center [629, 345] width 336 height 21
click at [562, 347] on span "No" at bounding box center [569, 343] width 16 height 12
click at [561, 347] on input "No" at bounding box center [549, 345] width 23 height 21
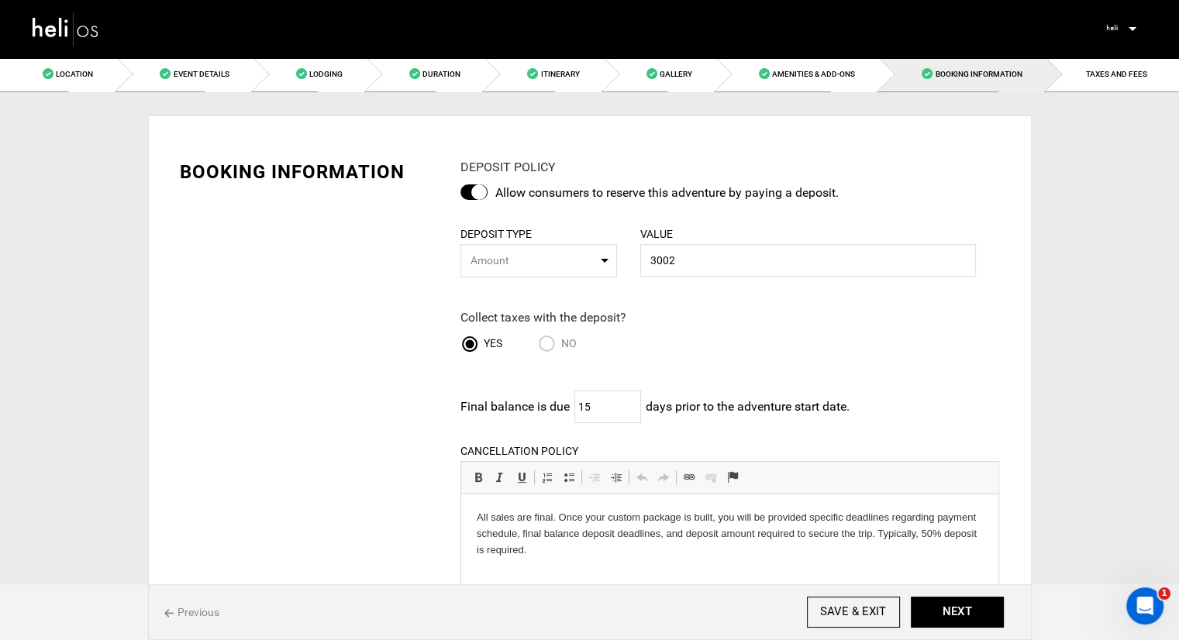
radio input "true"
click at [466, 347] on input "Yes" at bounding box center [472, 345] width 23 height 21
radio input "true"
click at [555, 346] on input "No" at bounding box center [549, 345] width 23 height 21
radio input "true"
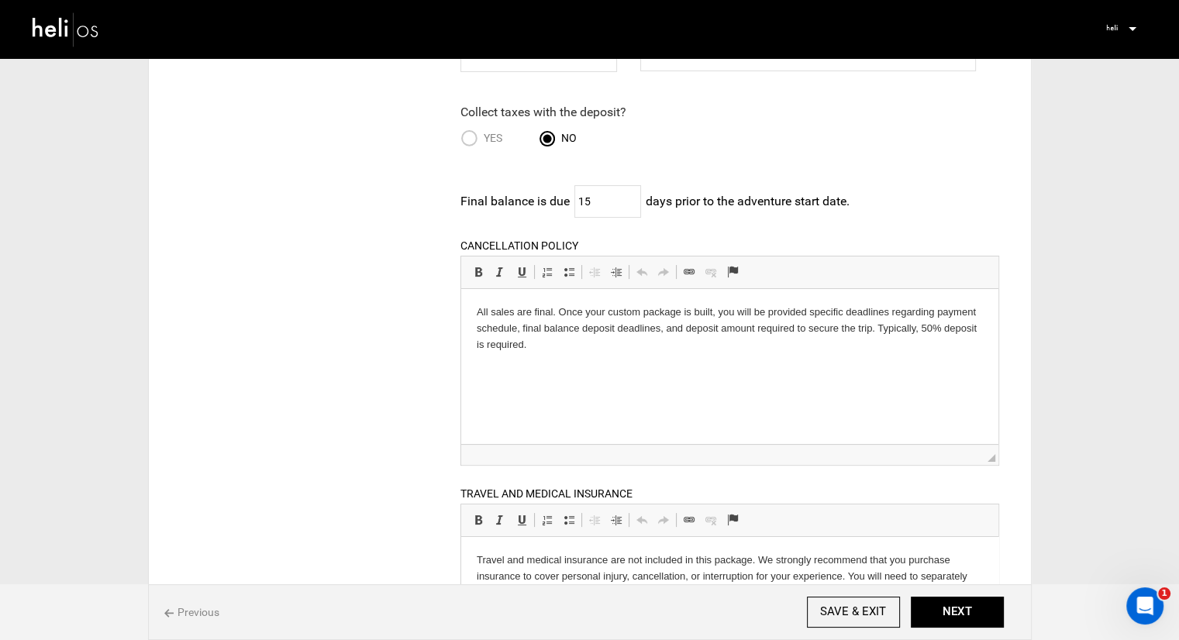
scroll to position [233, 0]
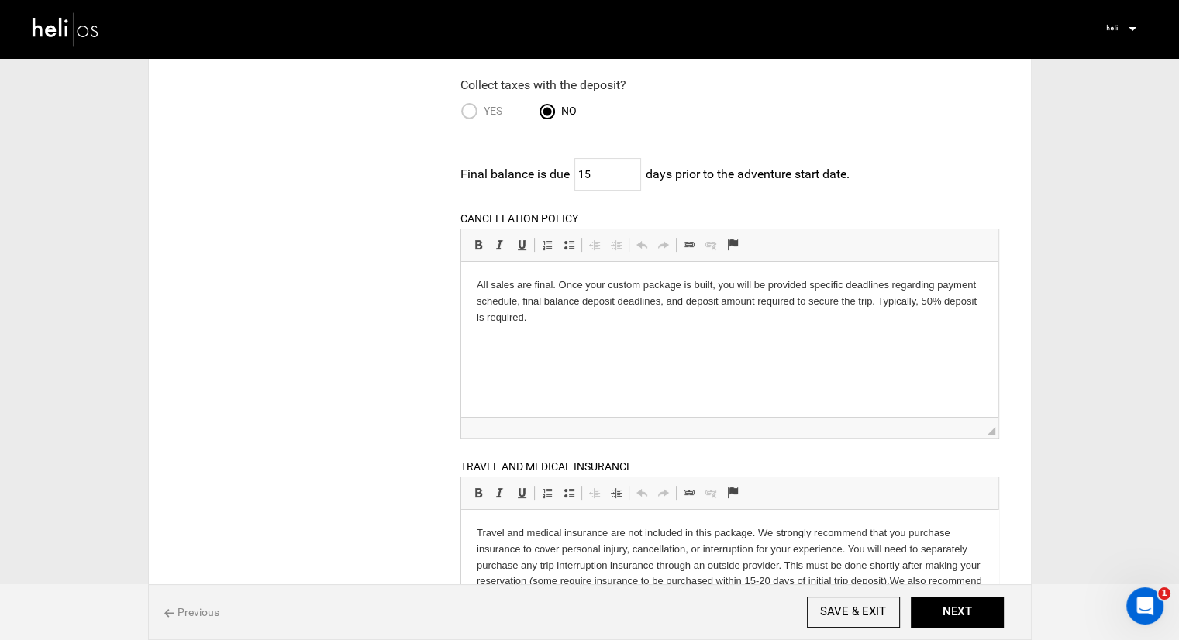
drag, startPoint x: 547, startPoint y: 317, endPoint x: 499, endPoint y: 298, distance: 51.5
click at [499, 298] on p "All sales are final. Once your custom package is built, you will be provided sp…" at bounding box center [730, 301] width 506 height 48
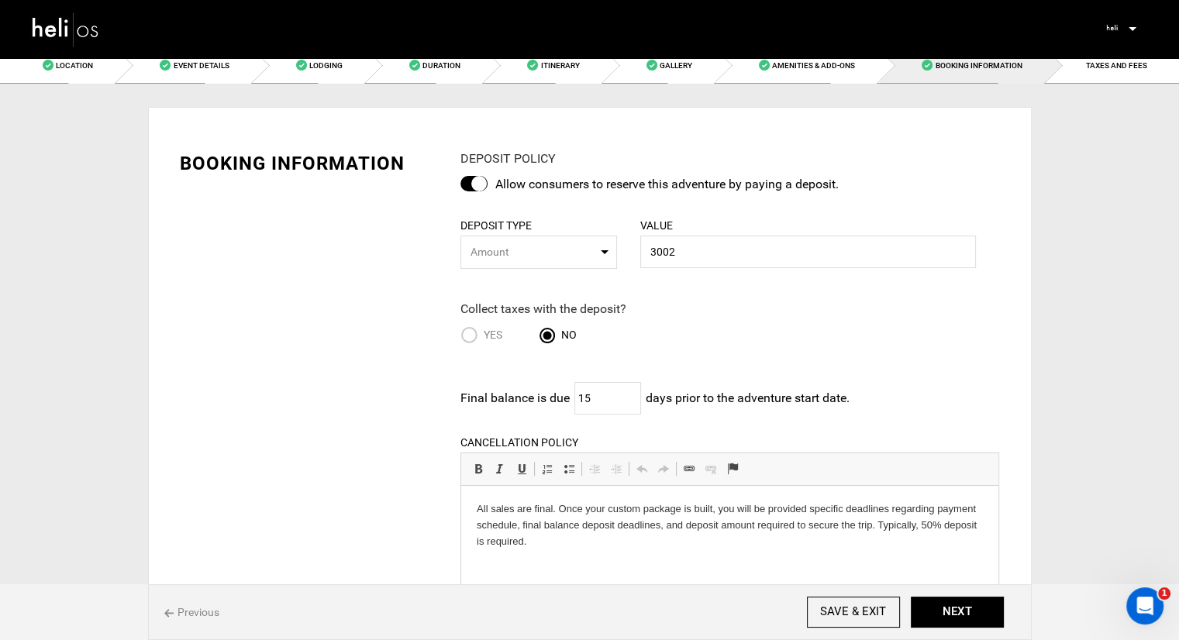
scroll to position [0, 0]
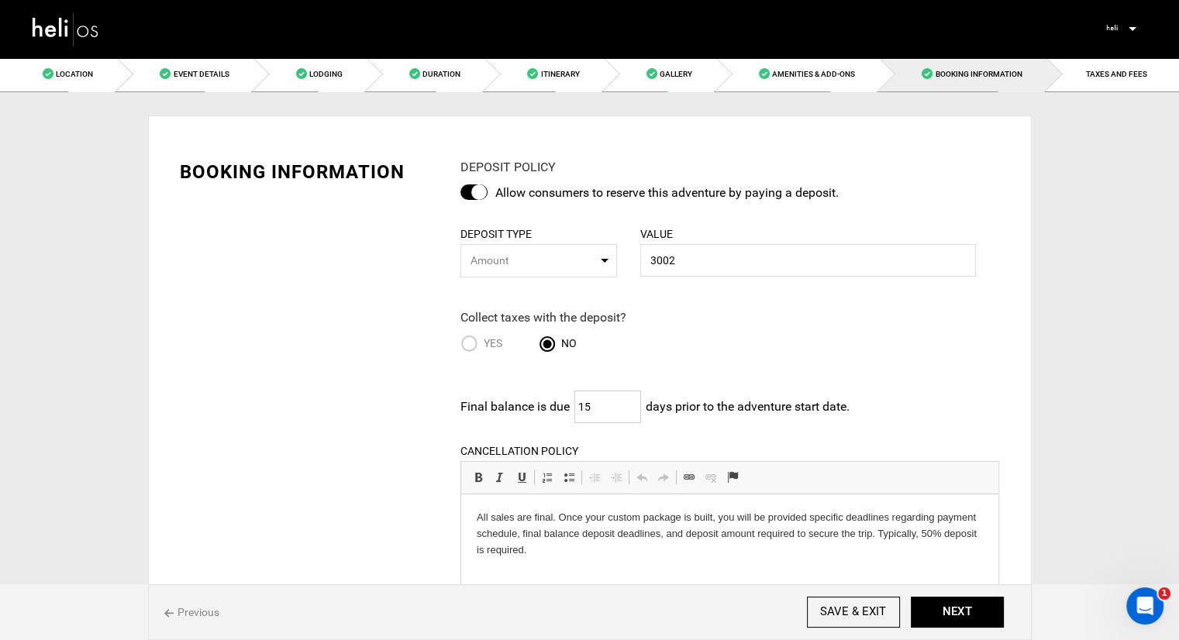
click at [595, 406] on input "15" at bounding box center [607, 407] width 67 height 33
click at [541, 550] on p "All sales are final. Once your custom package is built, you will be provided sp…" at bounding box center [730, 533] width 506 height 48
drag, startPoint x: 541, startPoint y: 550, endPoint x: 876, endPoint y: 528, distance: 335.6
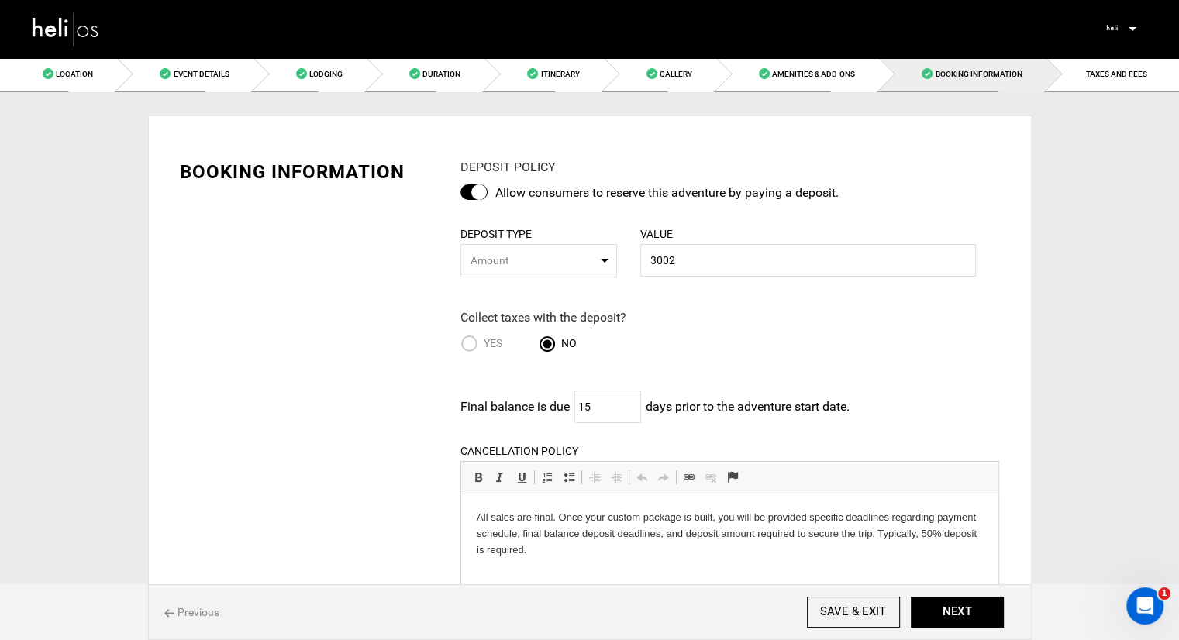
click at [876, 528] on p "All sales are final. Once your custom package is built, you will be provided sp…" at bounding box center [730, 533] width 506 height 48
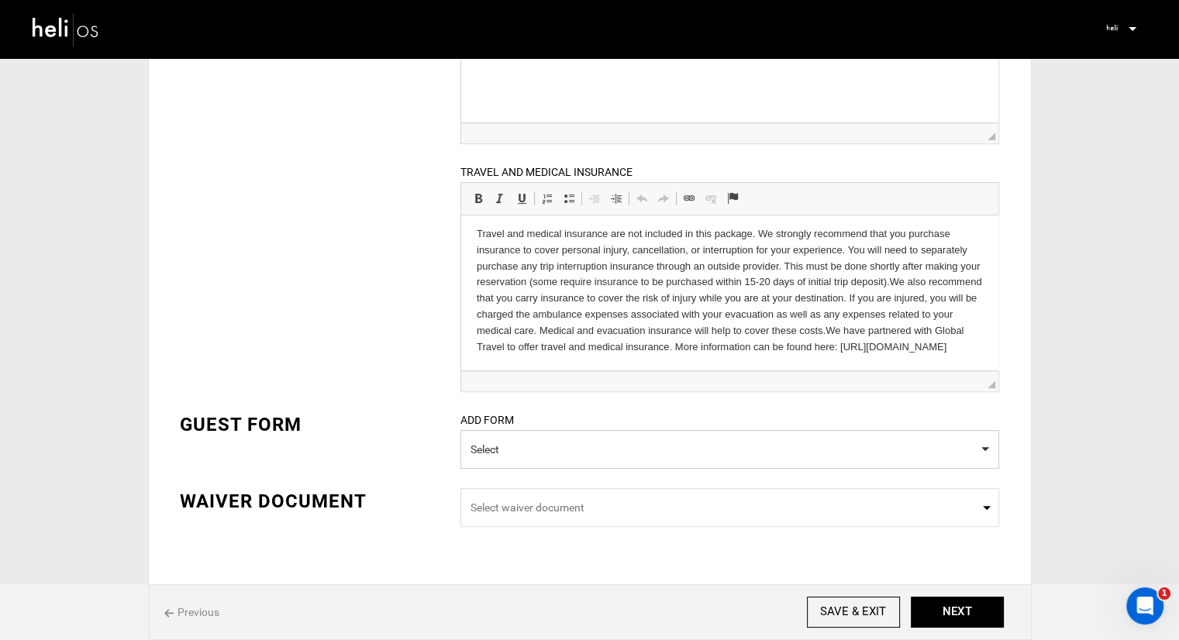
scroll to position [543, 0]
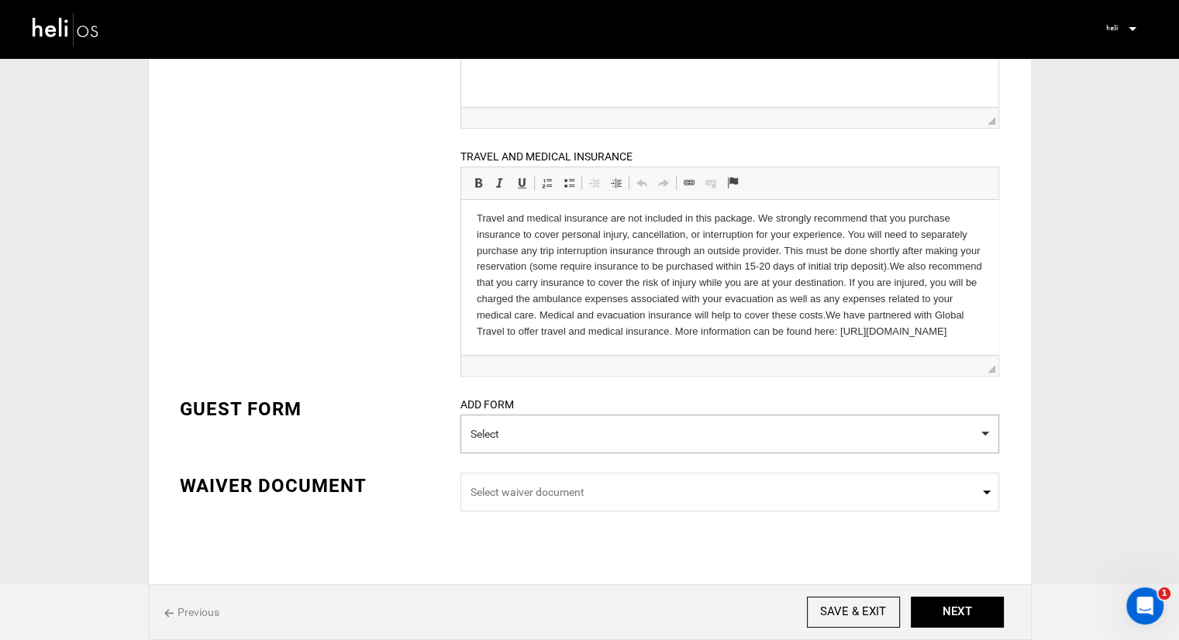
click at [471, 426] on button "Select" at bounding box center [730, 434] width 539 height 39
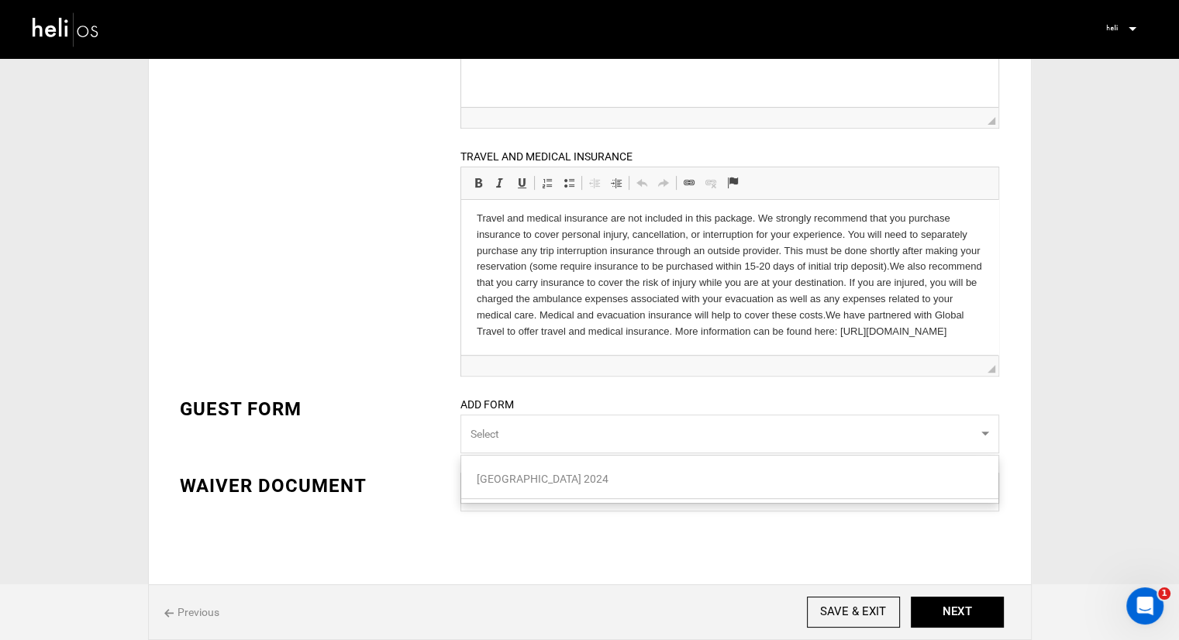
click at [471, 426] on button "Select" at bounding box center [730, 434] width 539 height 39
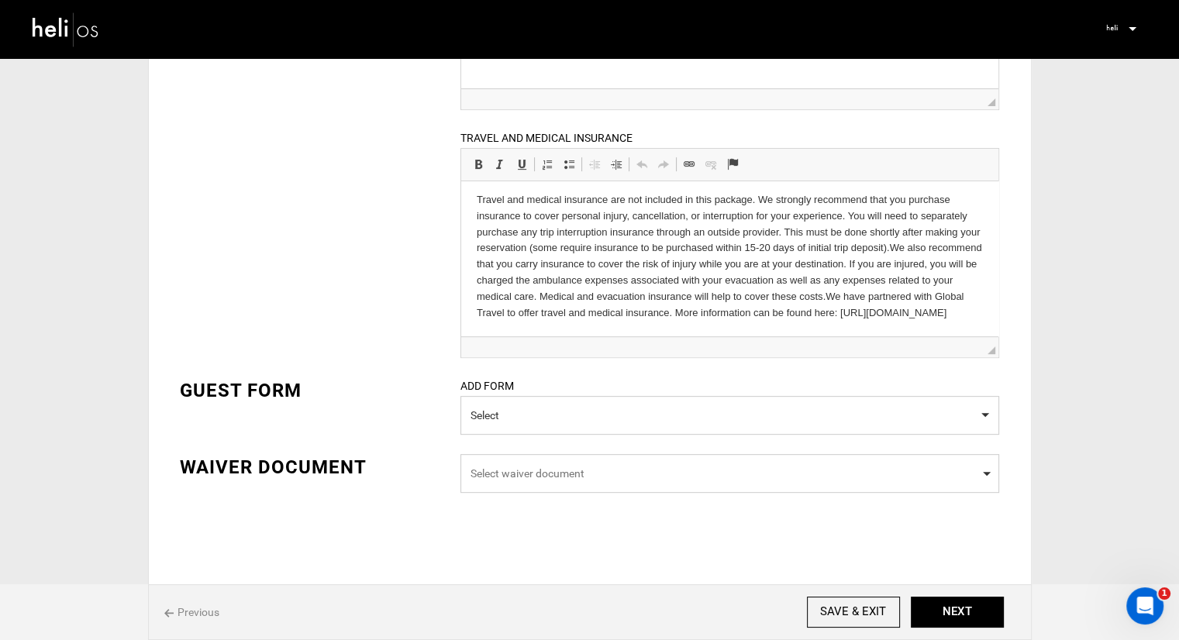
click at [499, 461] on span "Select waiver document" at bounding box center [730, 473] width 539 height 39
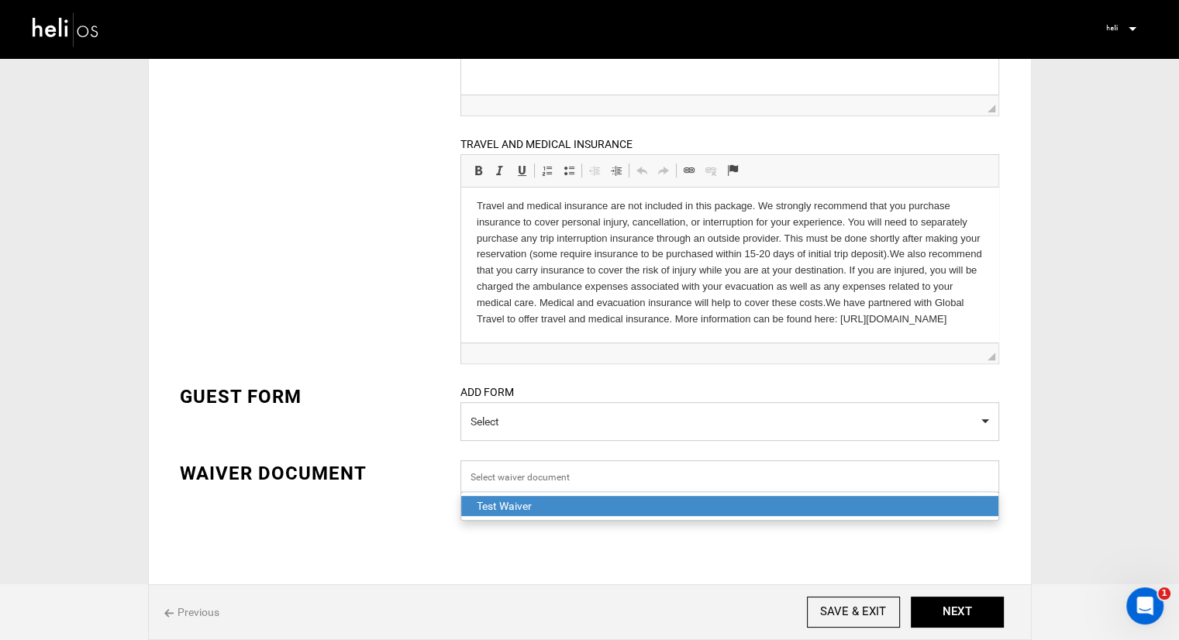
scroll to position [555, 0]
click at [496, 467] on input "Select box" at bounding box center [730, 477] width 539 height 33
click at [499, 445] on div "ADD FORM Select" at bounding box center [730, 422] width 562 height 77
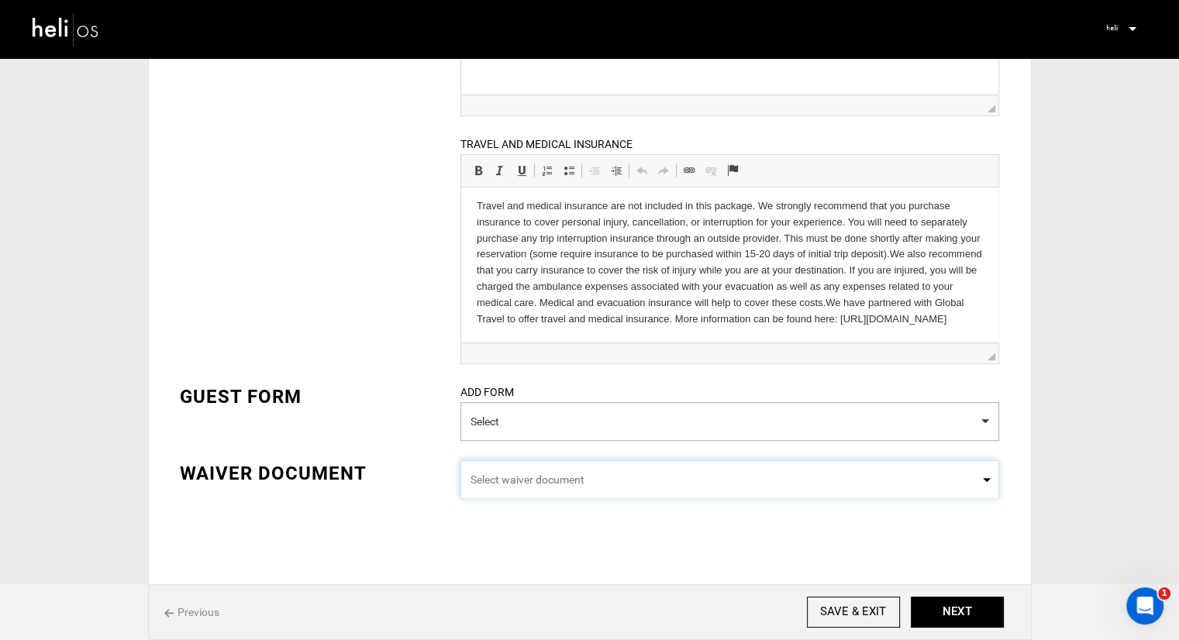
click at [514, 416] on button "Select" at bounding box center [730, 421] width 539 height 39
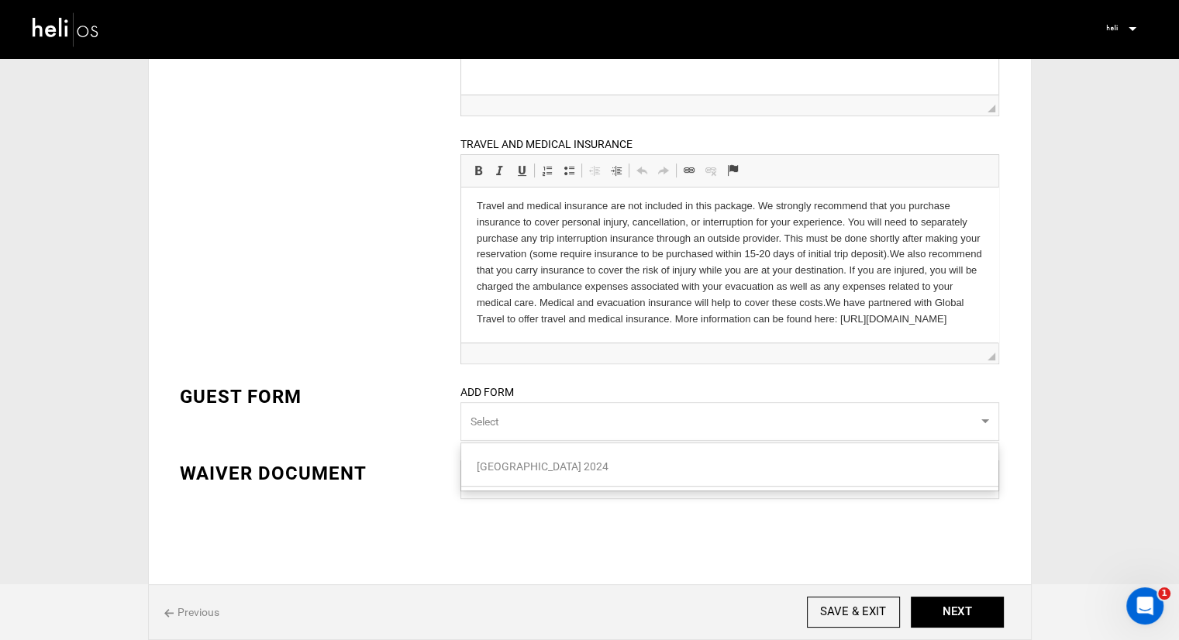
click at [514, 423] on button "Select" at bounding box center [730, 421] width 539 height 39
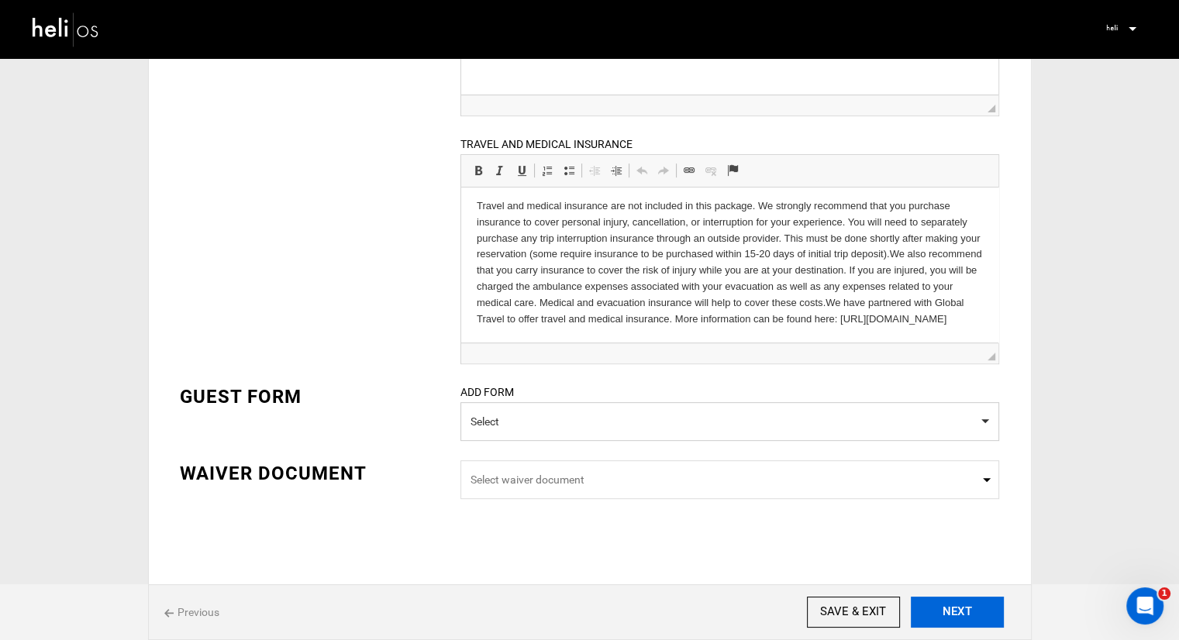
click at [944, 612] on button "NEXT" at bounding box center [957, 612] width 93 height 31
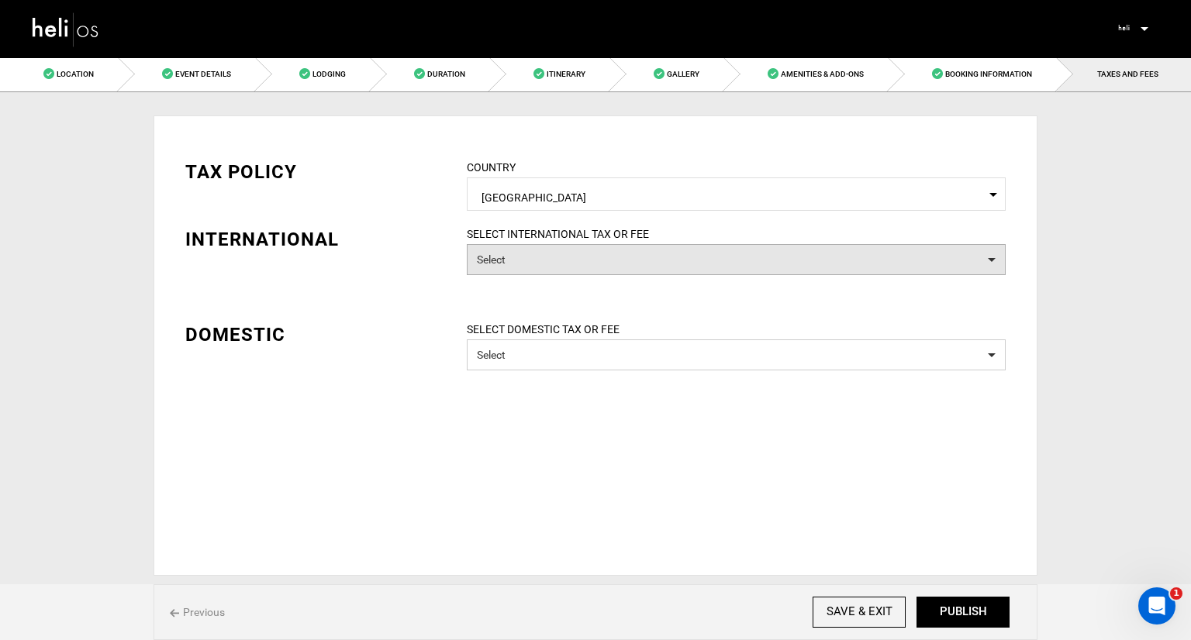
click at [565, 257] on button "Select" at bounding box center [736, 259] width 539 height 31
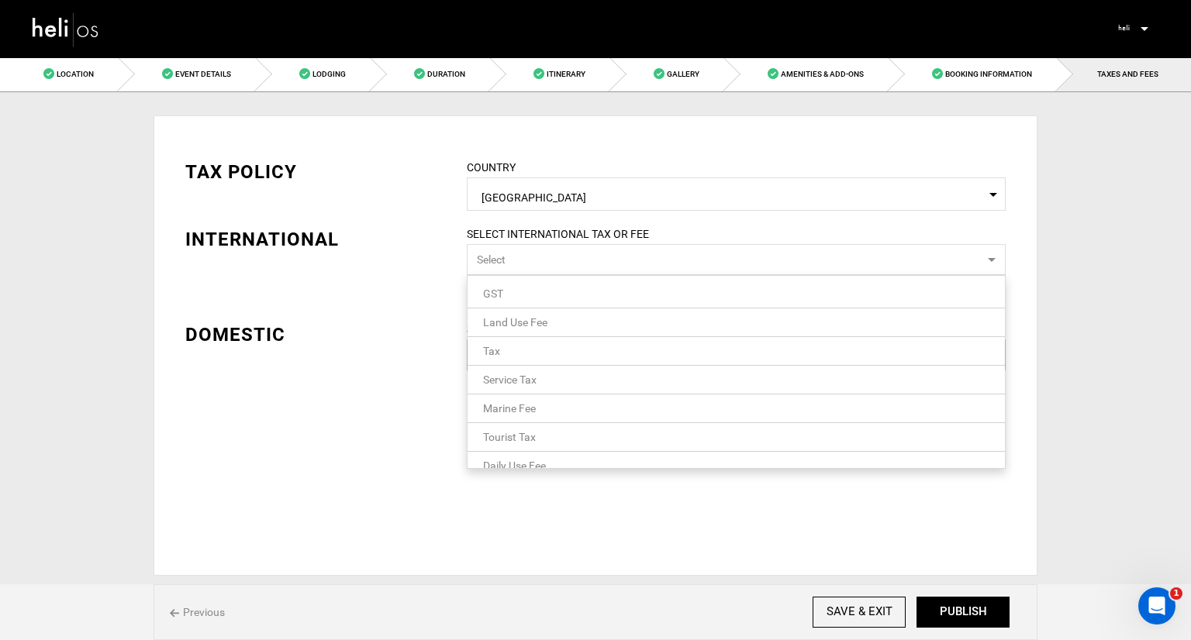
click at [565, 257] on button "Select" at bounding box center [736, 259] width 539 height 31
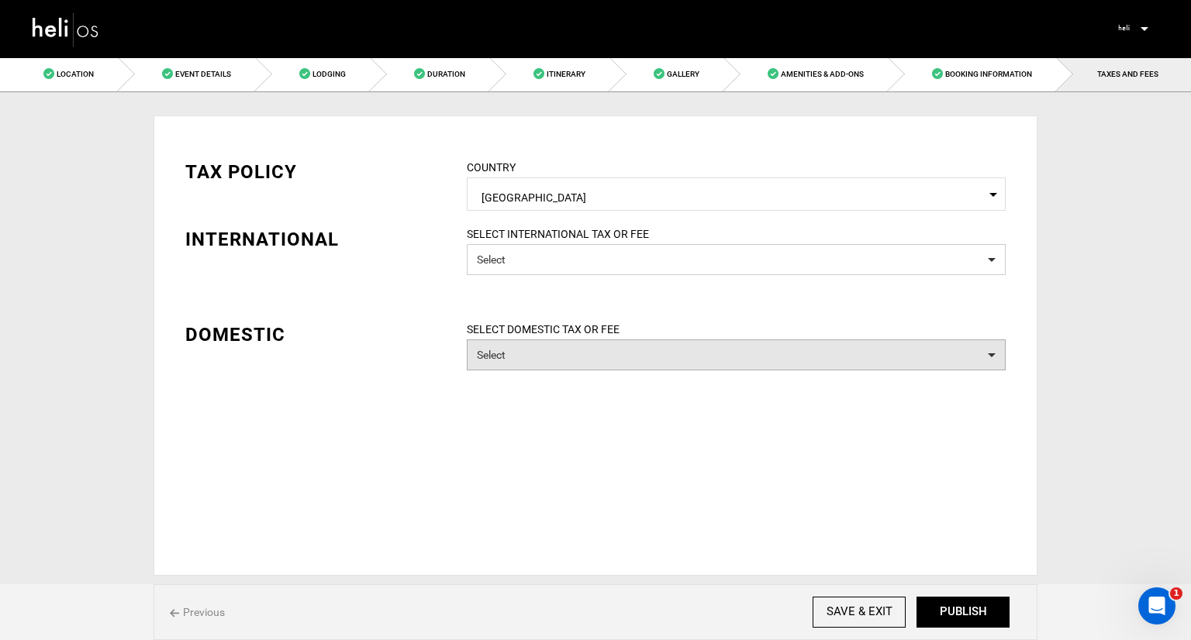
click at [495, 340] on button "Select" at bounding box center [736, 355] width 539 height 31
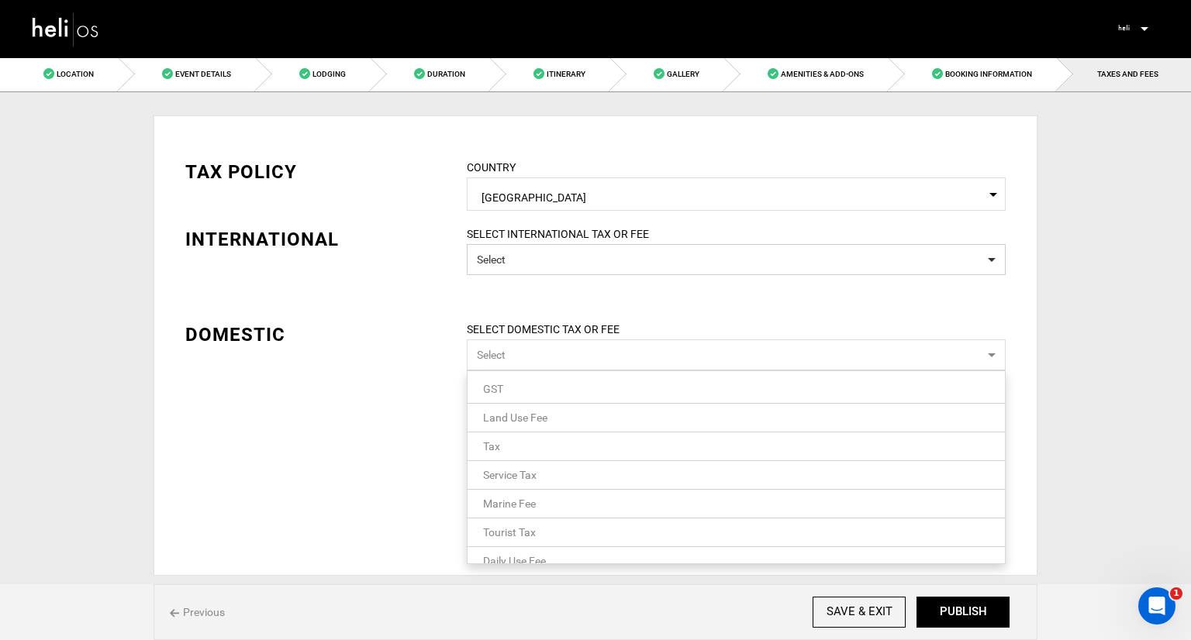
click at [495, 340] on button "Select" at bounding box center [736, 355] width 539 height 31
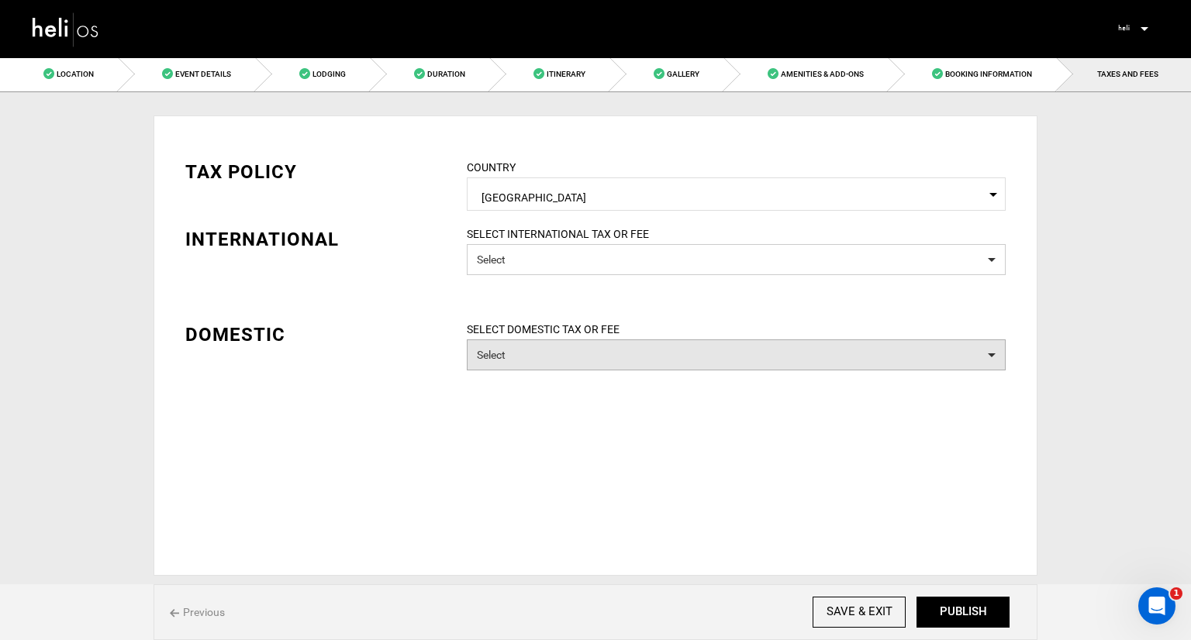
click at [592, 358] on button "Select" at bounding box center [736, 355] width 539 height 31
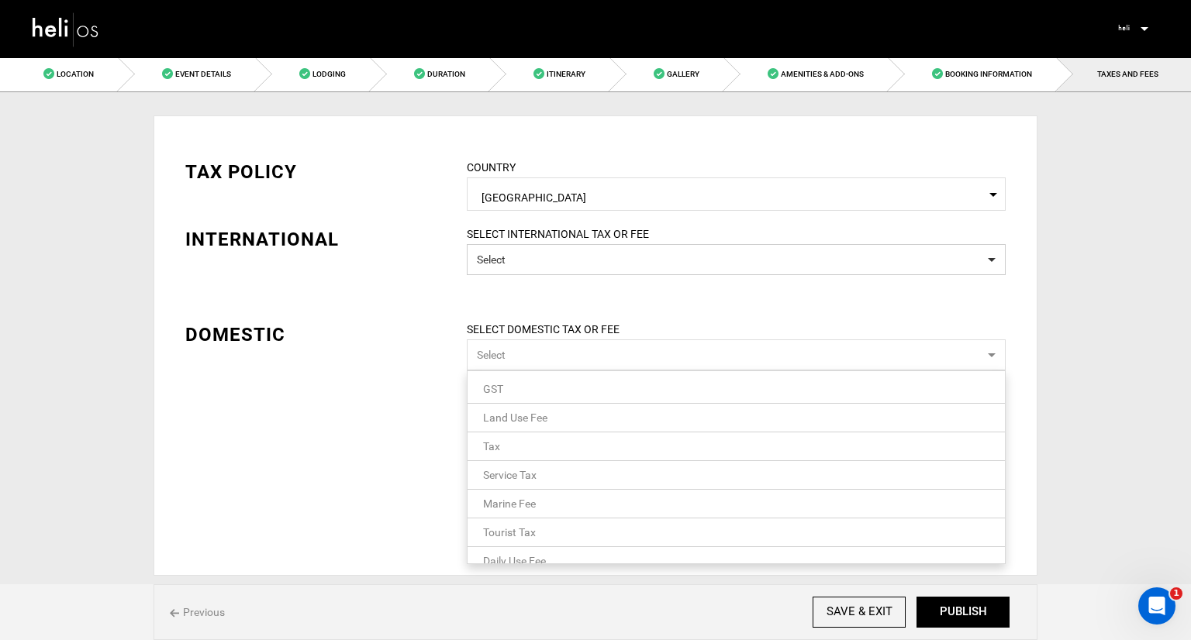
click at [592, 358] on button "Select" at bounding box center [736, 355] width 539 height 31
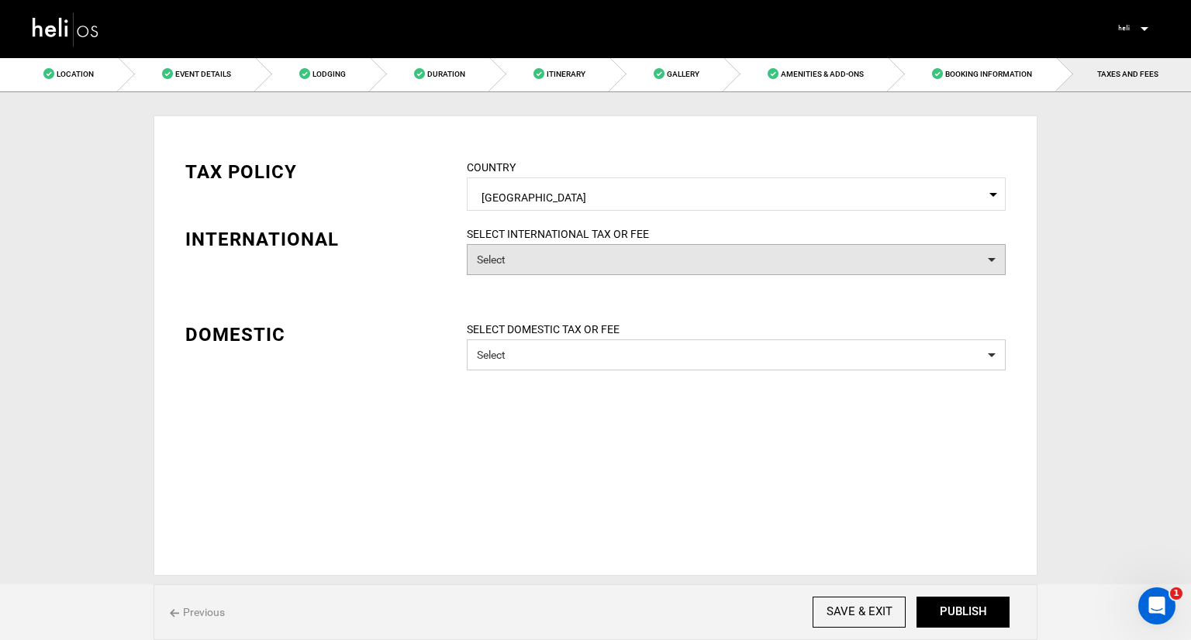
click at [613, 258] on button "Select" at bounding box center [736, 259] width 539 height 31
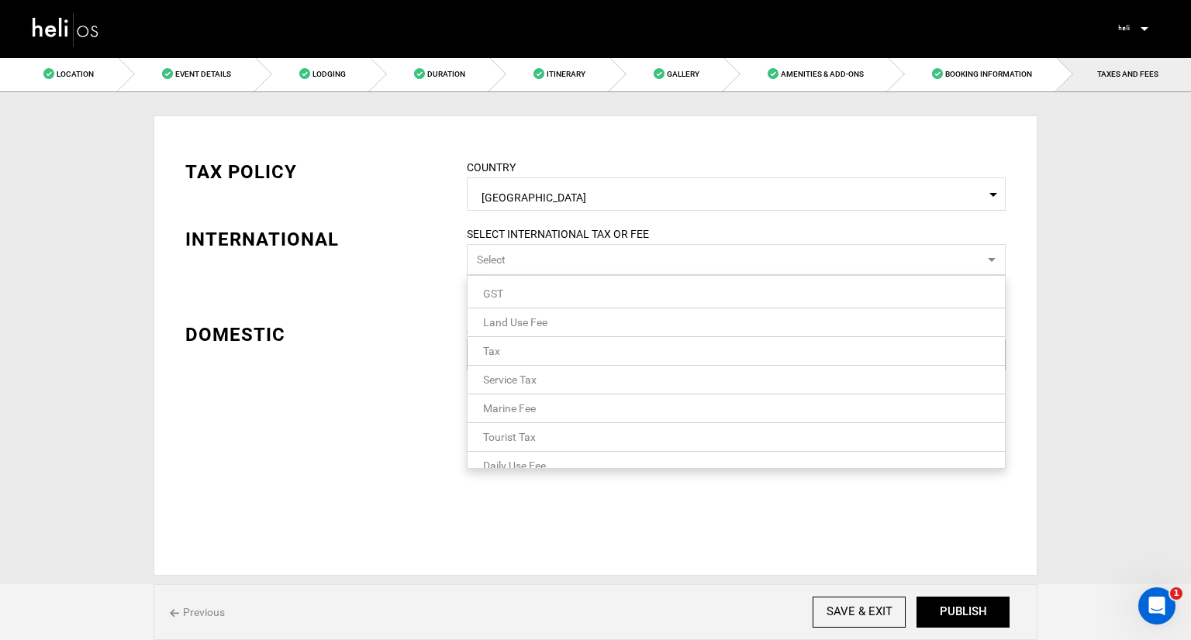
click at [613, 258] on button "Select" at bounding box center [736, 259] width 539 height 31
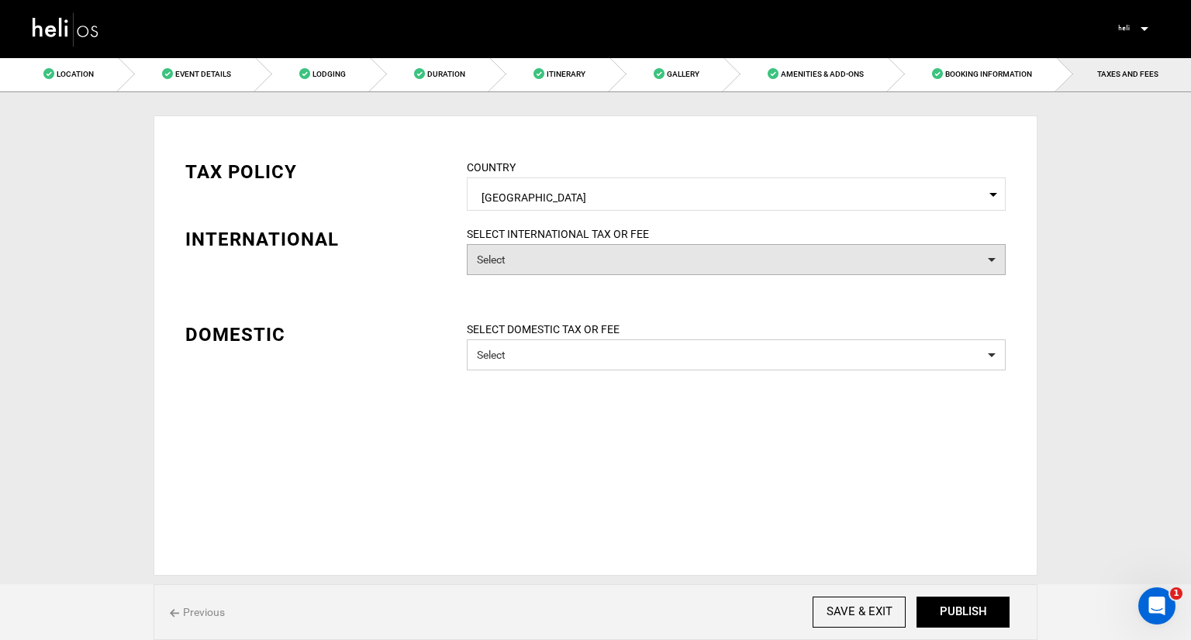
click at [613, 258] on button "Select" at bounding box center [736, 259] width 539 height 31
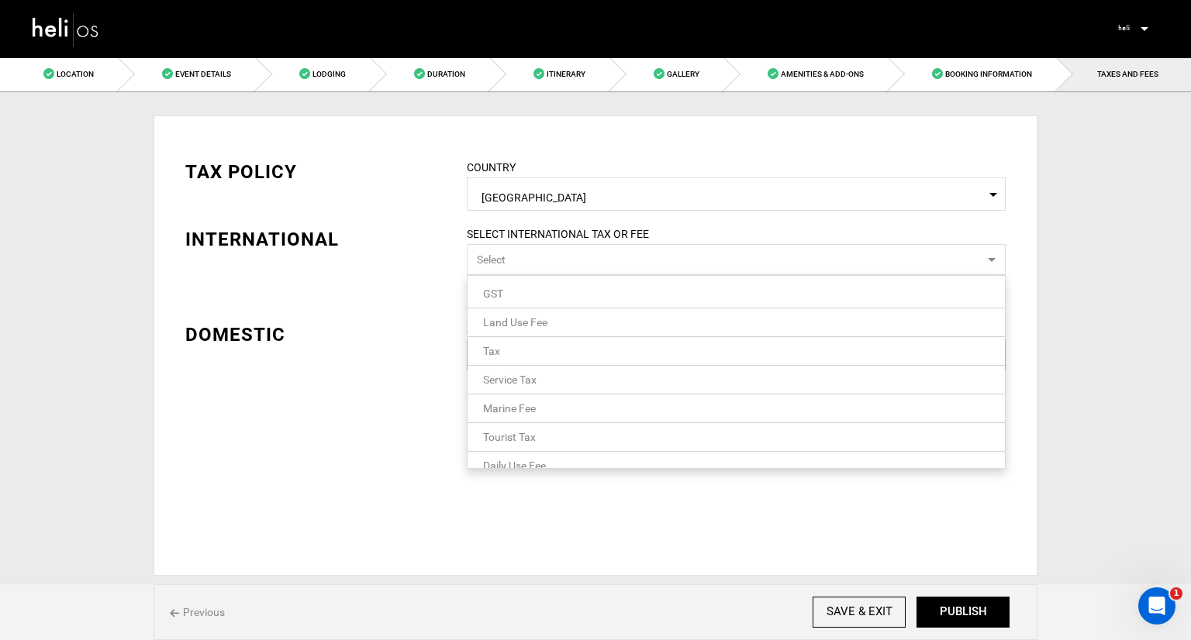
click at [350, 381] on div "TAX POLICY COUNTRY Select Country United States Please select a country. INTERN…" at bounding box center [596, 346] width 884 height 461
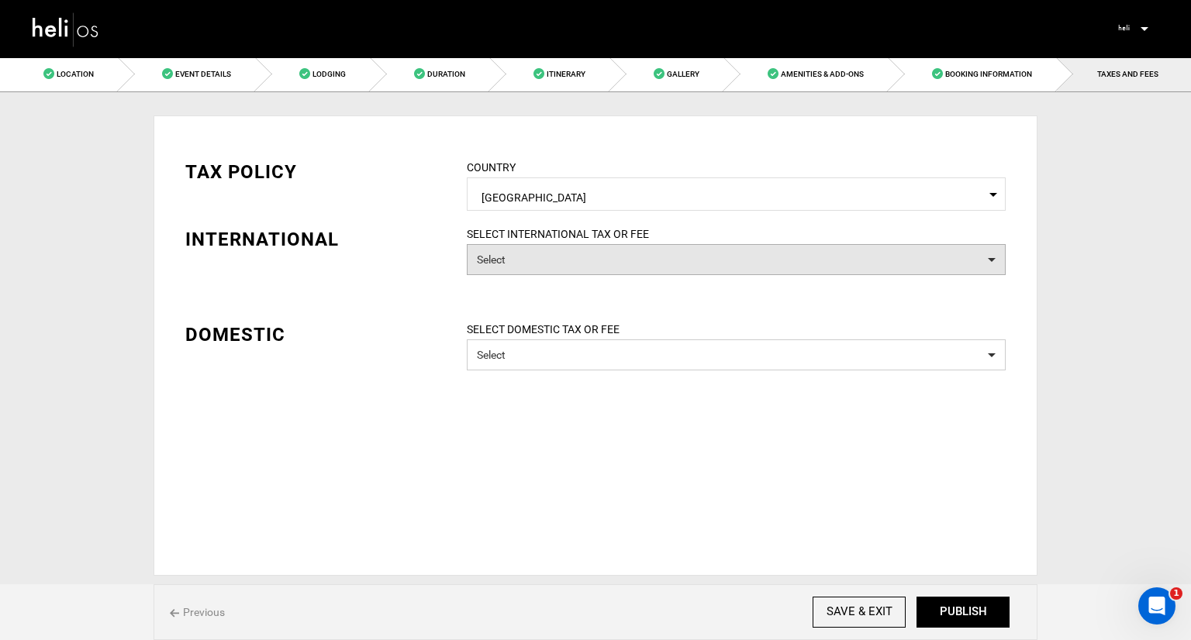
click at [592, 252] on button "Select" at bounding box center [736, 259] width 539 height 31
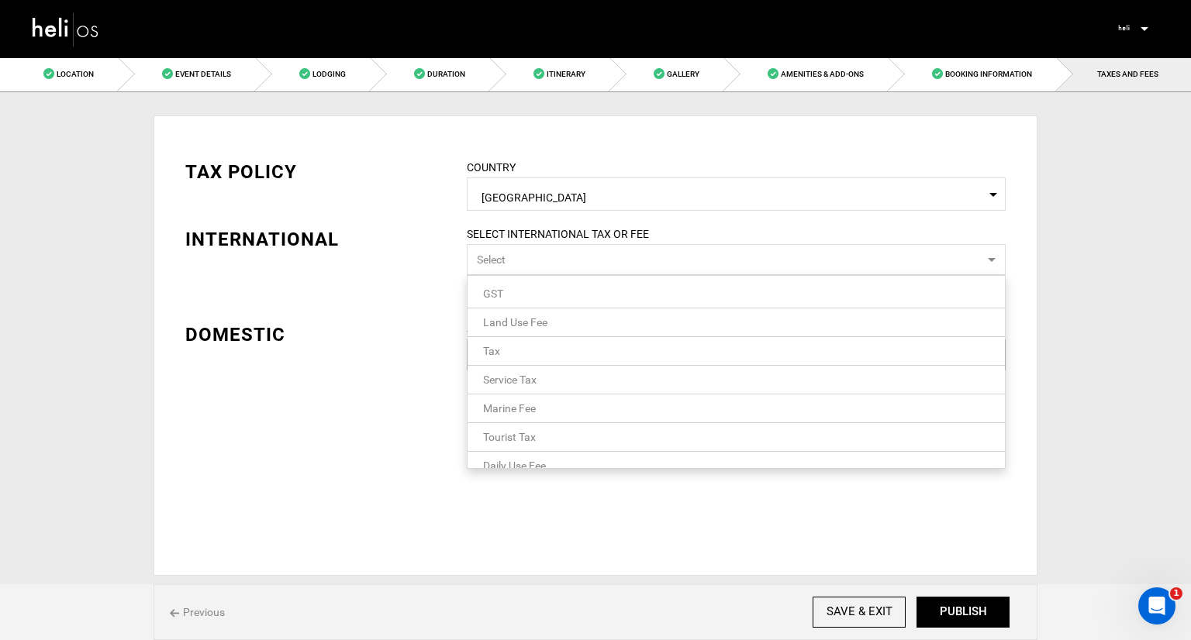
click at [592, 252] on button "Select" at bounding box center [736, 259] width 539 height 31
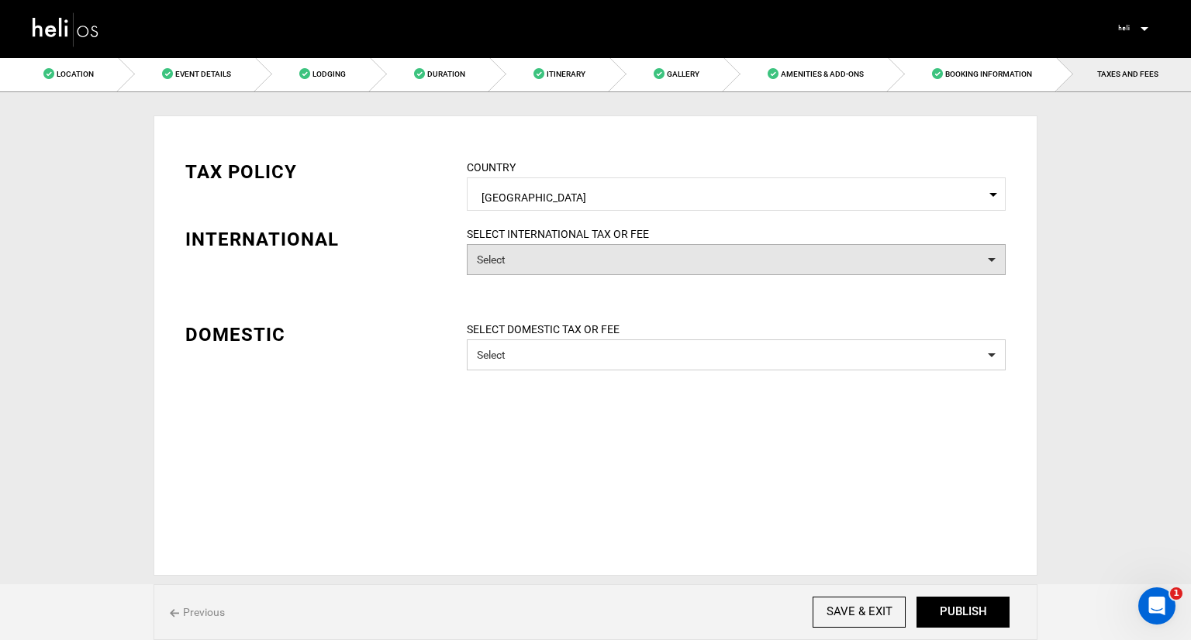
click at [600, 262] on button "Select" at bounding box center [736, 259] width 539 height 31
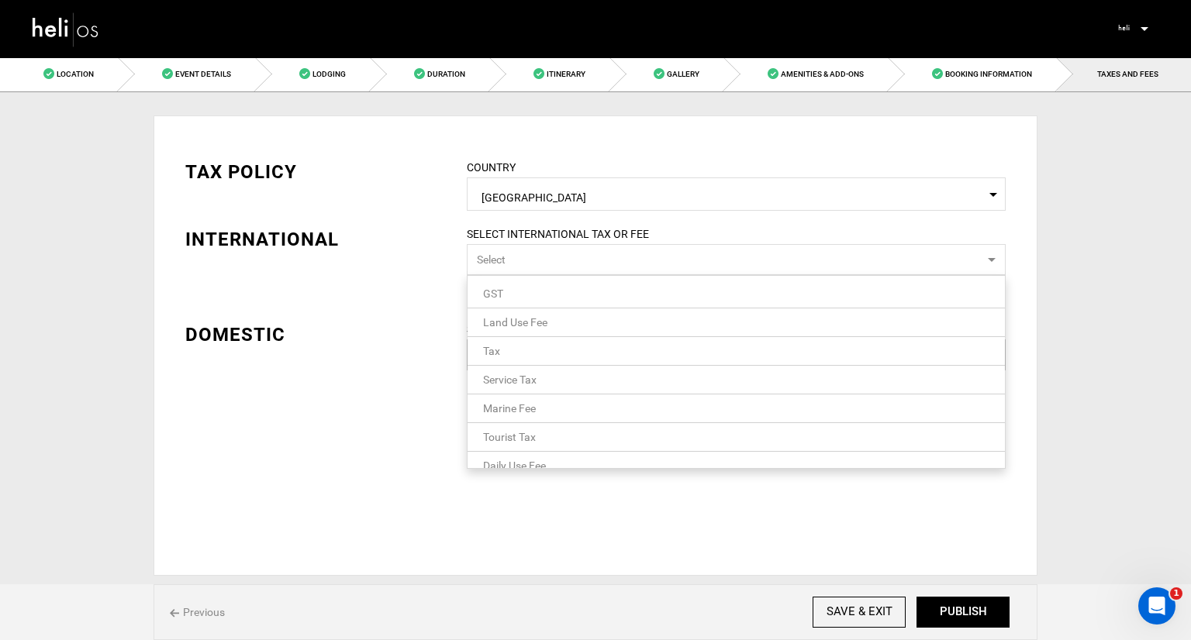
click at [600, 262] on button "Select" at bounding box center [736, 259] width 539 height 31
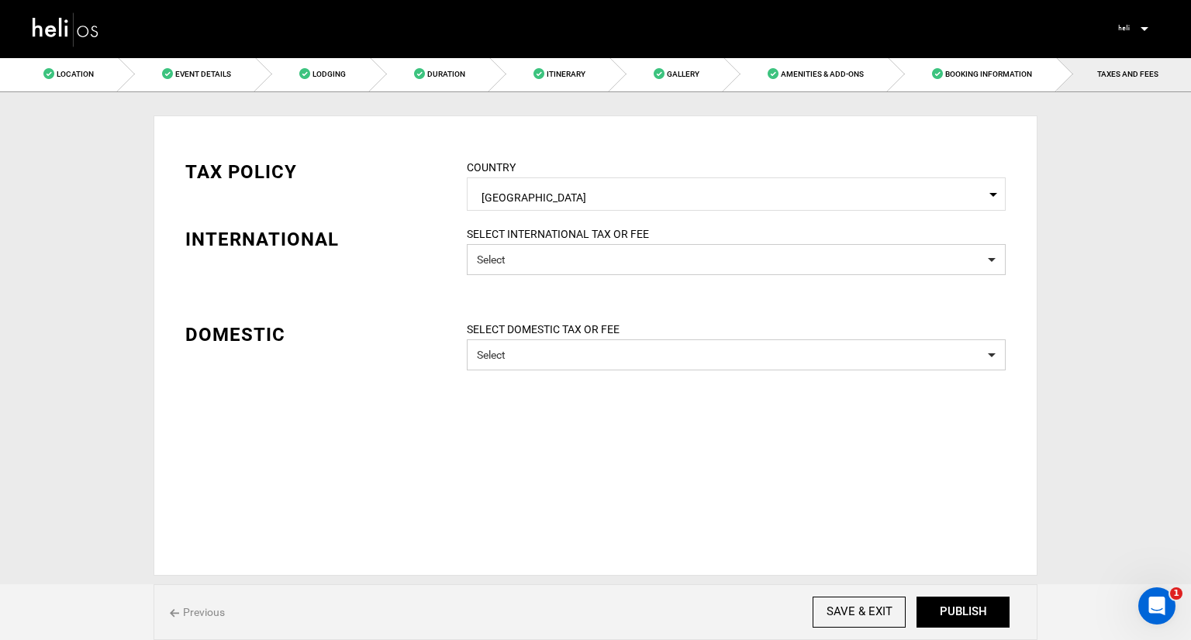
click at [406, 325] on div "DOMESTIC" at bounding box center [314, 335] width 258 height 26
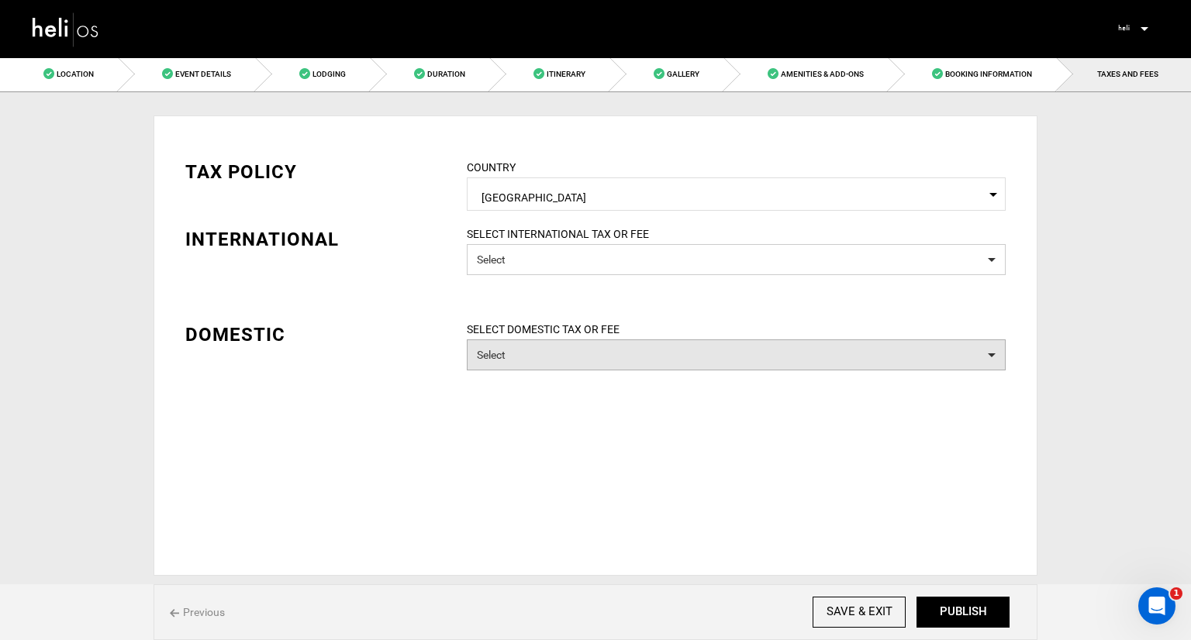
click at [518, 359] on button "Select" at bounding box center [736, 355] width 539 height 31
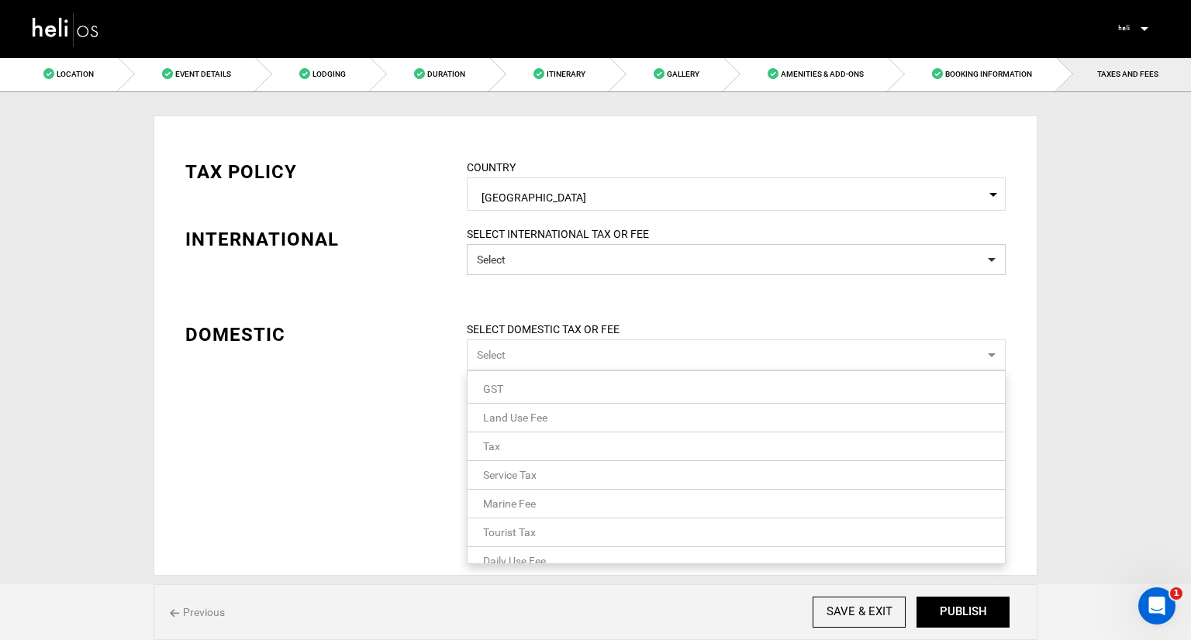
click at [518, 359] on button "Select" at bounding box center [736, 355] width 539 height 31
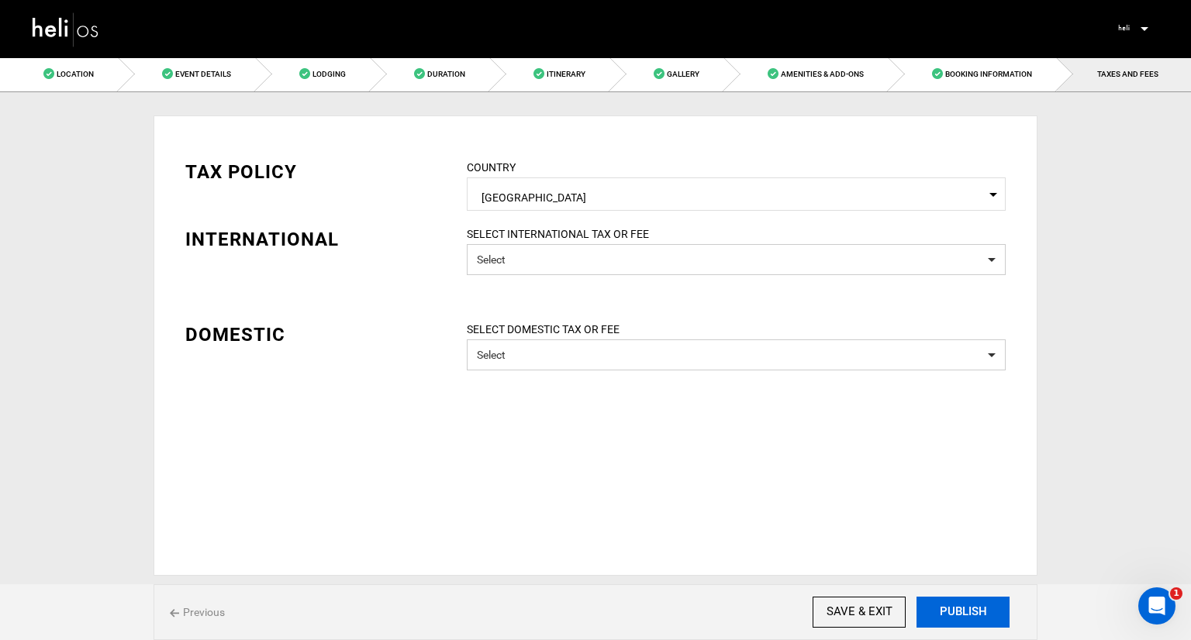
click at [975, 611] on button "PUBLISH" at bounding box center [962, 612] width 93 height 31
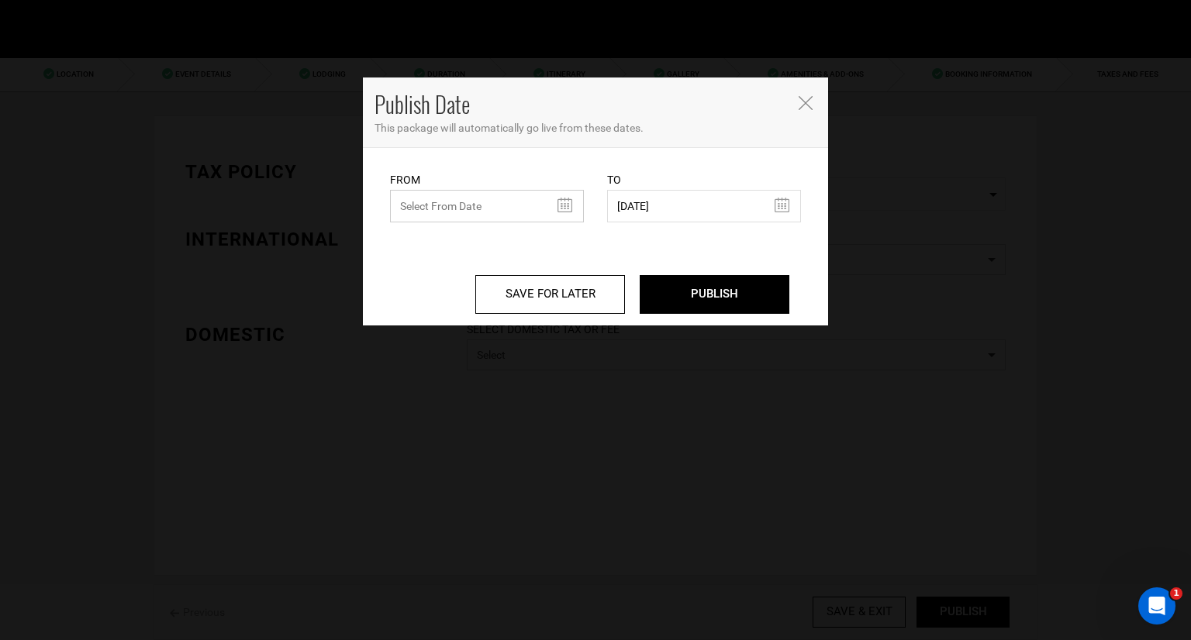
click at [563, 203] on input "text" at bounding box center [487, 206] width 194 height 33
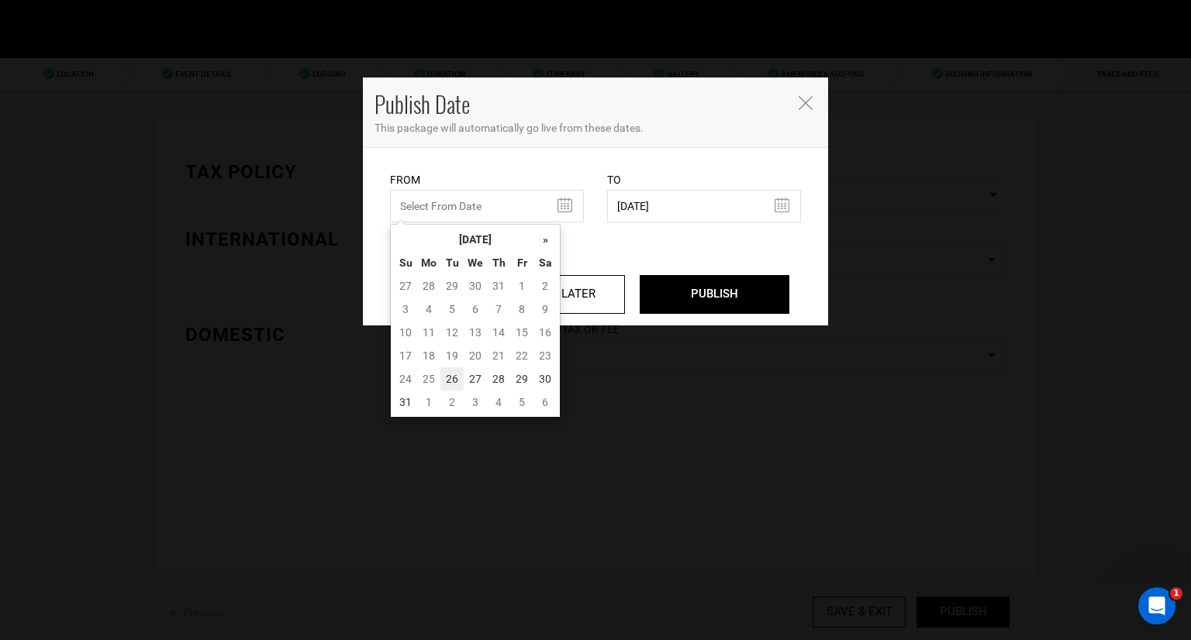
click at [457, 380] on td "26" at bounding box center [451, 378] width 23 height 23
type input "08/26/2025"
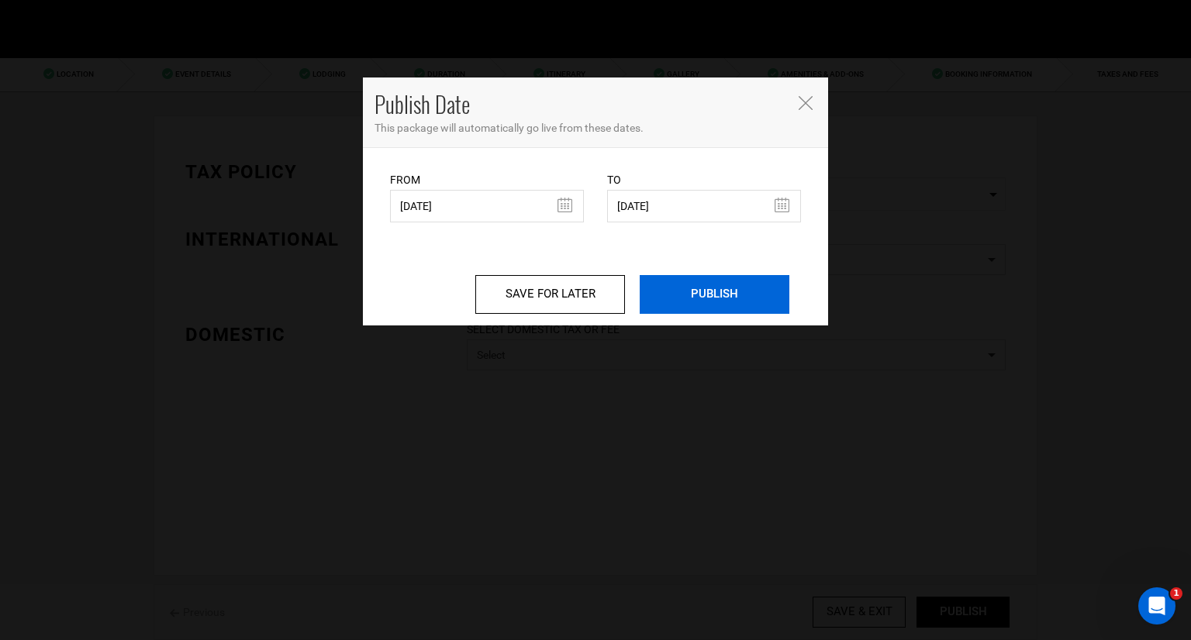
click at [694, 276] on input "PUBLISH" at bounding box center [715, 294] width 150 height 39
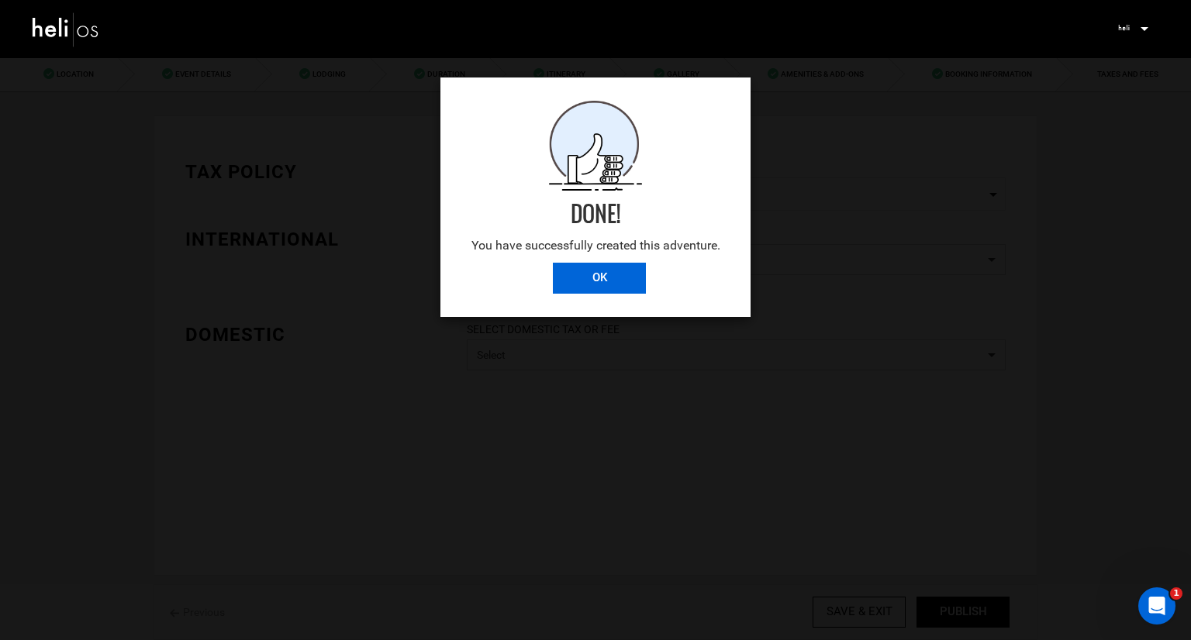
click at [595, 279] on input "OK" at bounding box center [599, 278] width 93 height 31
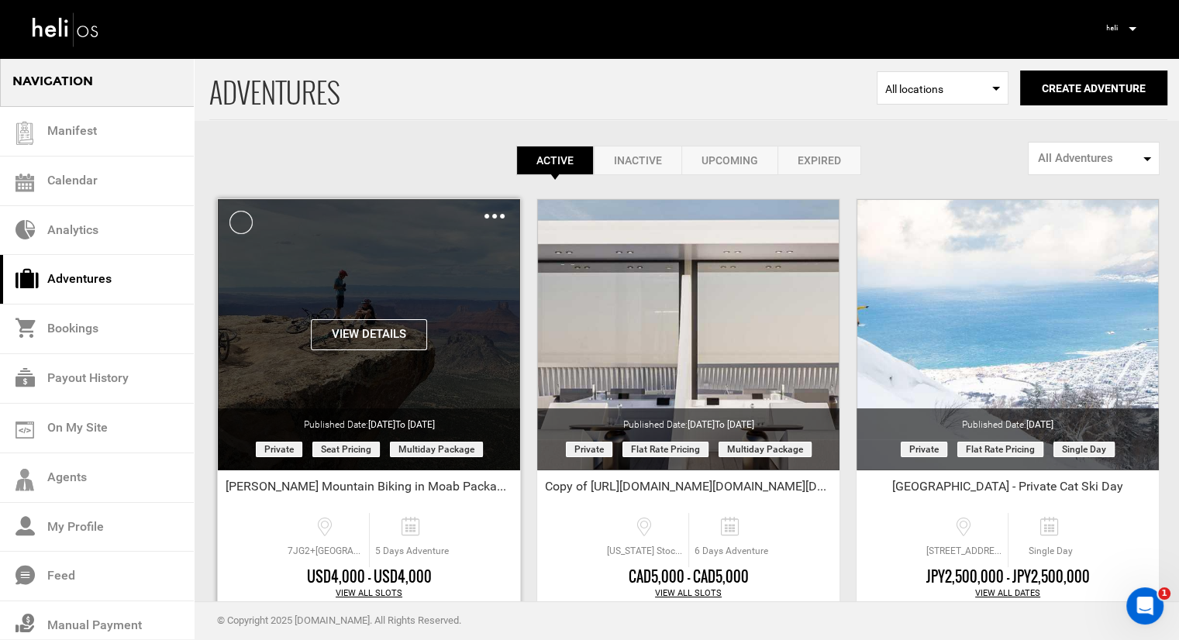
click at [507, 214] on div "View Details Clone De-Activate Share Delete" at bounding box center [369, 212] width 302 height 26
click at [501, 215] on img at bounding box center [495, 216] width 20 height 5
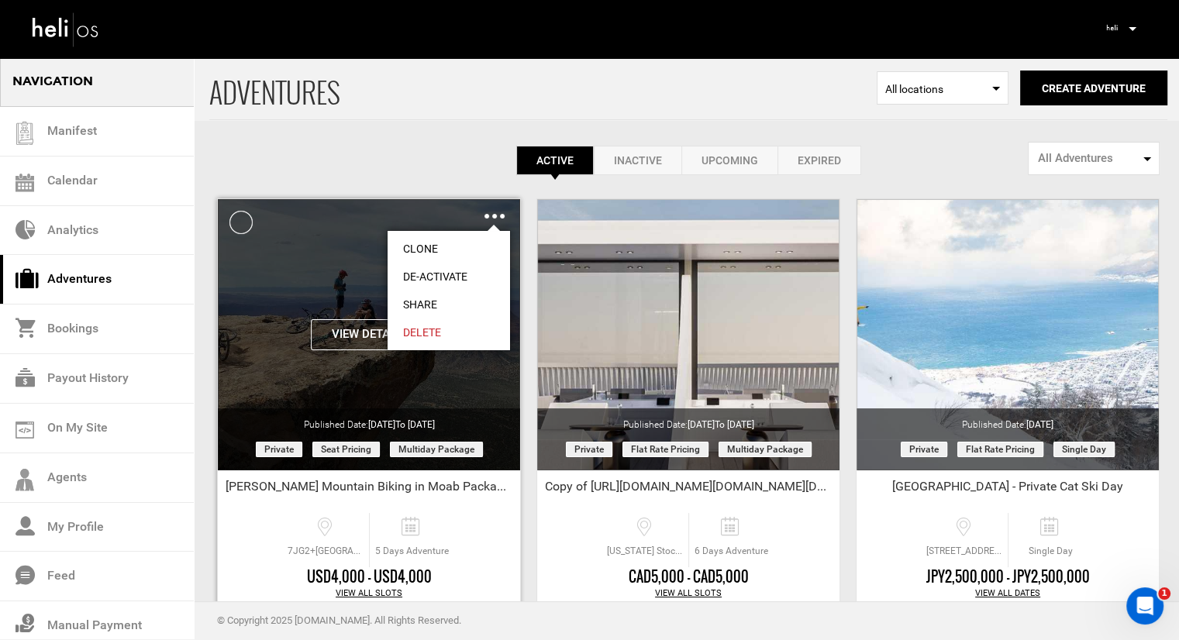
click at [428, 304] on link "Share" at bounding box center [449, 305] width 122 height 28
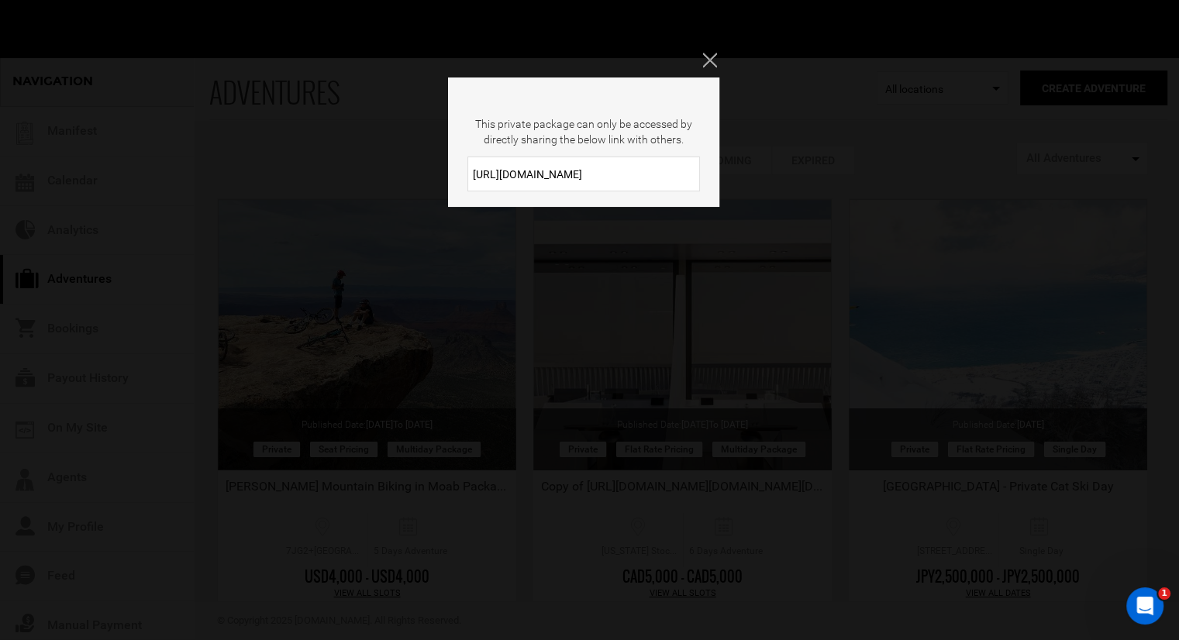
click at [609, 185] on input "https://heli.life/OKOsU5" at bounding box center [584, 174] width 233 height 35
click at [707, 63] on icon "Close" at bounding box center [709, 60] width 14 height 14
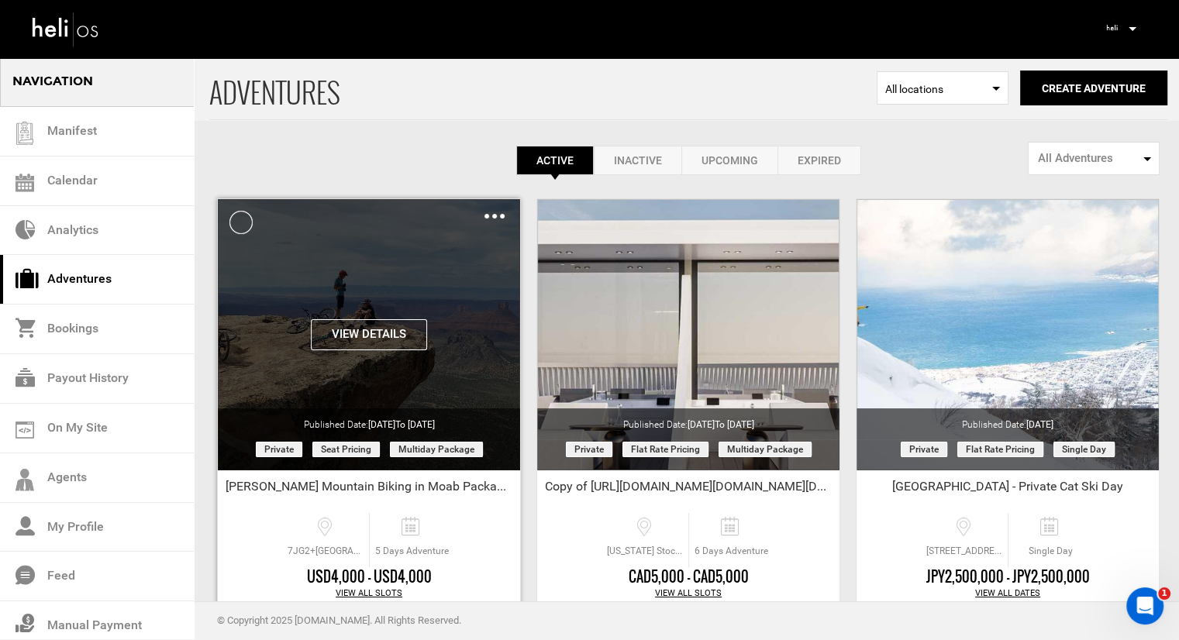
click at [489, 222] on div "Clone De-Activate Share Delete" at bounding box center [495, 216] width 20 height 18
click at [492, 219] on div "Clone De-Activate Share Delete" at bounding box center [495, 216] width 20 height 18
click at [493, 218] on img at bounding box center [495, 216] width 20 height 5
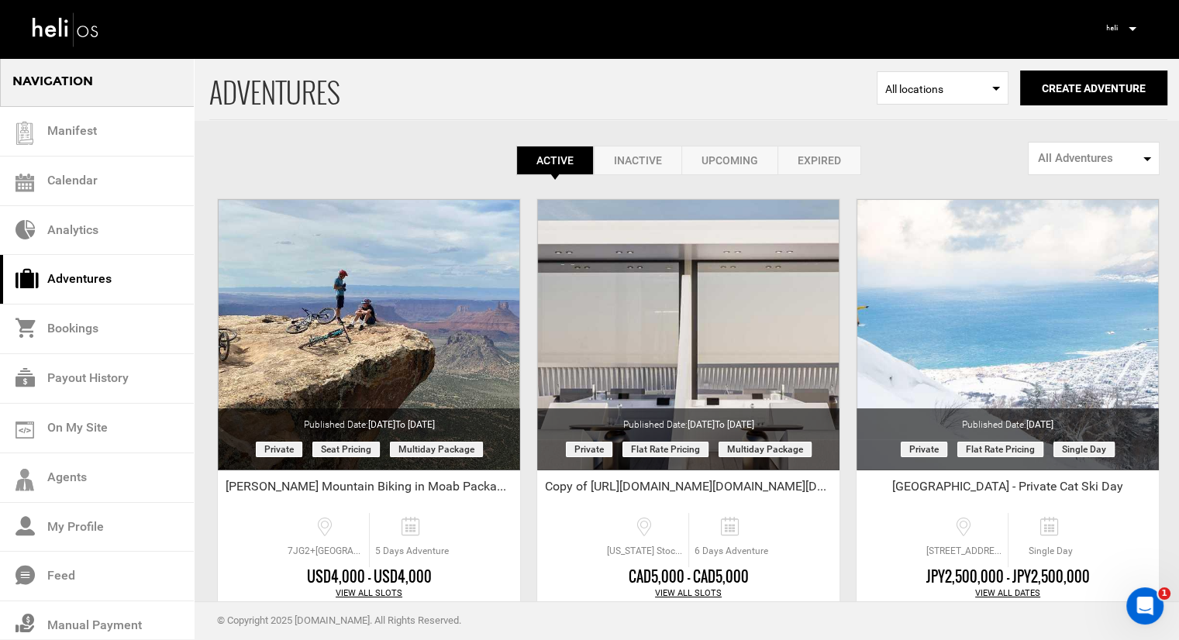
click at [381, 137] on div "Active Inactive Upcoming Expired Active Active Inactive Upcoming Expired Active…" at bounding box center [688, 116] width 958 height 119
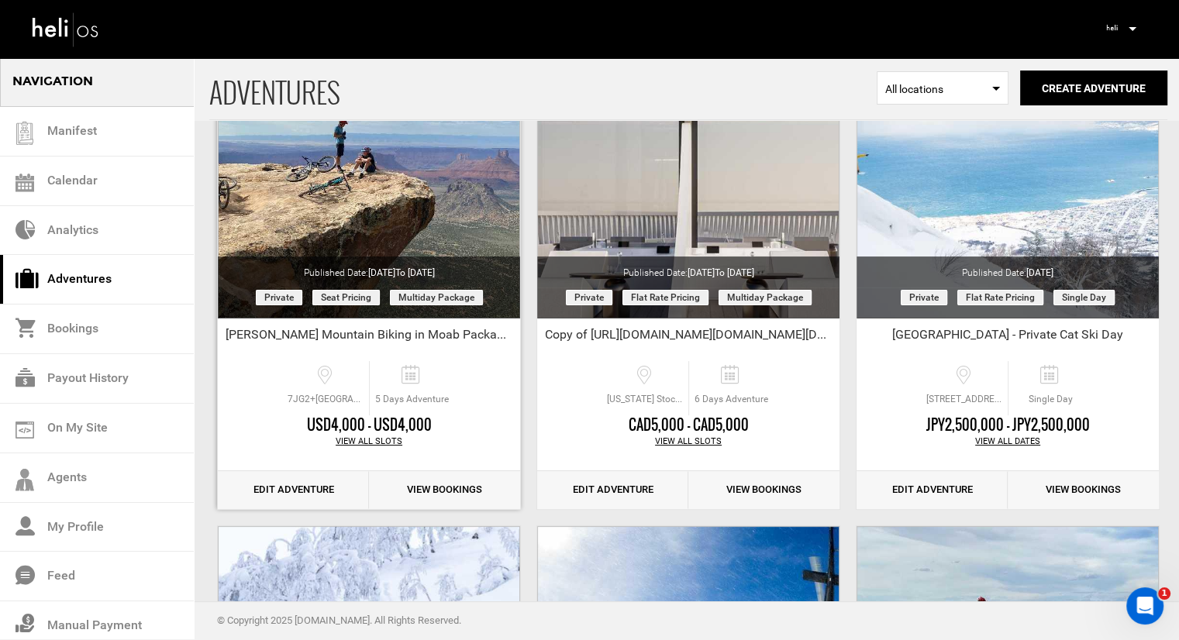
scroll to position [155, 0]
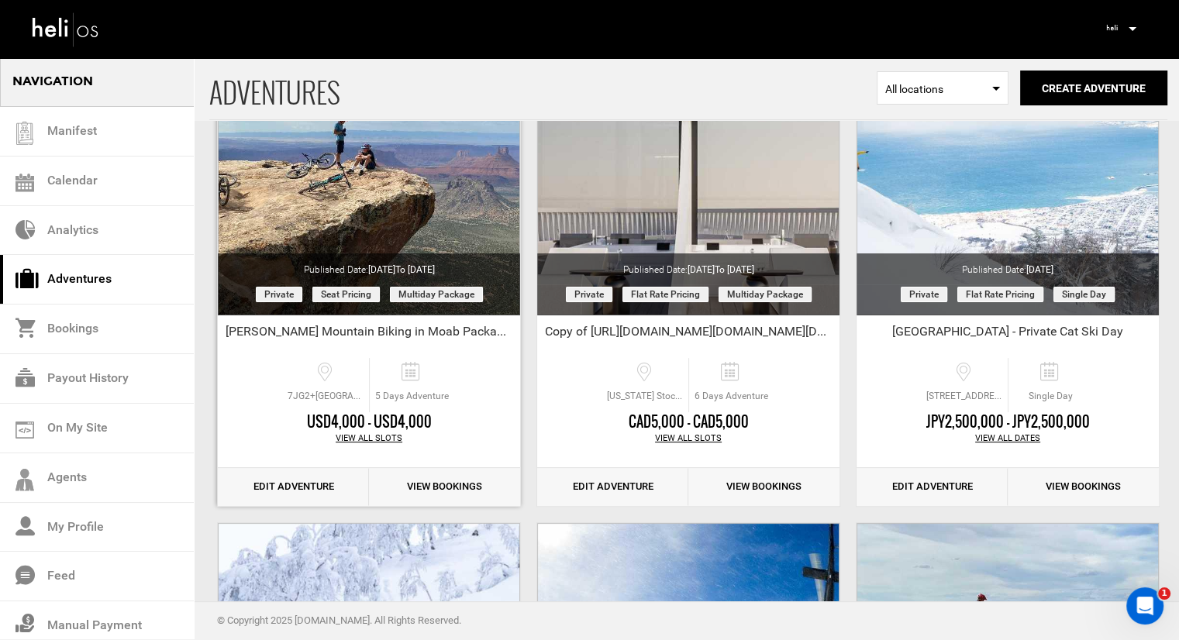
click at [304, 475] on link "Edit Adventure" at bounding box center [293, 487] width 151 height 38
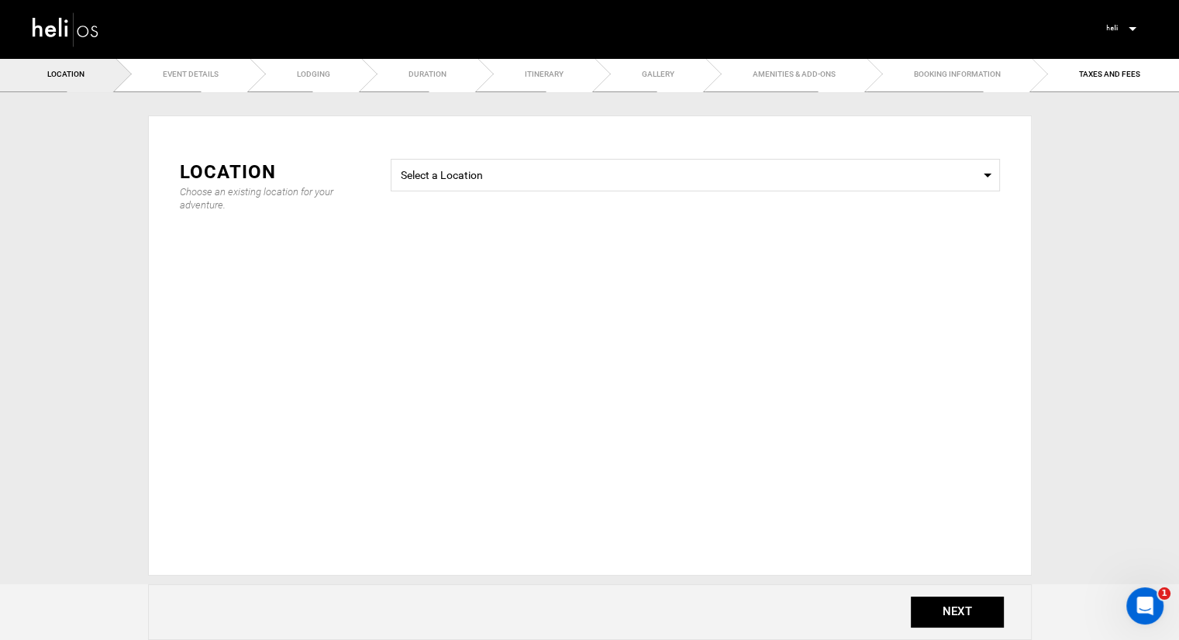
radio input "true"
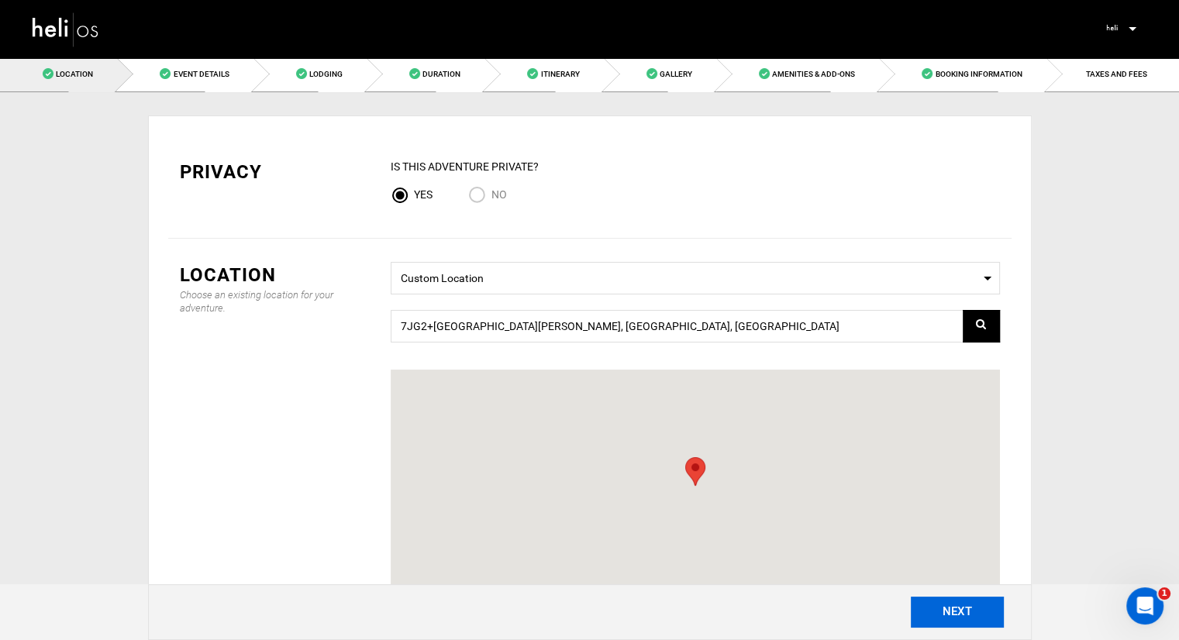
click at [974, 616] on button "NEXT" at bounding box center [957, 612] width 93 height 31
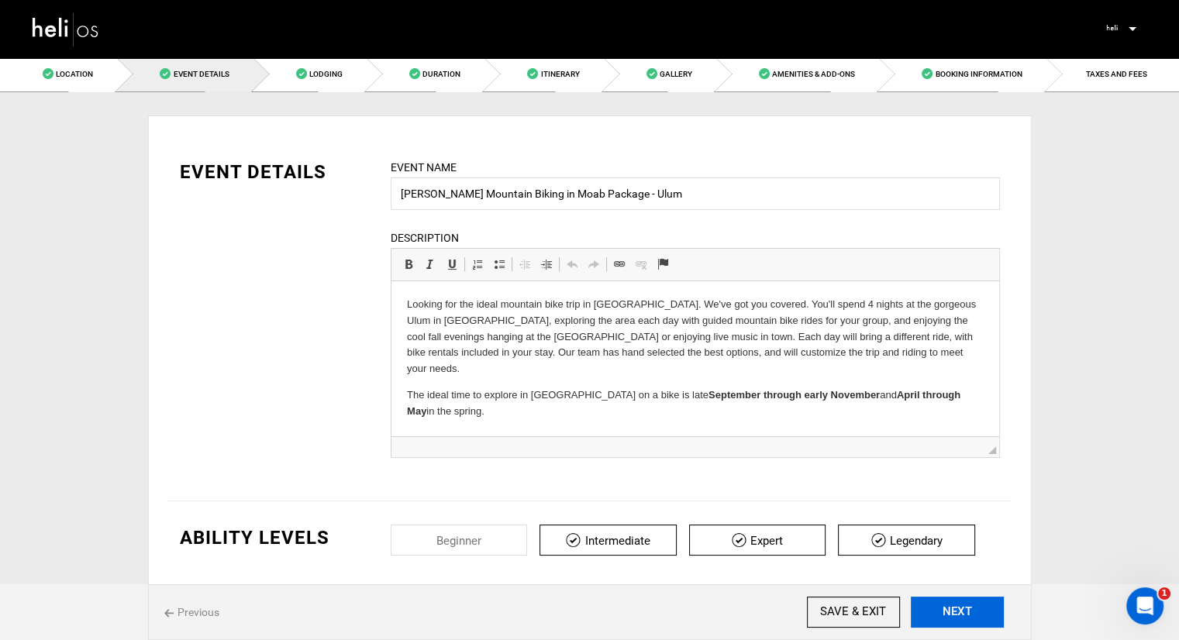
click at [974, 616] on button "NEXT" at bounding box center [957, 612] width 93 height 31
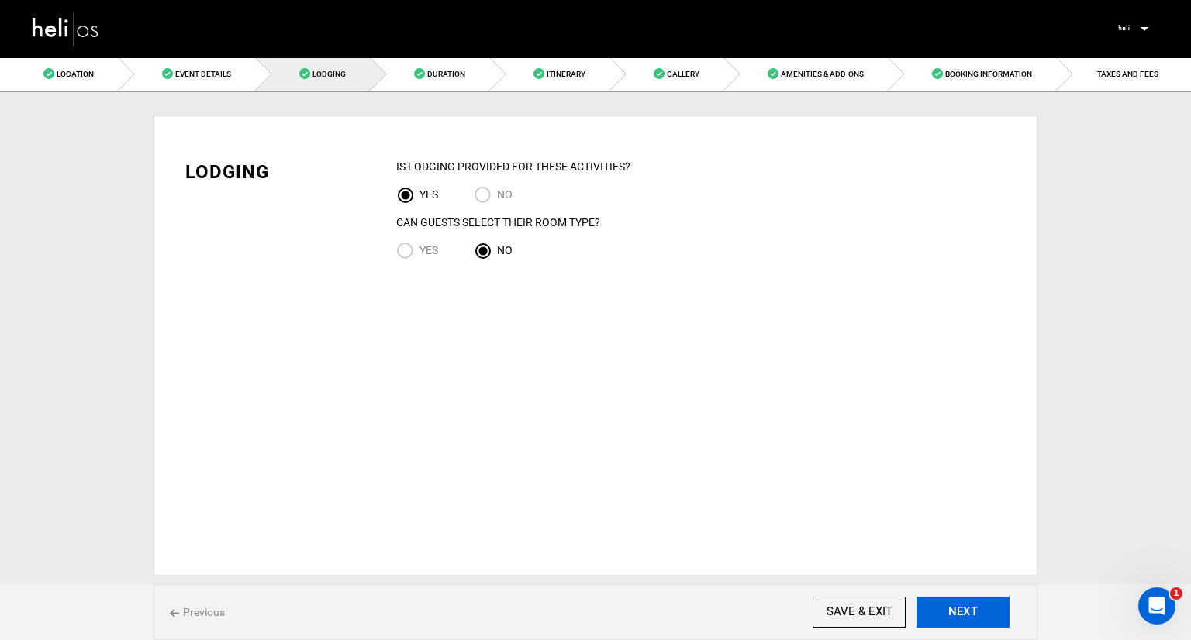
click at [974, 616] on button "NEXT" at bounding box center [962, 612] width 93 height 31
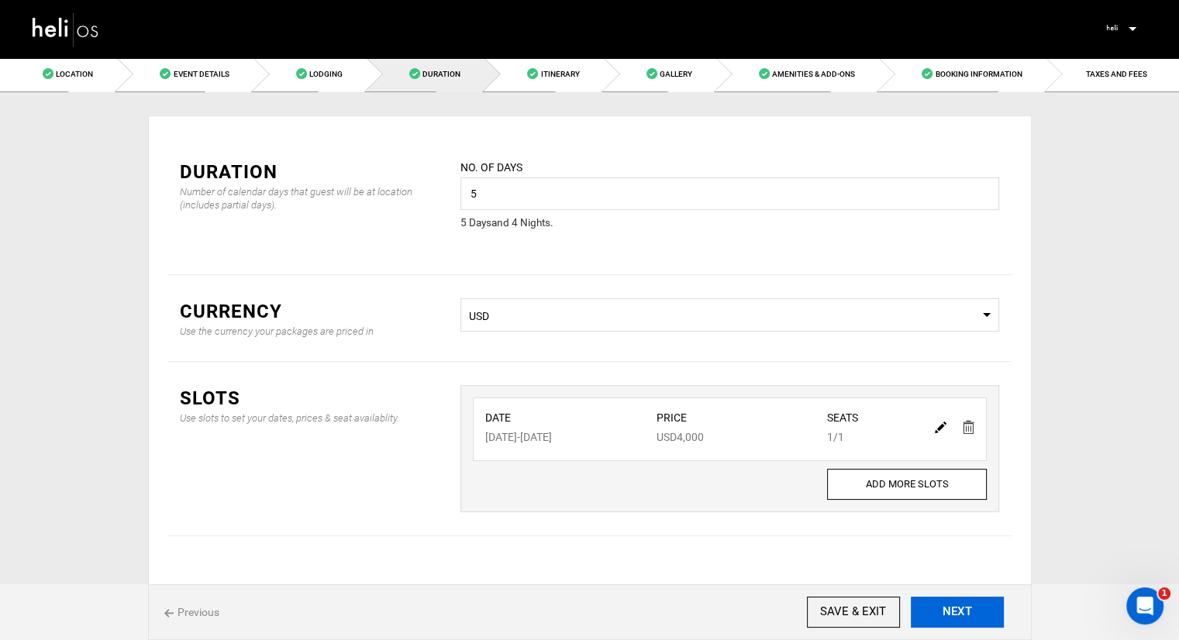
click at [974, 616] on button "NEXT" at bounding box center [957, 612] width 93 height 31
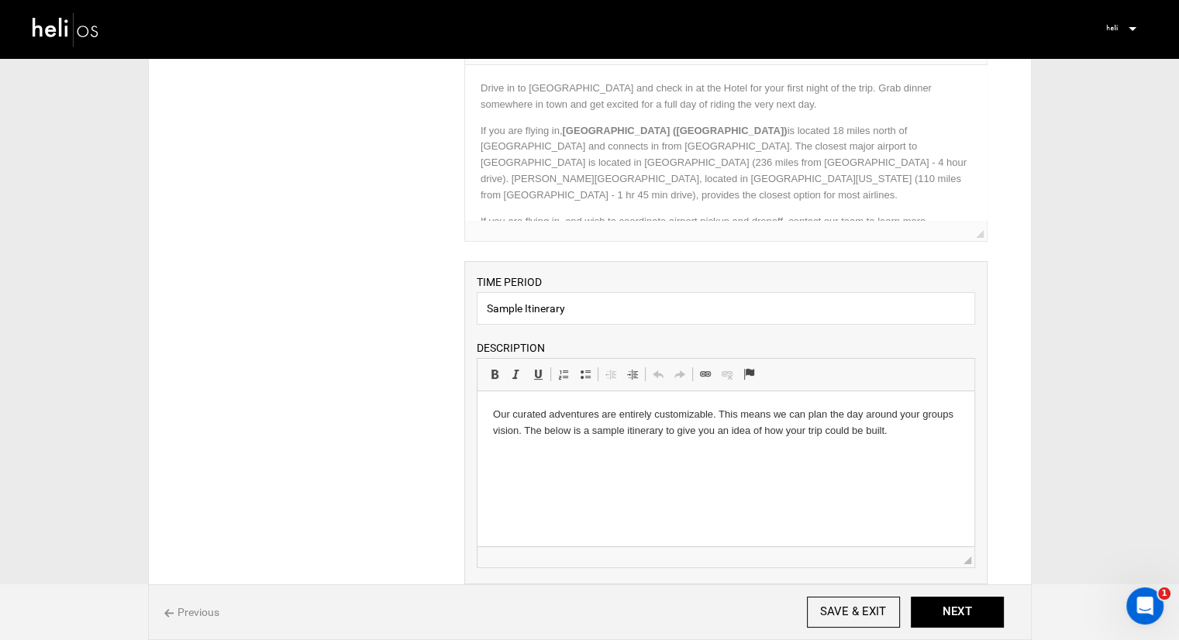
scroll to position [233, 0]
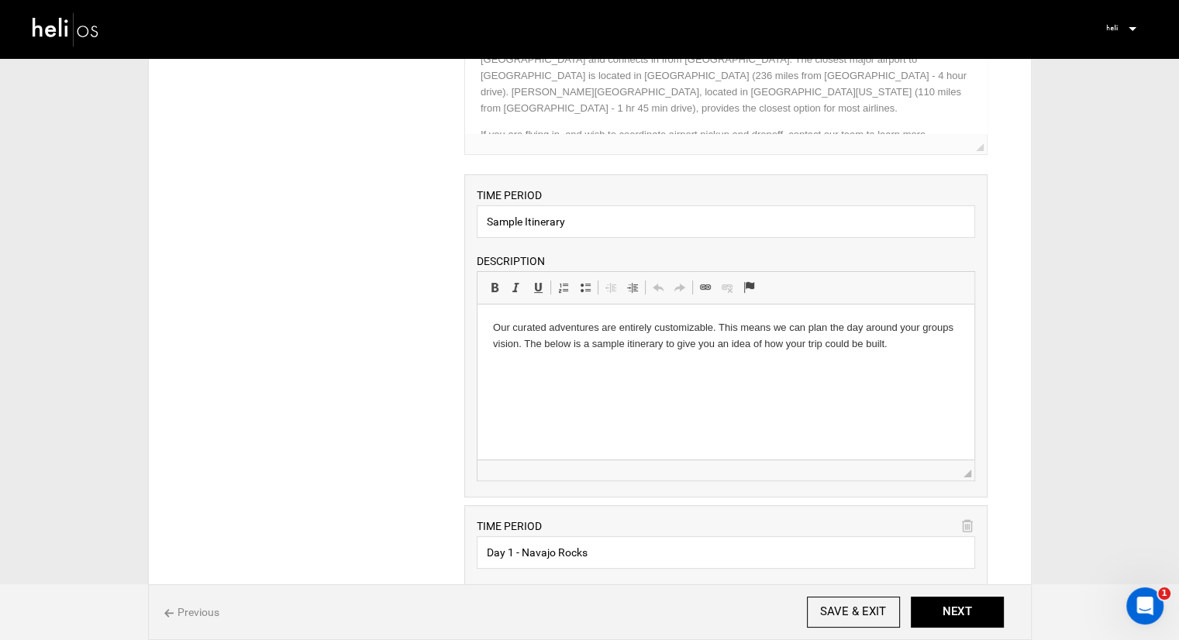
click at [805, 333] on p "Our curated adventures are entirely customizable. This means we can plan the da…" at bounding box center [726, 336] width 466 height 33
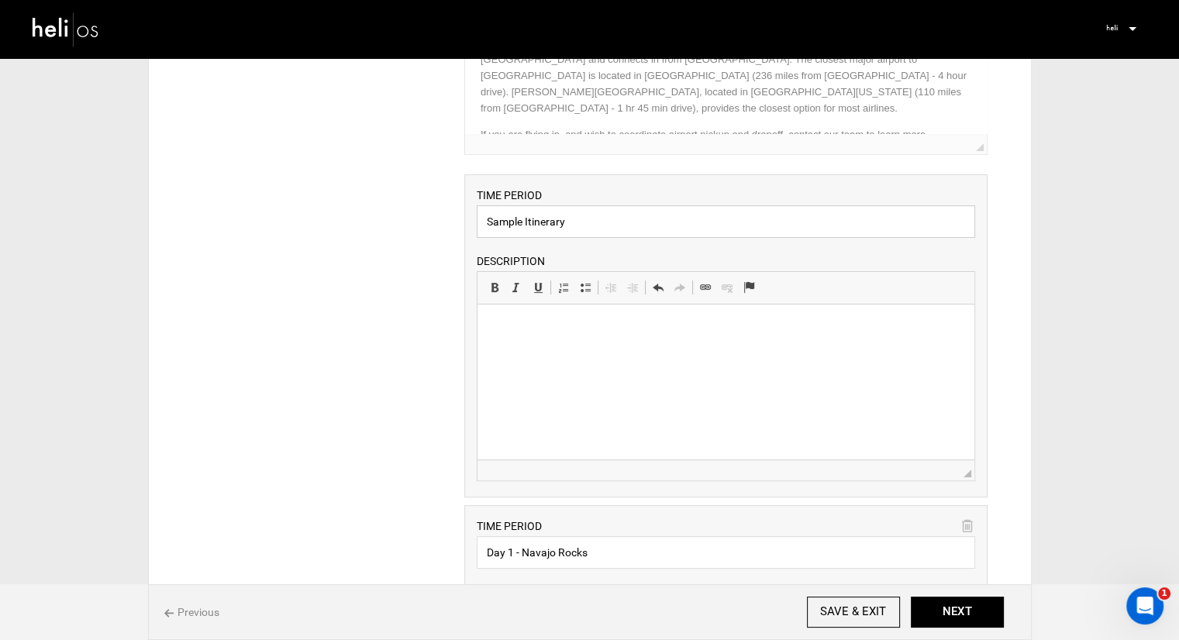
click at [676, 224] on input "Sample Itinerary" at bounding box center [726, 221] width 499 height 33
click at [965, 257] on div "TIME PERIOD DESCRIPTION Rich Text Editor, editor33 Editor toolbars Basic Styles…" at bounding box center [725, 335] width 523 height 323
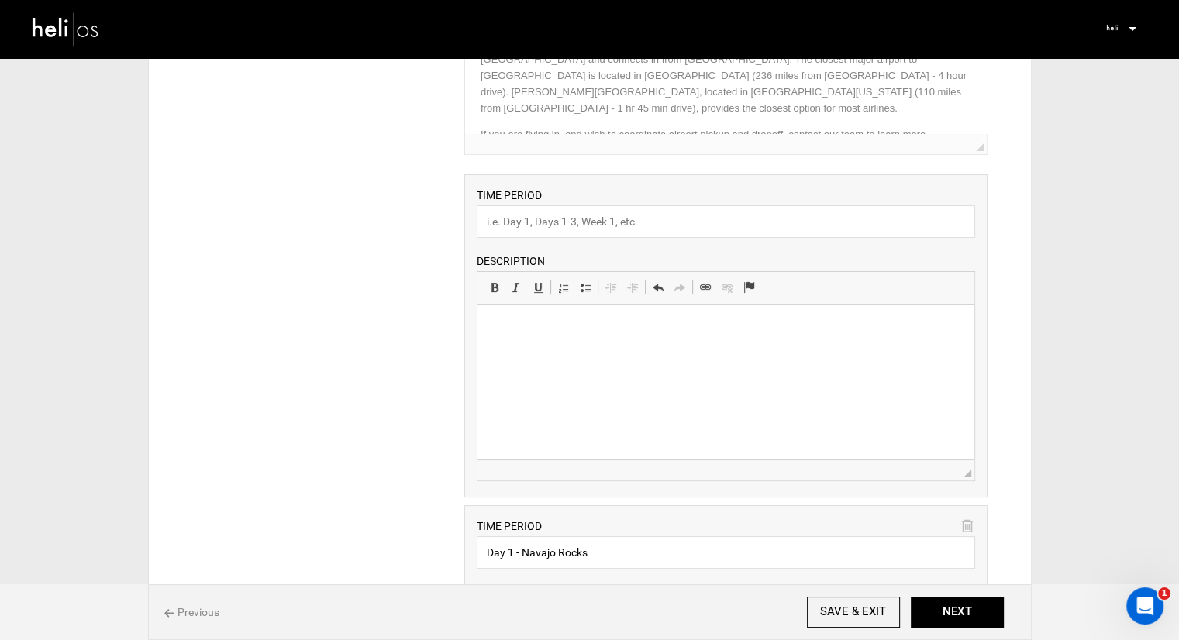
click at [982, 252] on div "TIME PERIOD DESCRIPTION Rich Text Editor, editor33 Editor toolbars Basic Styles…" at bounding box center [725, 335] width 523 height 323
click at [883, 611] on input "SAVE & EXIT" at bounding box center [853, 612] width 93 height 31
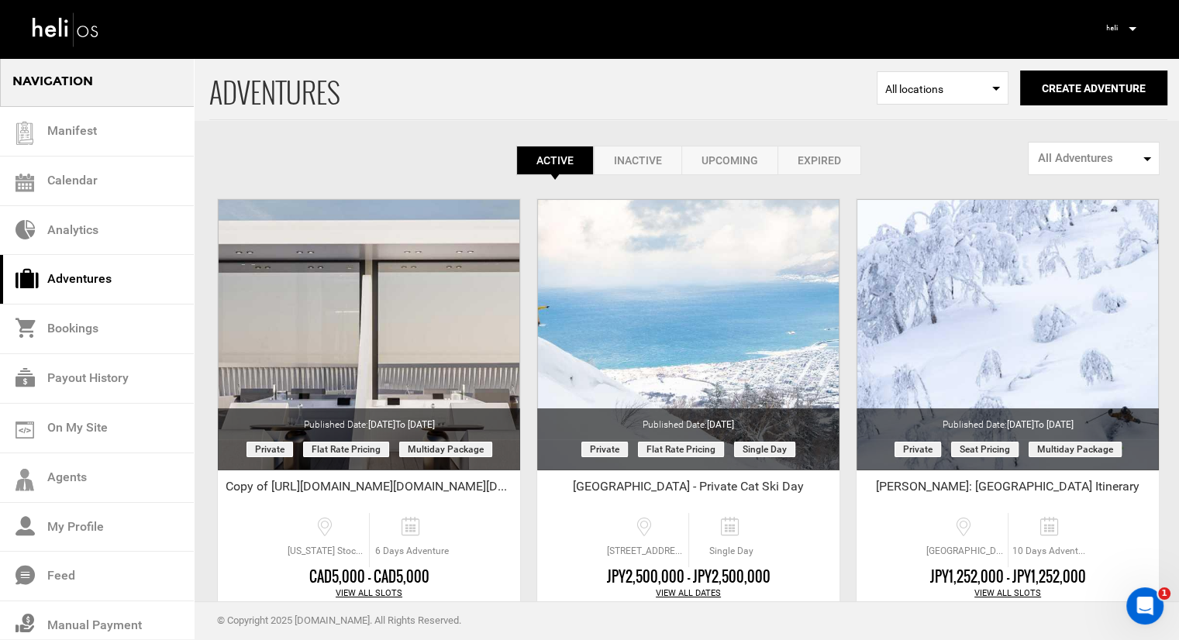
click at [639, 155] on link "Inactive" at bounding box center [638, 160] width 88 height 29
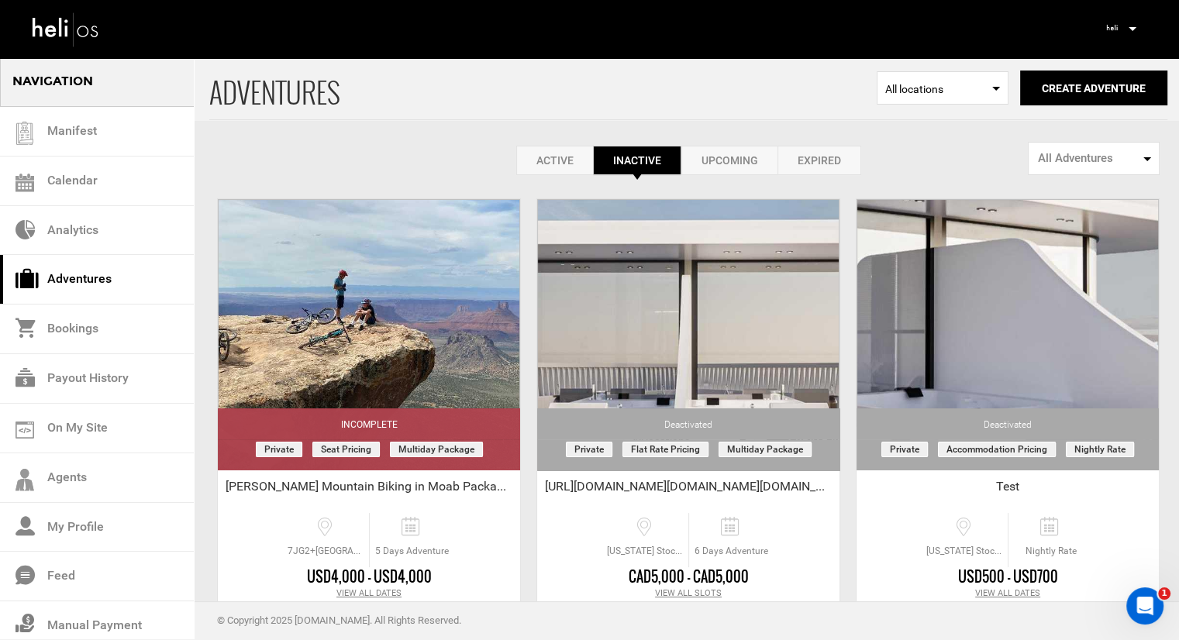
click at [552, 164] on link "Active" at bounding box center [554, 160] width 77 height 29
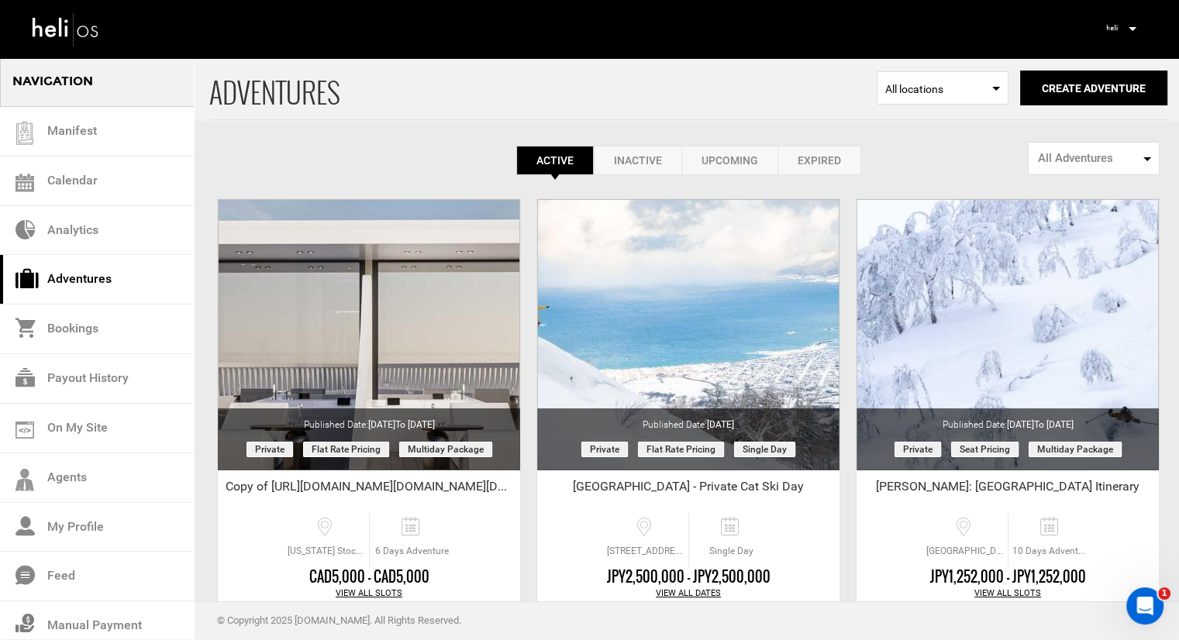
click at [617, 158] on link "Inactive" at bounding box center [638, 160] width 88 height 29
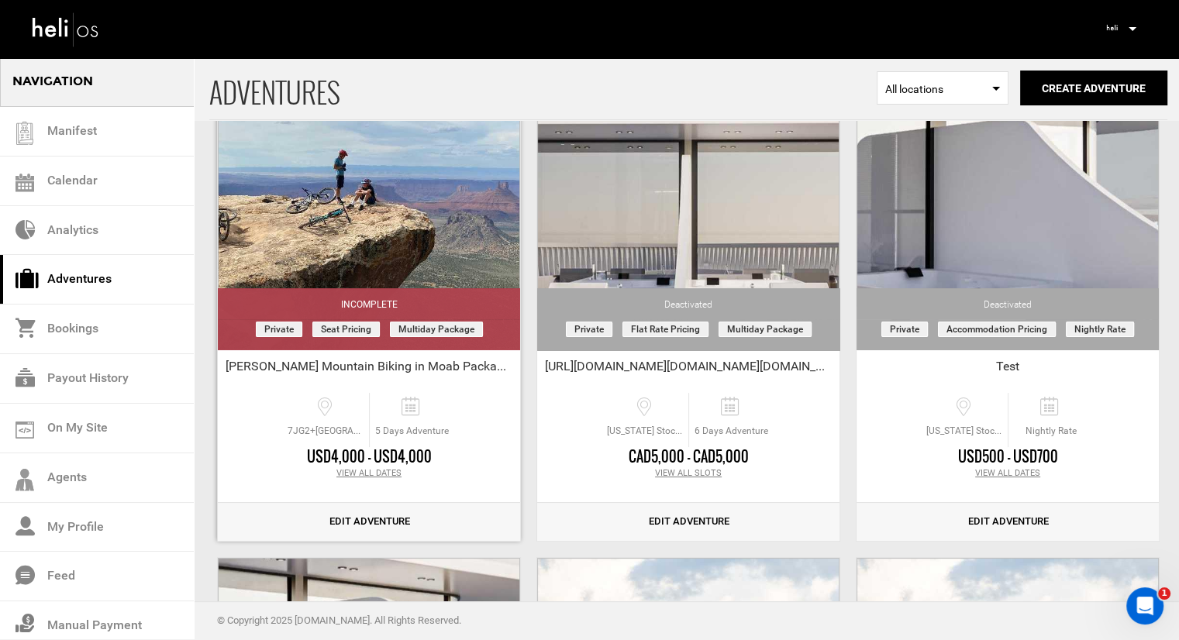
scroll to position [155, 0]
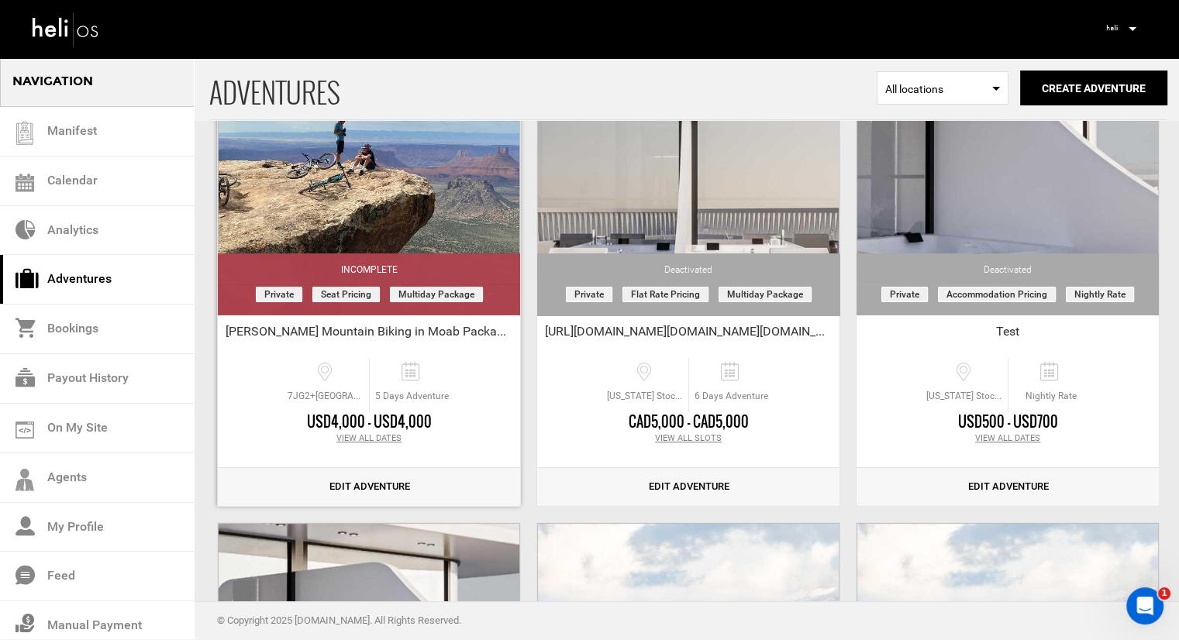
click at [361, 486] on link "Edit Adventure" at bounding box center [369, 487] width 302 height 38
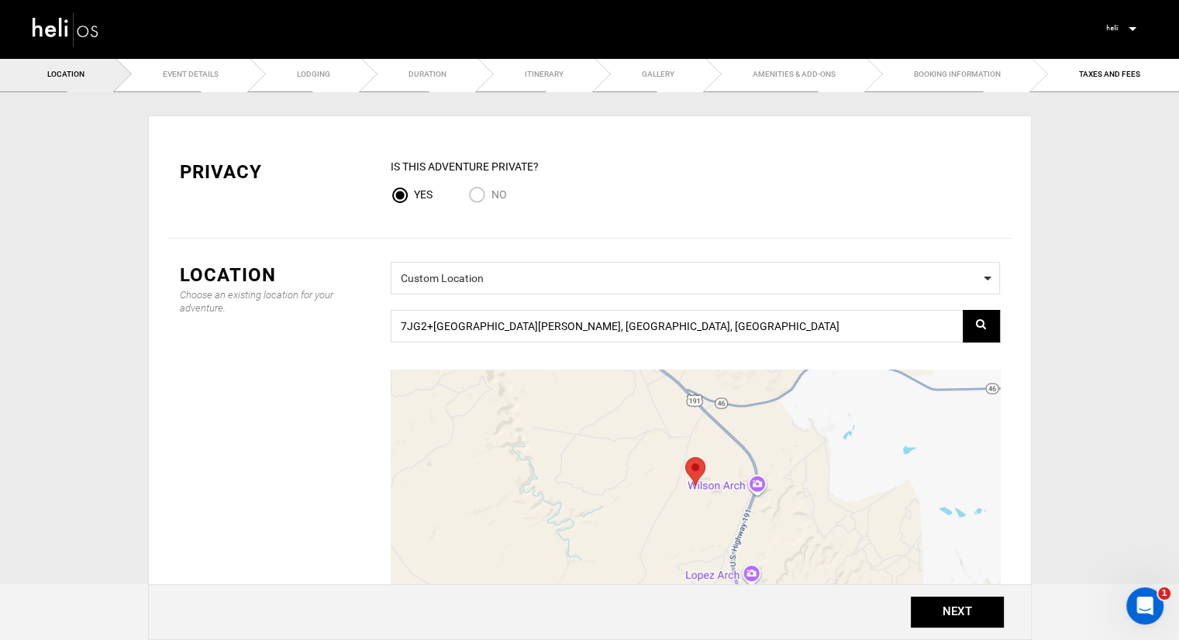
scroll to position [215, 0]
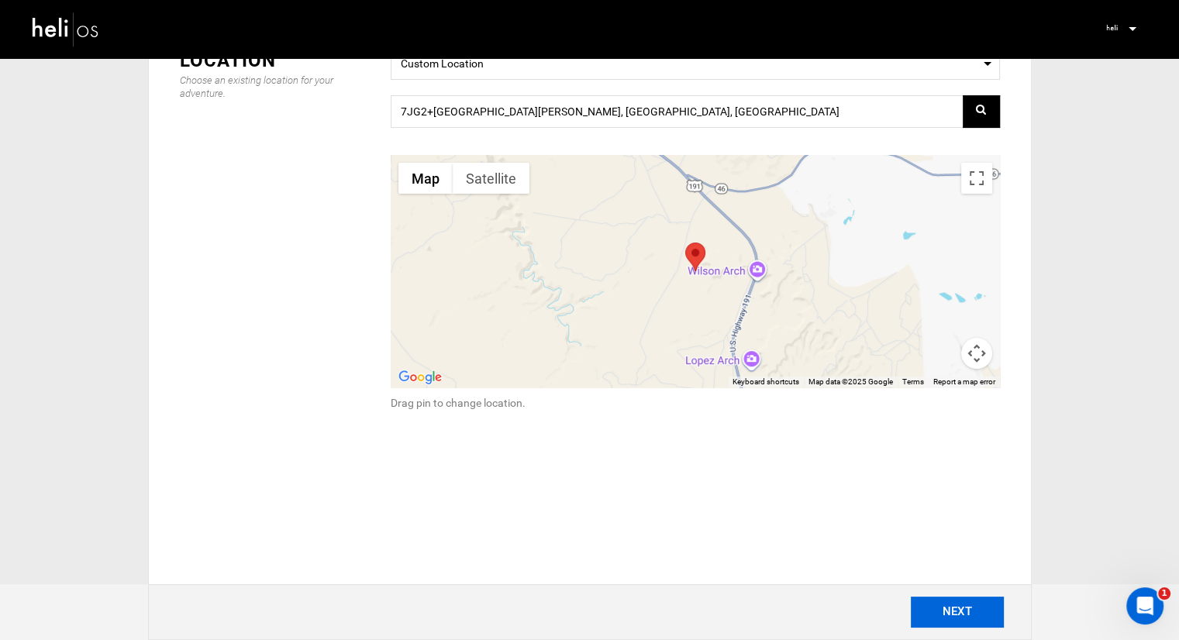
click at [957, 609] on button "NEXT" at bounding box center [957, 612] width 93 height 31
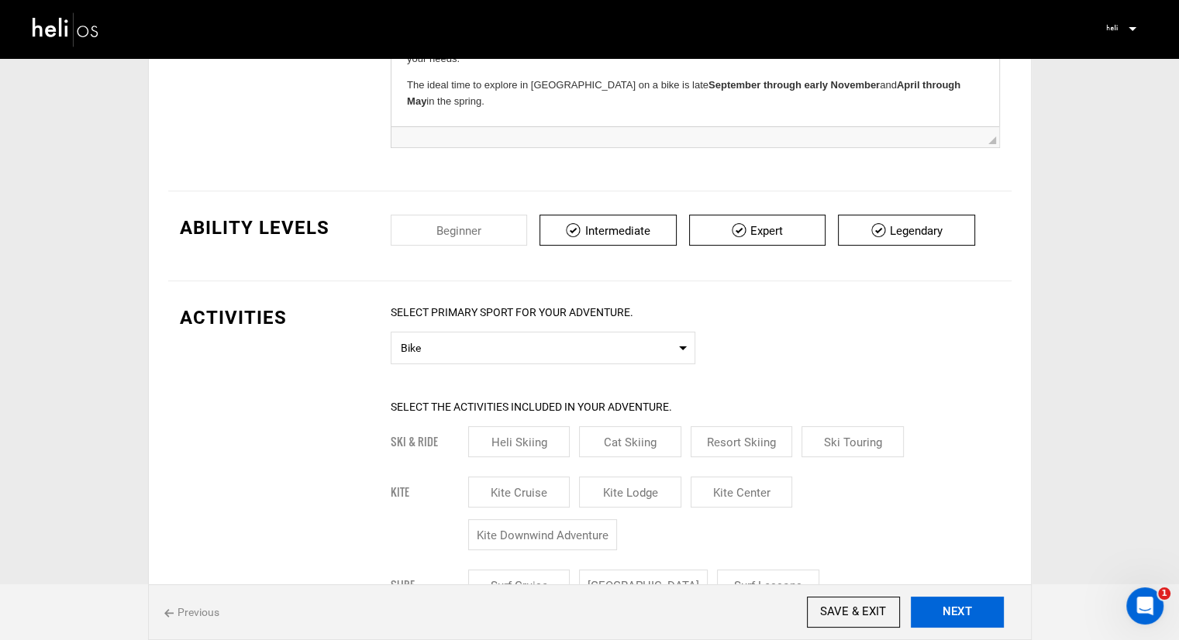
click at [975, 606] on button "NEXT" at bounding box center [957, 612] width 93 height 31
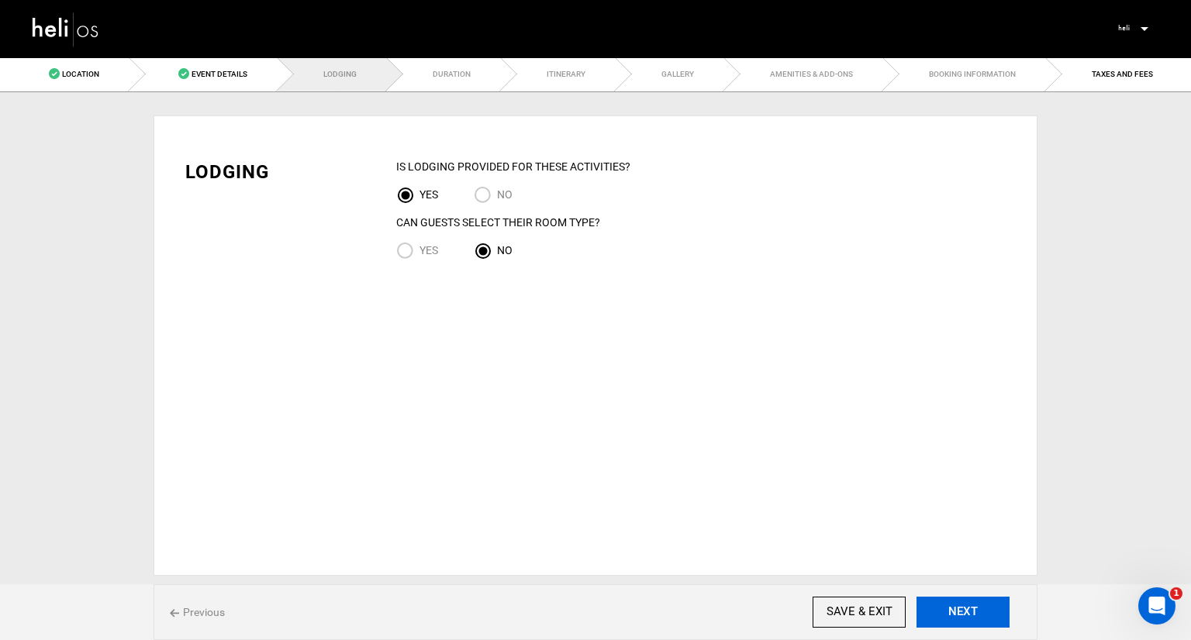
click at [975, 606] on button "NEXT" at bounding box center [962, 612] width 93 height 31
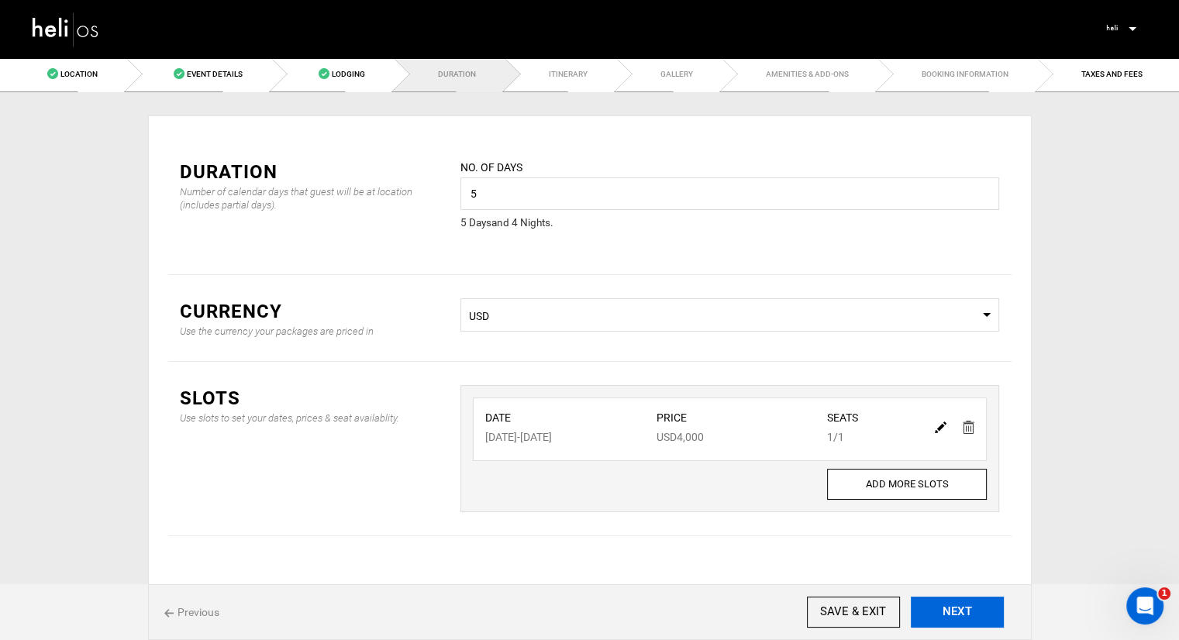
click at [975, 606] on button "NEXT" at bounding box center [957, 612] width 93 height 31
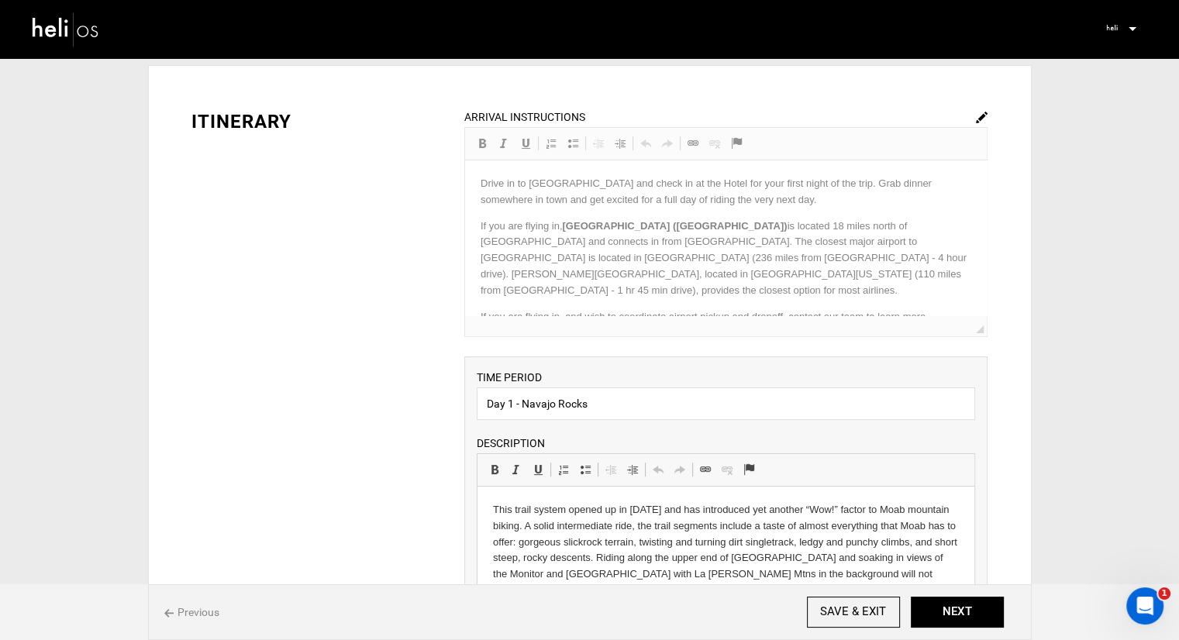
scroll to position [78, 0]
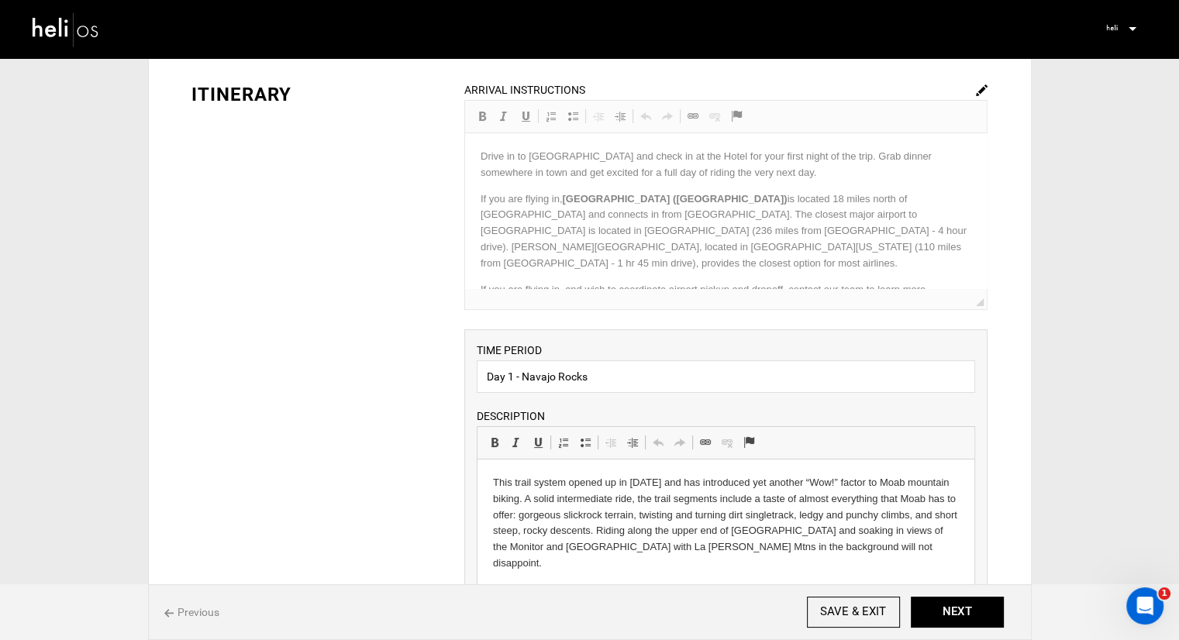
click at [628, 169] on div "ARRIVAL INSTRUCTIONS Rich Text Editor, editor59 Editor toolbars Basic Styles Bo…" at bounding box center [725, 195] width 523 height 229
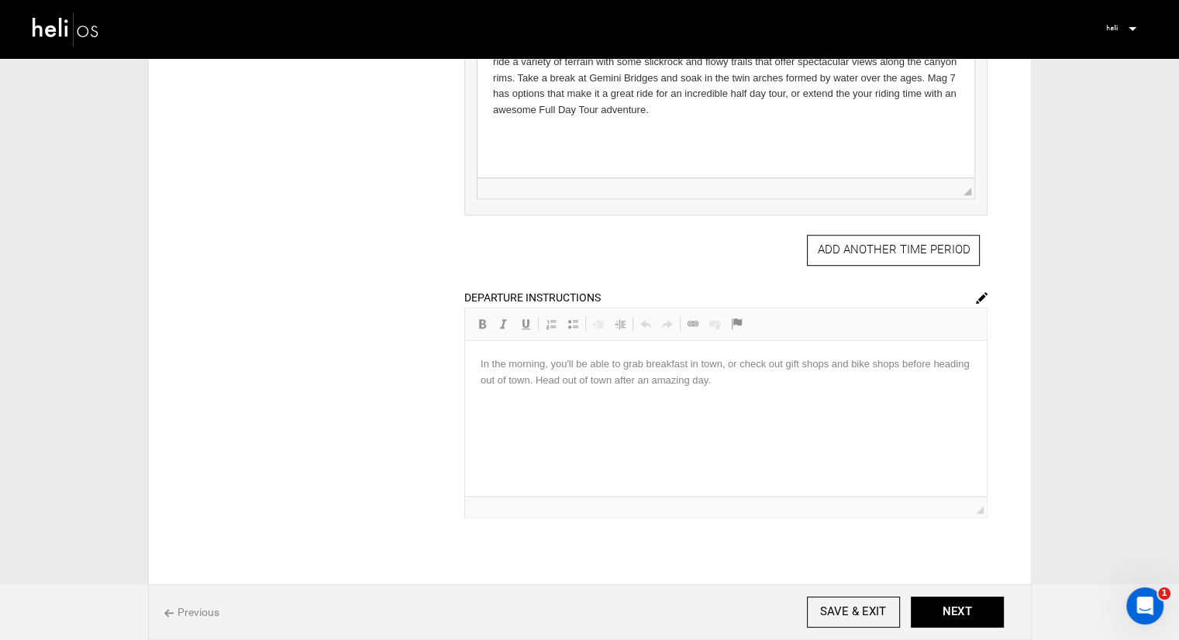
scroll to position [1280, 0]
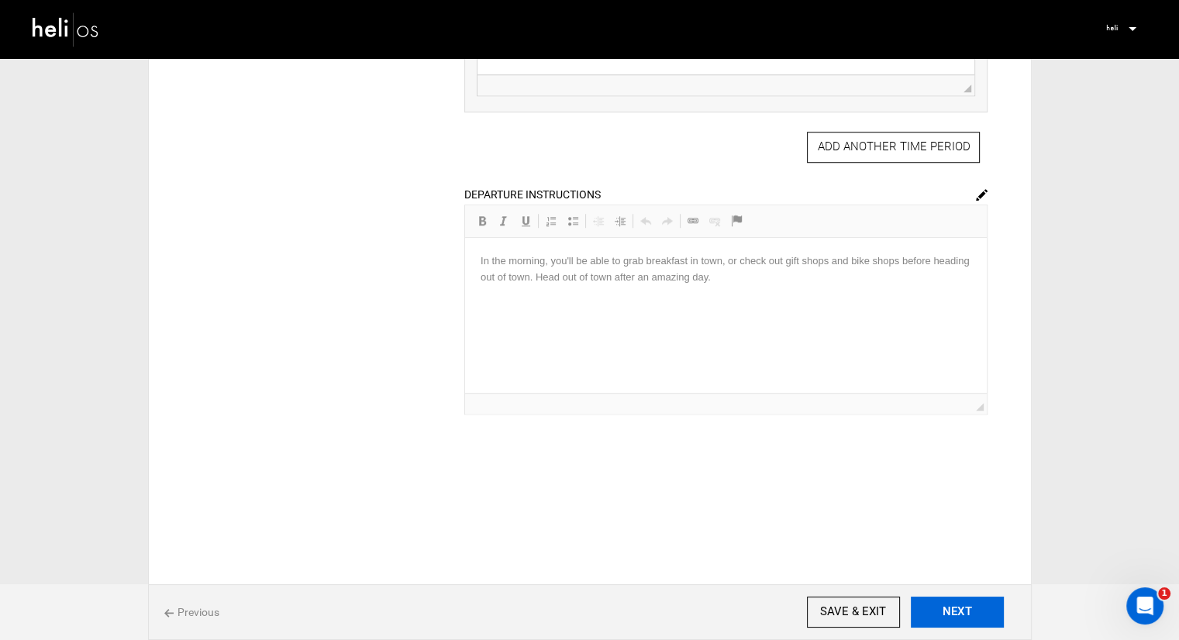
click at [921, 604] on button "NEXT" at bounding box center [957, 612] width 93 height 31
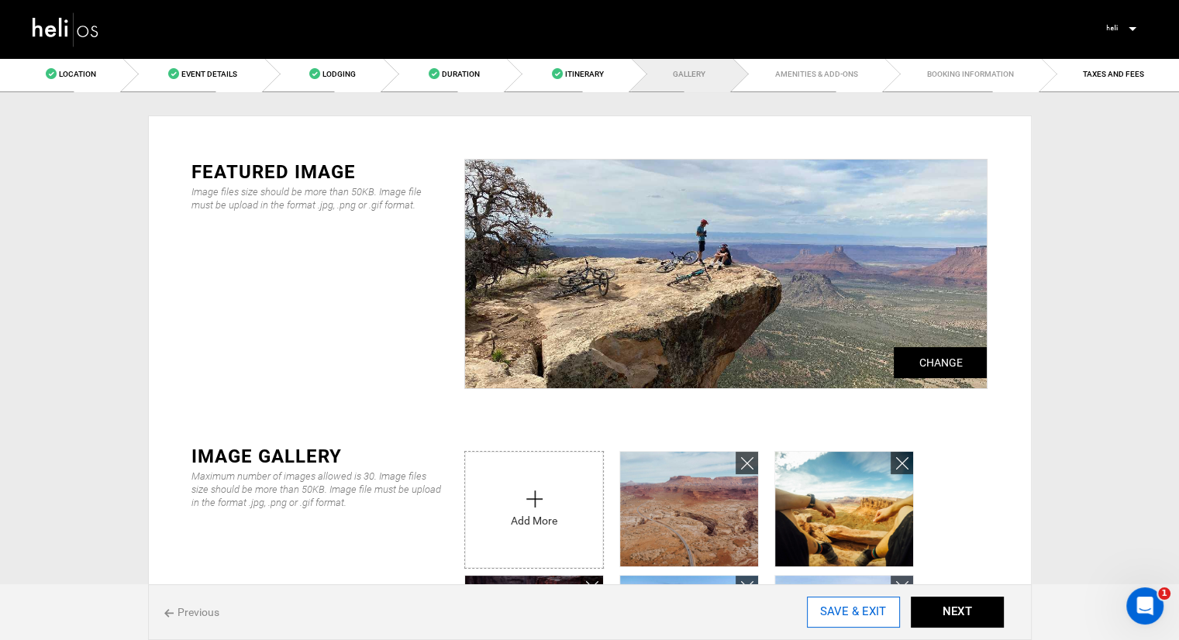
click at [836, 606] on input "SAVE & EXIT" at bounding box center [853, 612] width 93 height 31
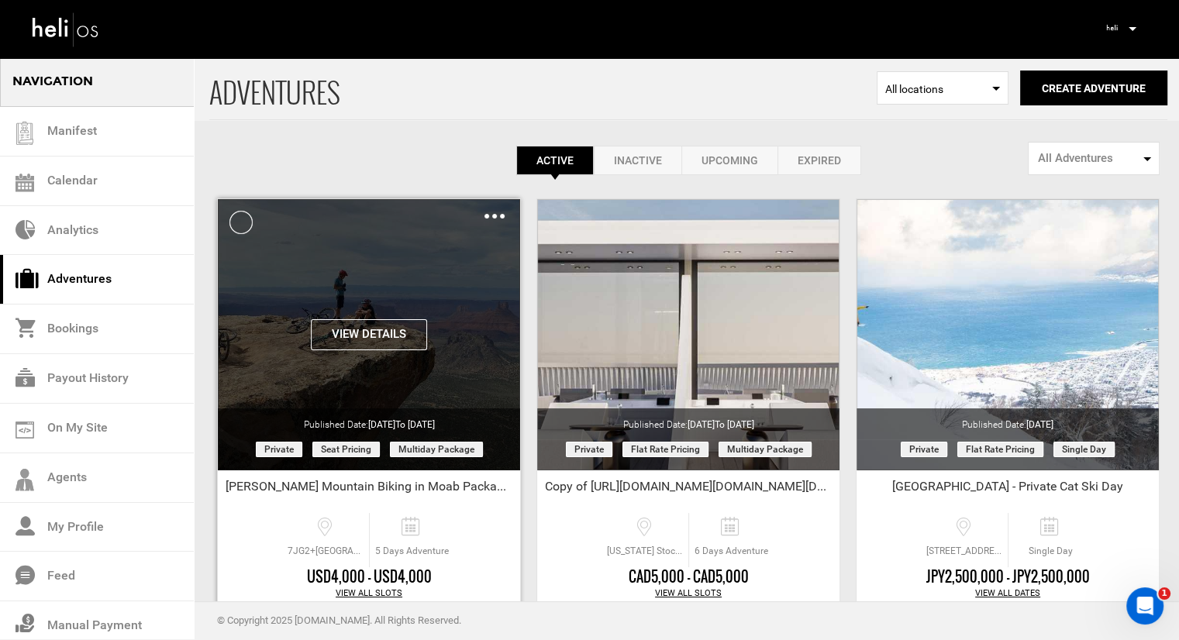
click at [481, 217] on div "View Details Clone De-Activate Share Delete" at bounding box center [369, 212] width 302 height 26
click at [485, 215] on img at bounding box center [495, 216] width 20 height 5
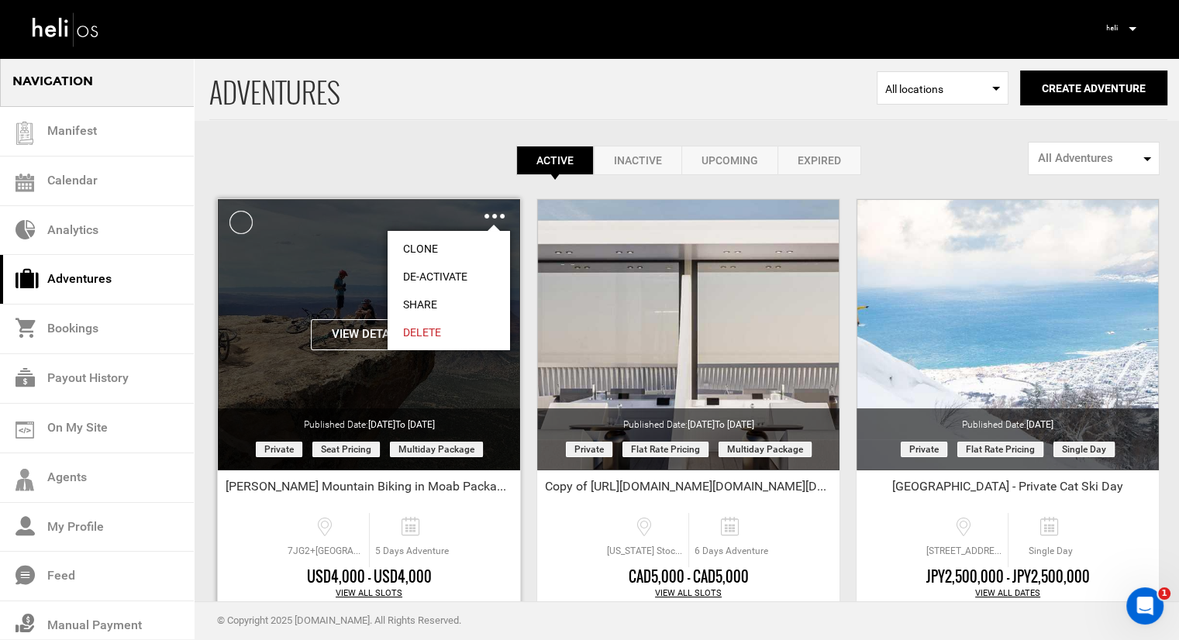
click at [419, 297] on link "Share" at bounding box center [449, 305] width 122 height 28
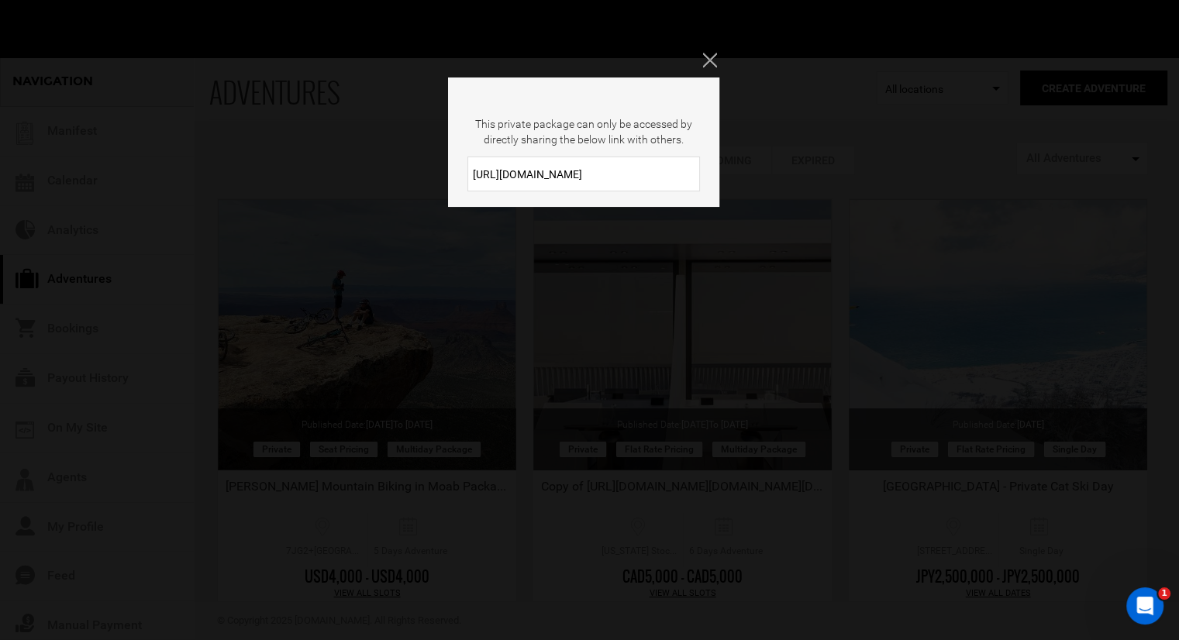
click at [549, 168] on input "https://heli.life/OKOsU5" at bounding box center [584, 174] width 233 height 35
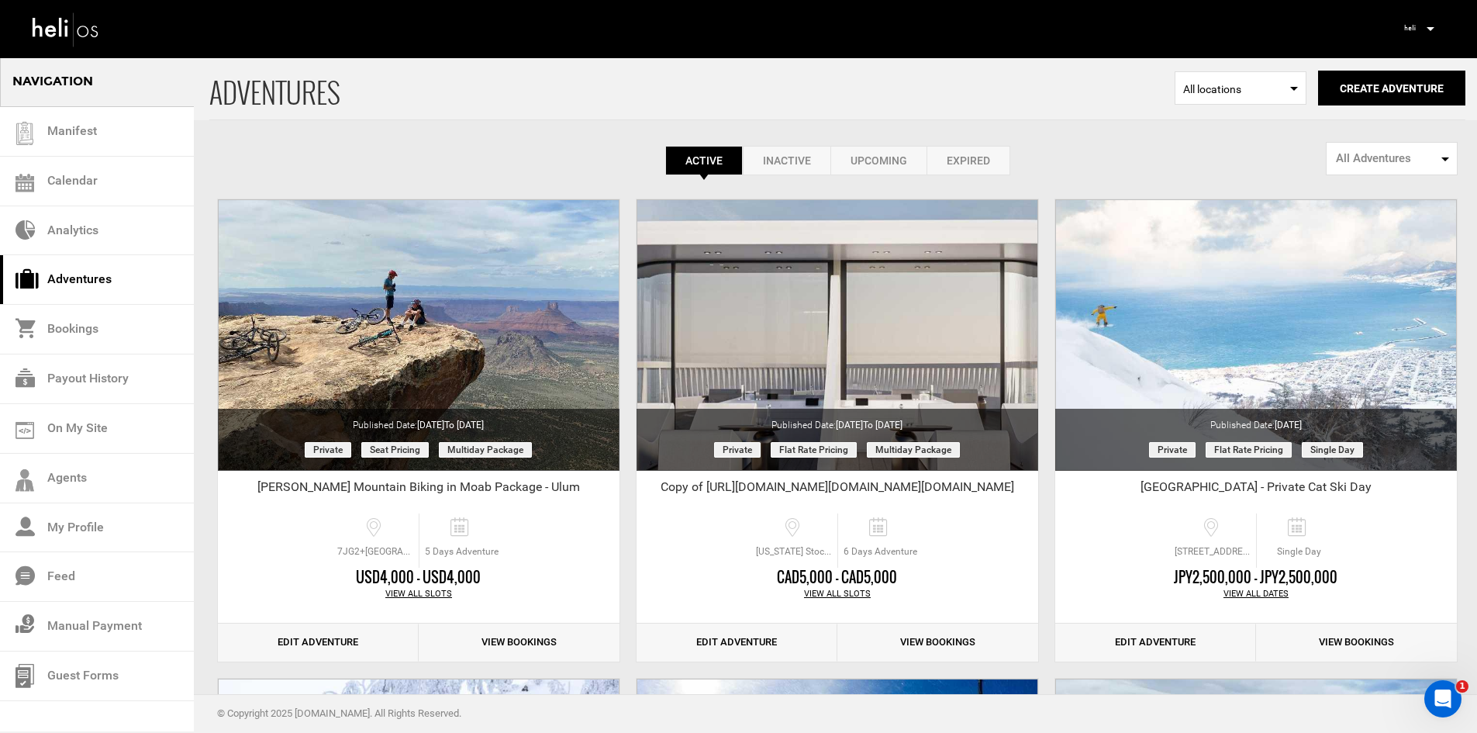
click at [1430, 26] on p at bounding box center [1429, 29] width 9 height 18
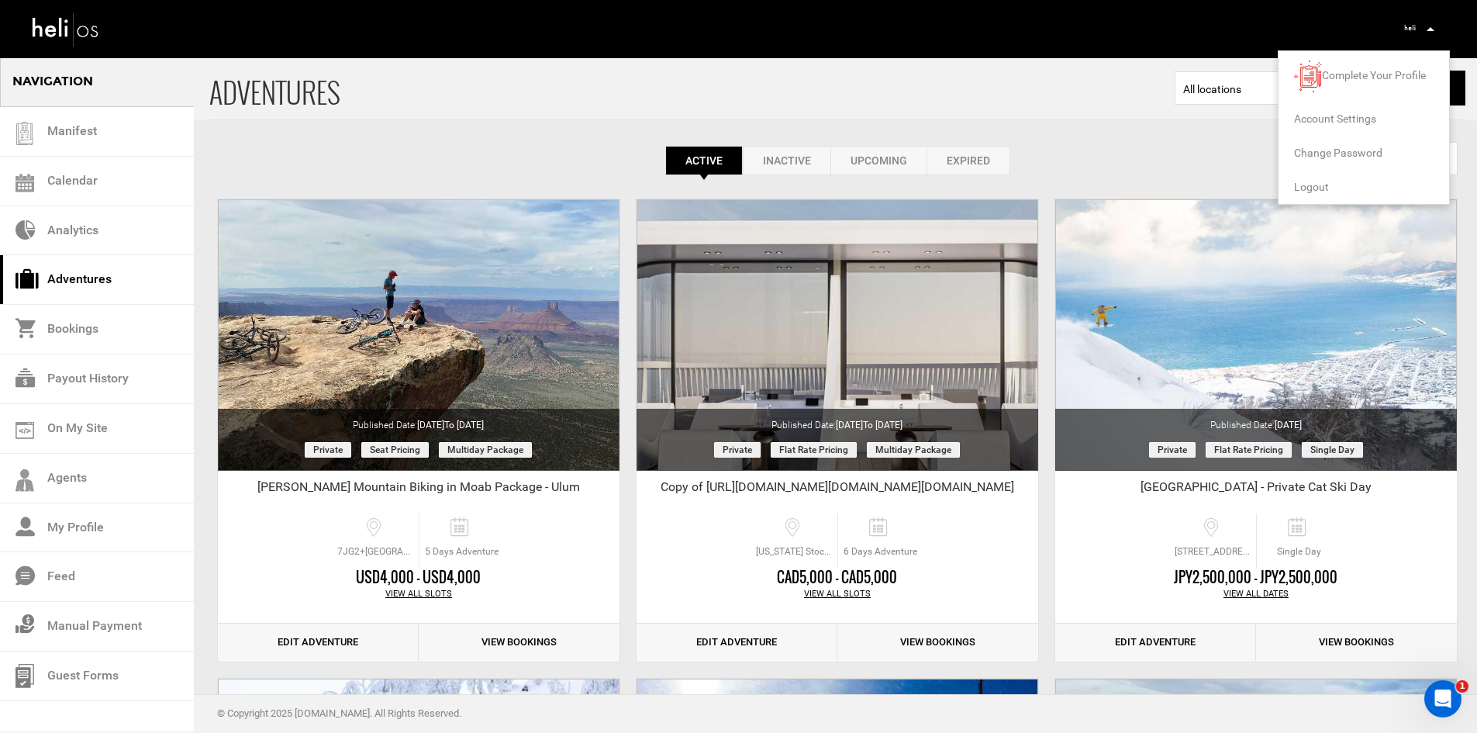
click at [1328, 186] on li "Logout" at bounding box center [1363, 187] width 171 height 34
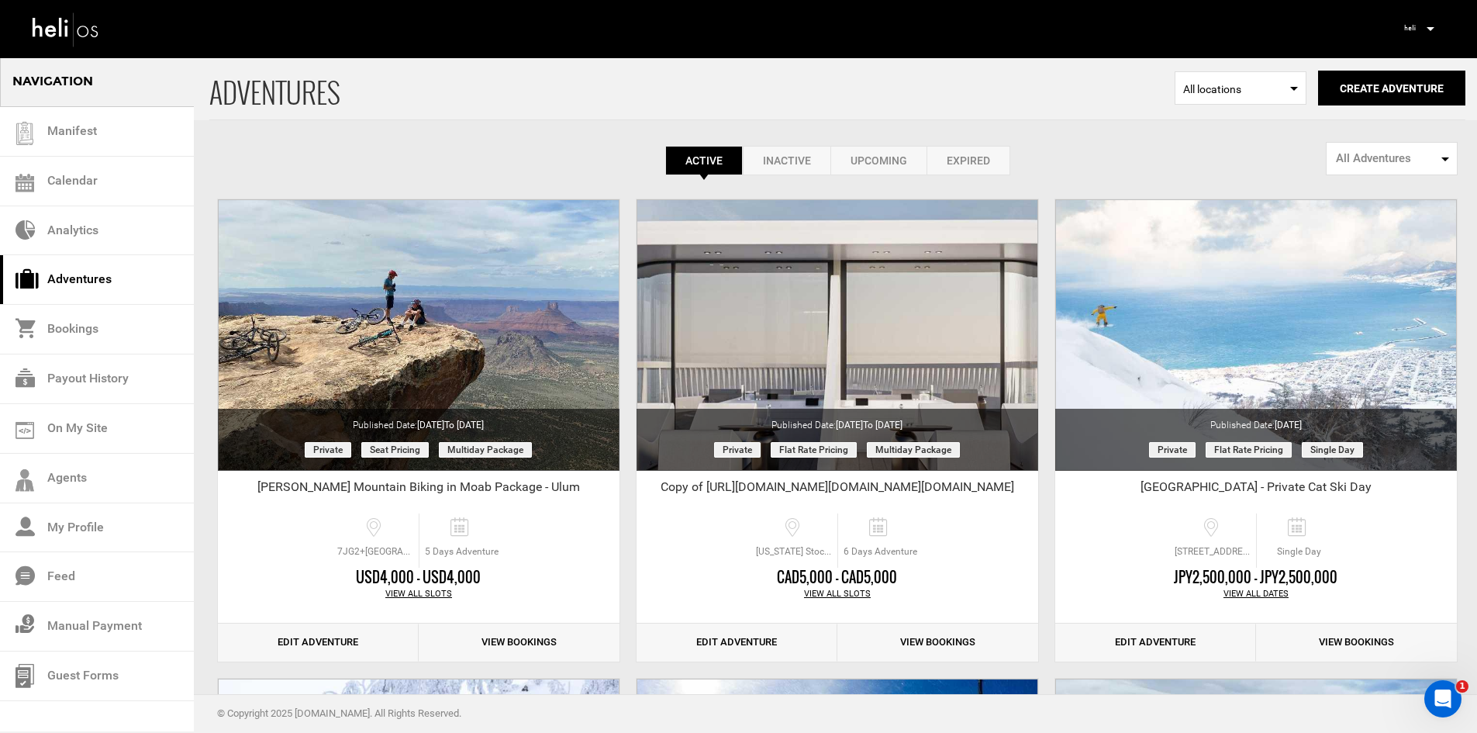
click at [1433, 29] on icon at bounding box center [1431, 29] width 8 height 4
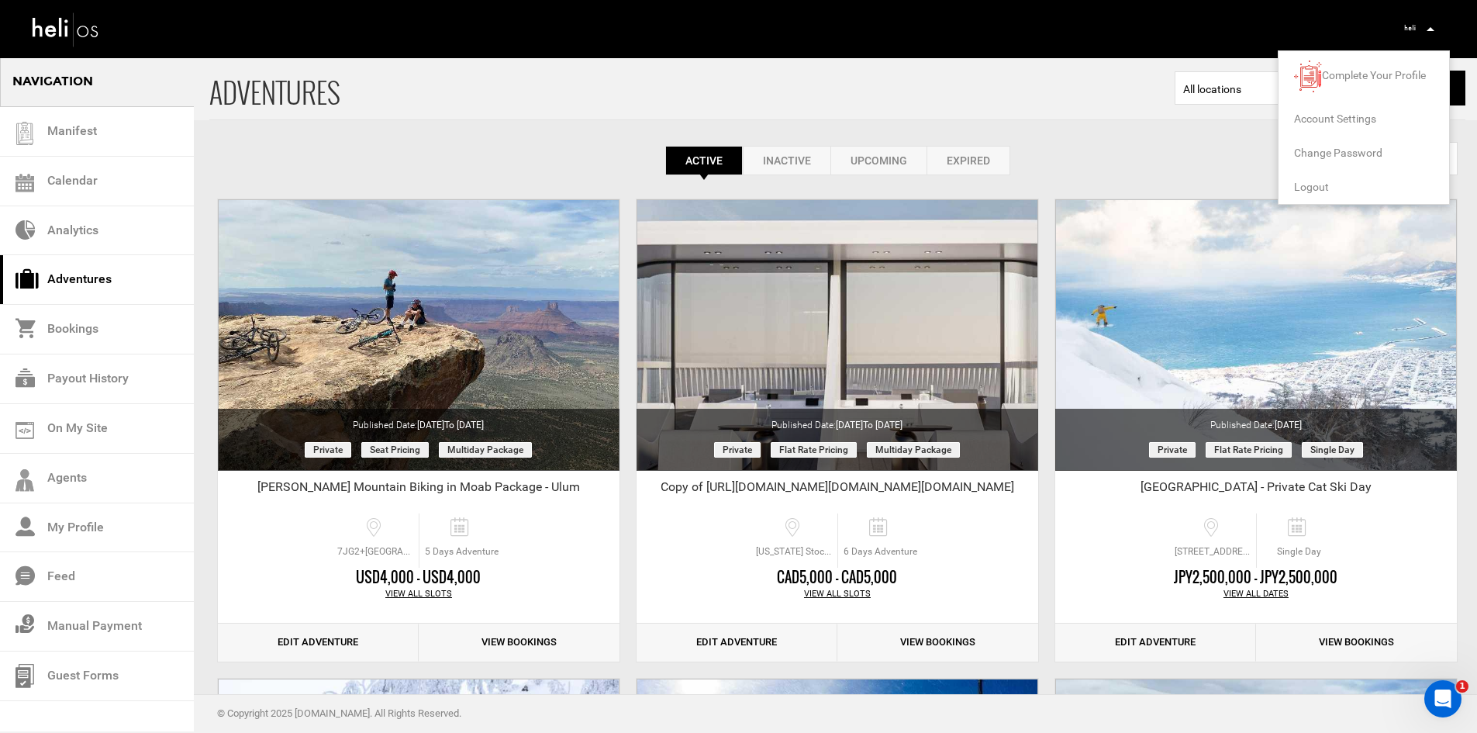
click at [1310, 184] on span "Logout" at bounding box center [1311, 187] width 35 height 12
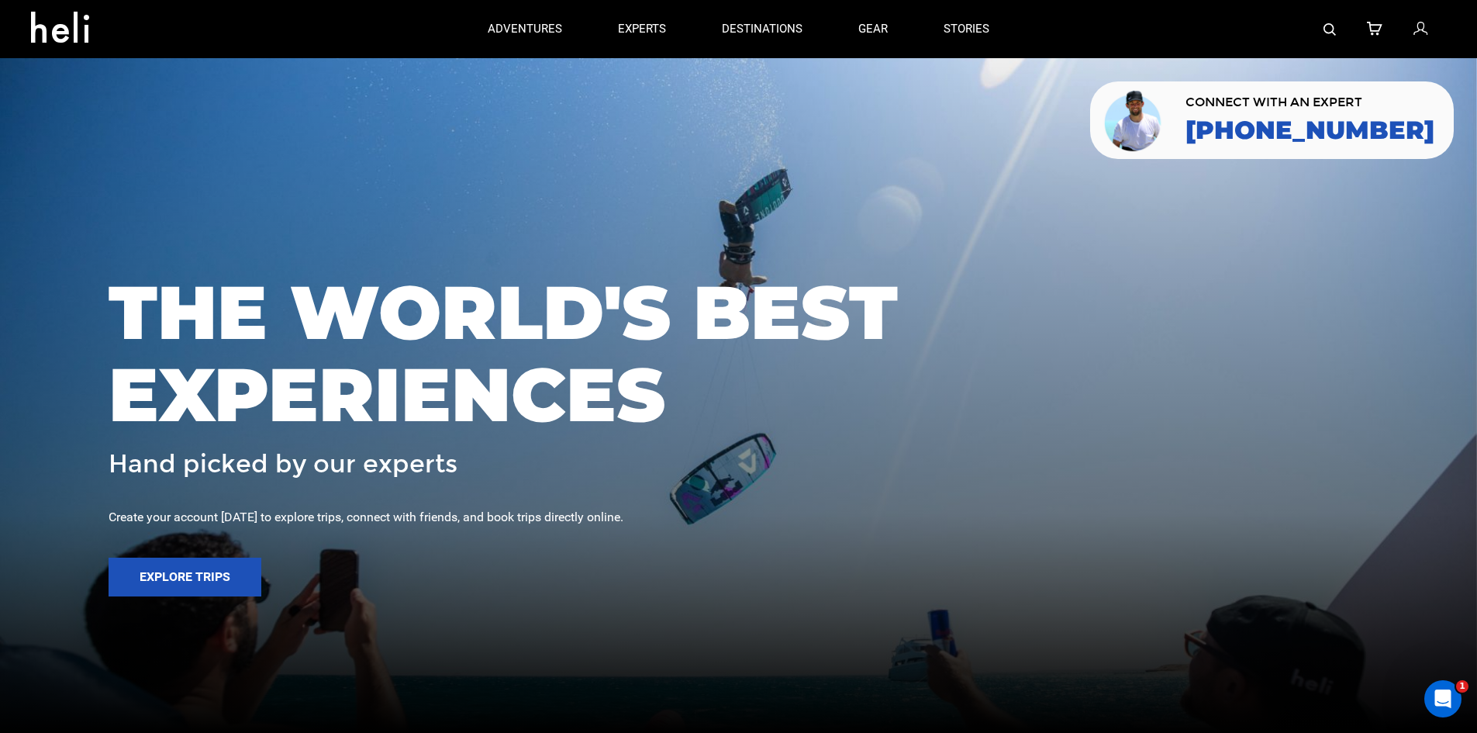
click at [1313, 29] on div at bounding box center [1231, 29] width 429 height 58
click at [1324, 29] on img at bounding box center [1329, 29] width 12 height 12
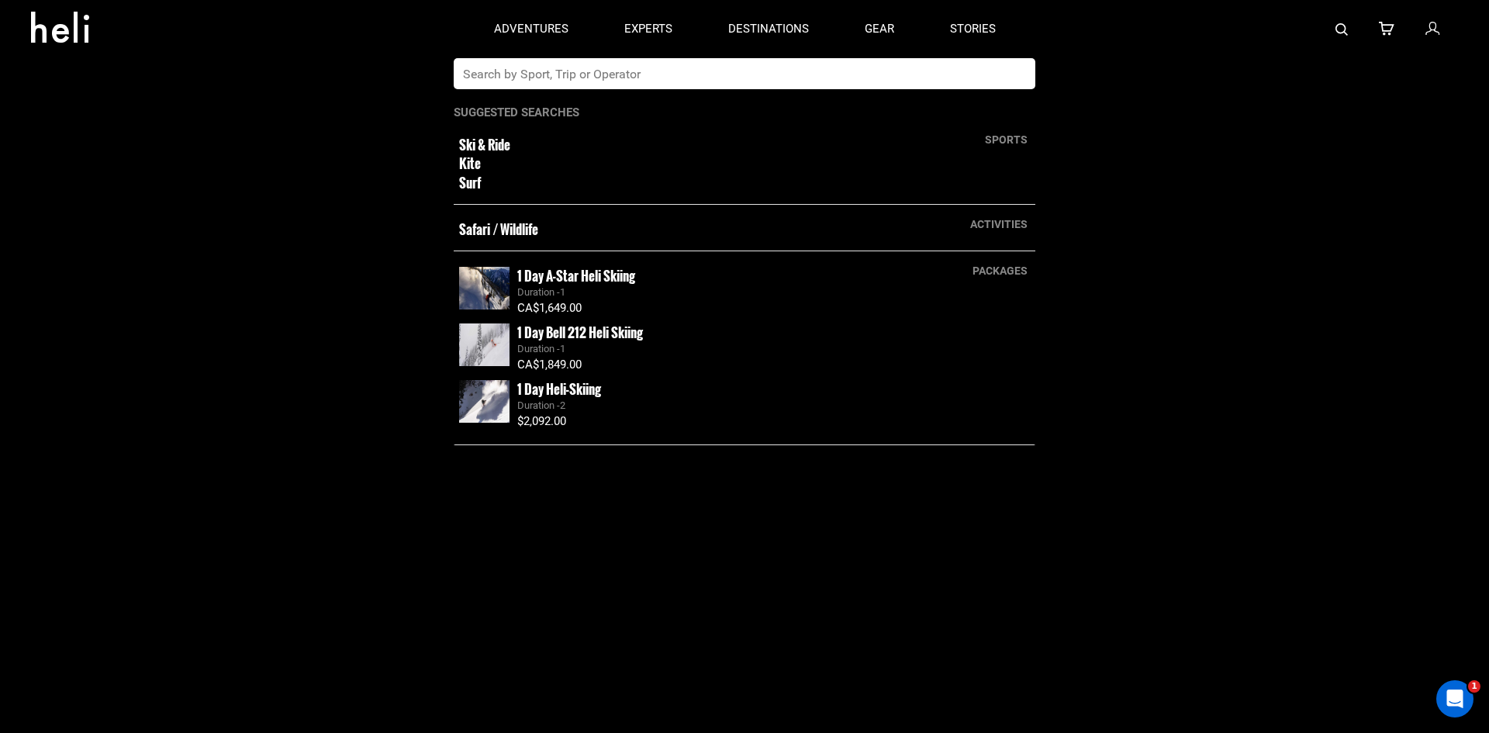
click at [918, 60] on input "text" at bounding box center [729, 73] width 550 height 31
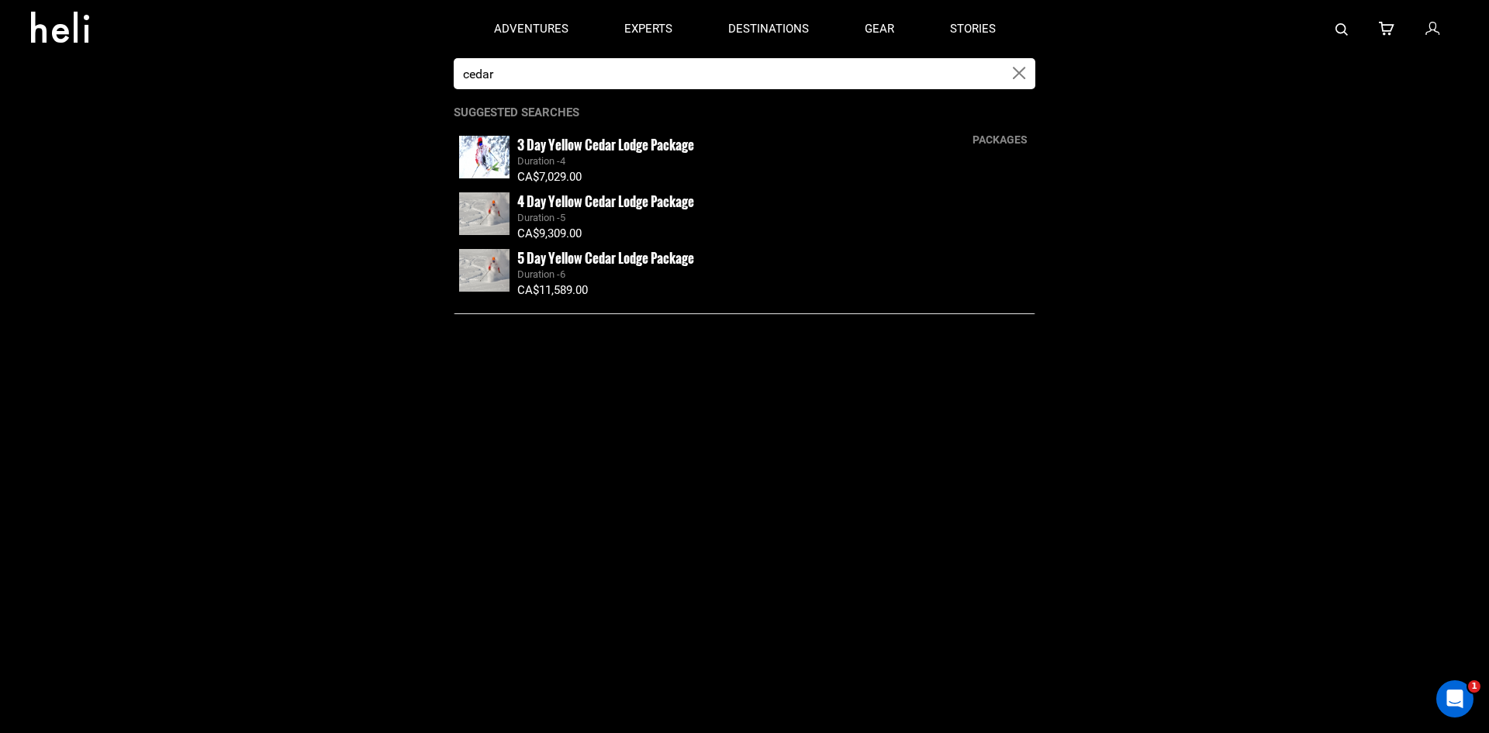
type input "cedar"
click at [630, 144] on small "3 Day Yellow Cedar Lodge Package" at bounding box center [605, 144] width 177 height 19
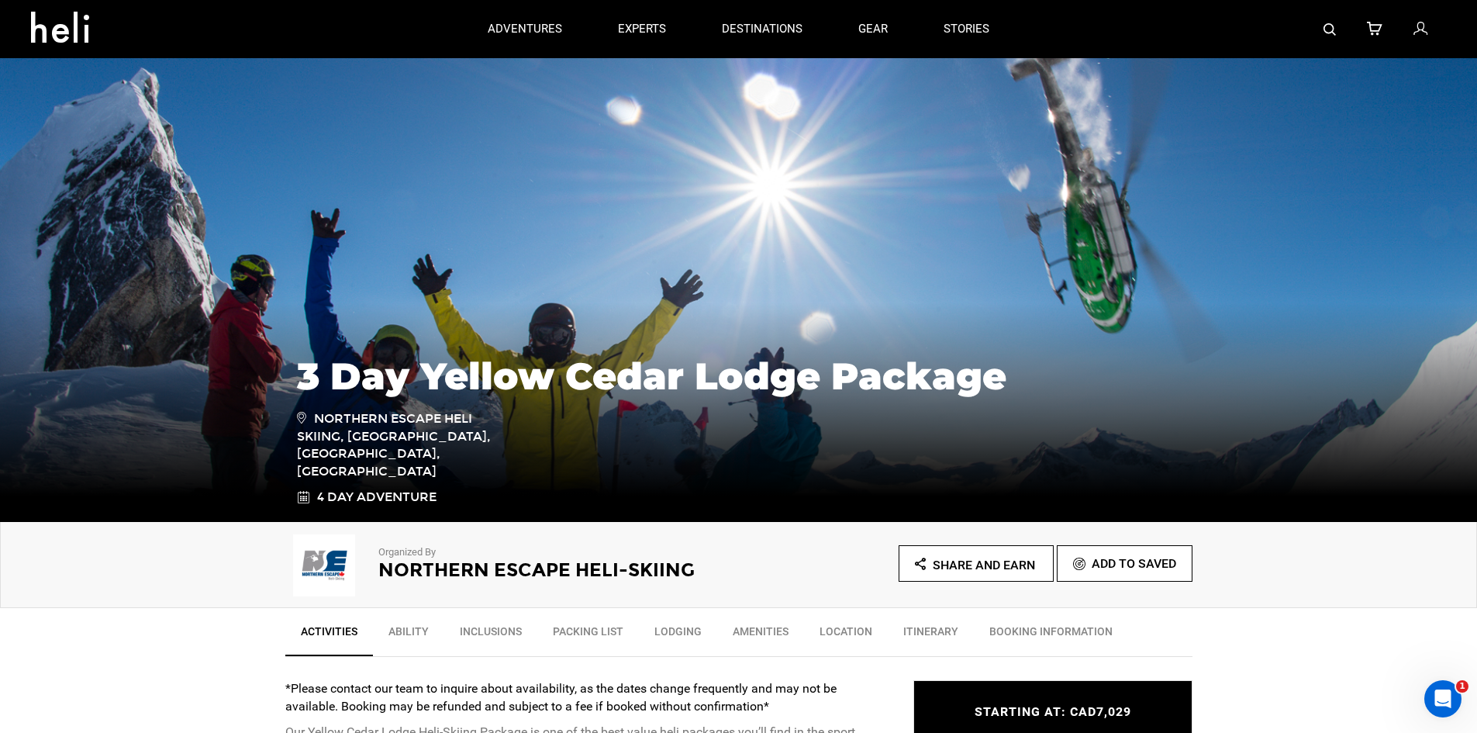
click at [1333, 33] on img at bounding box center [1329, 29] width 12 height 12
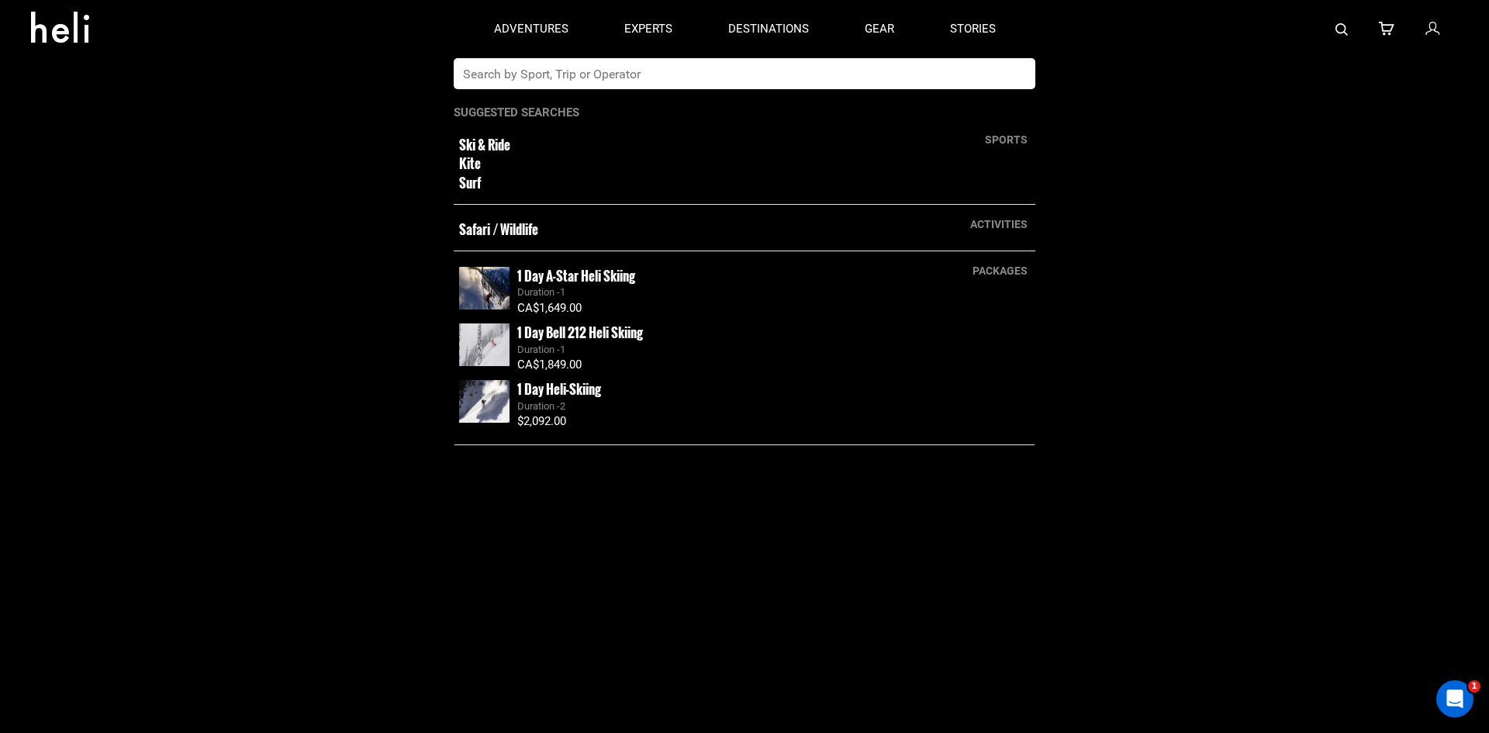
click at [778, 74] on input "text" at bounding box center [729, 73] width 550 height 31
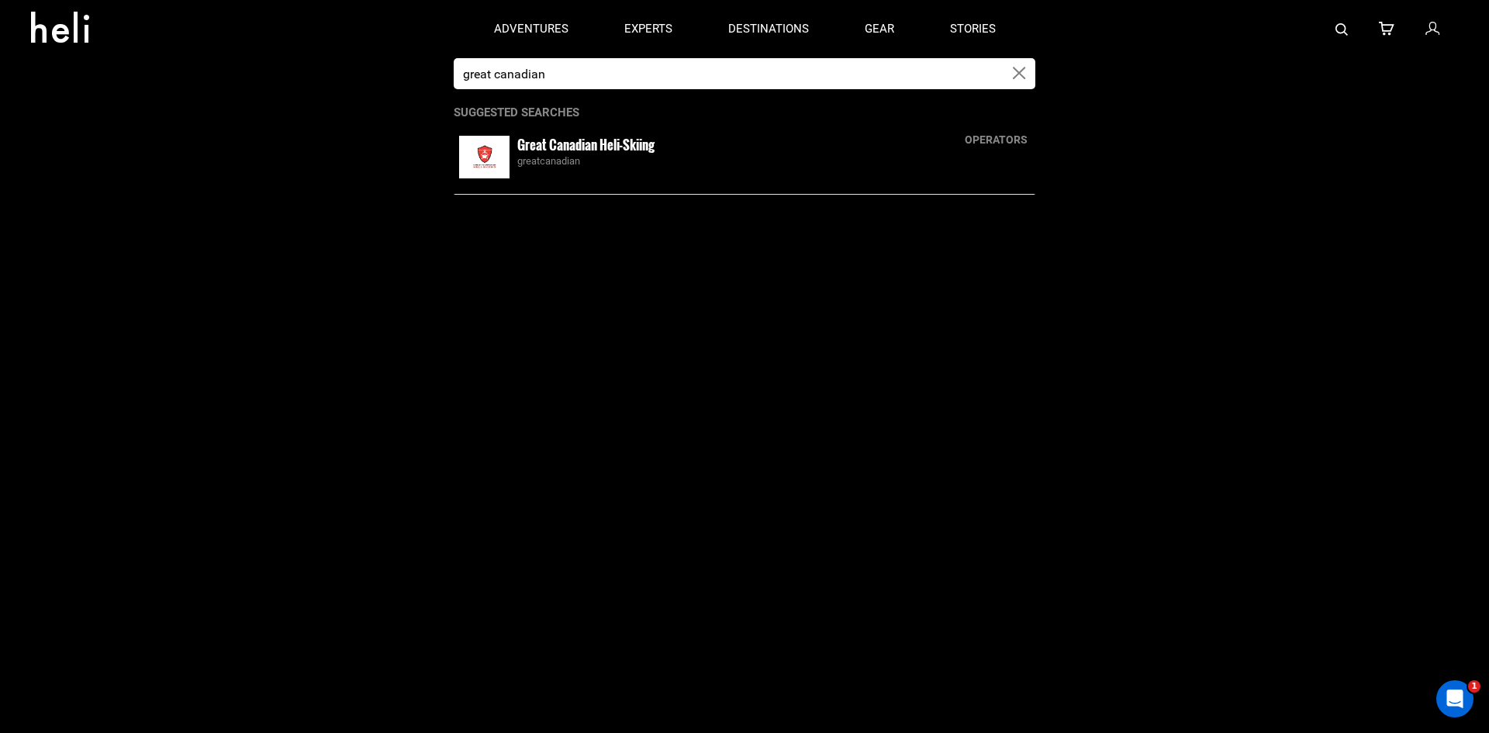
type input "great canadian"
click at [624, 146] on small "Great Canadian Heli-Skiing" at bounding box center [585, 144] width 137 height 19
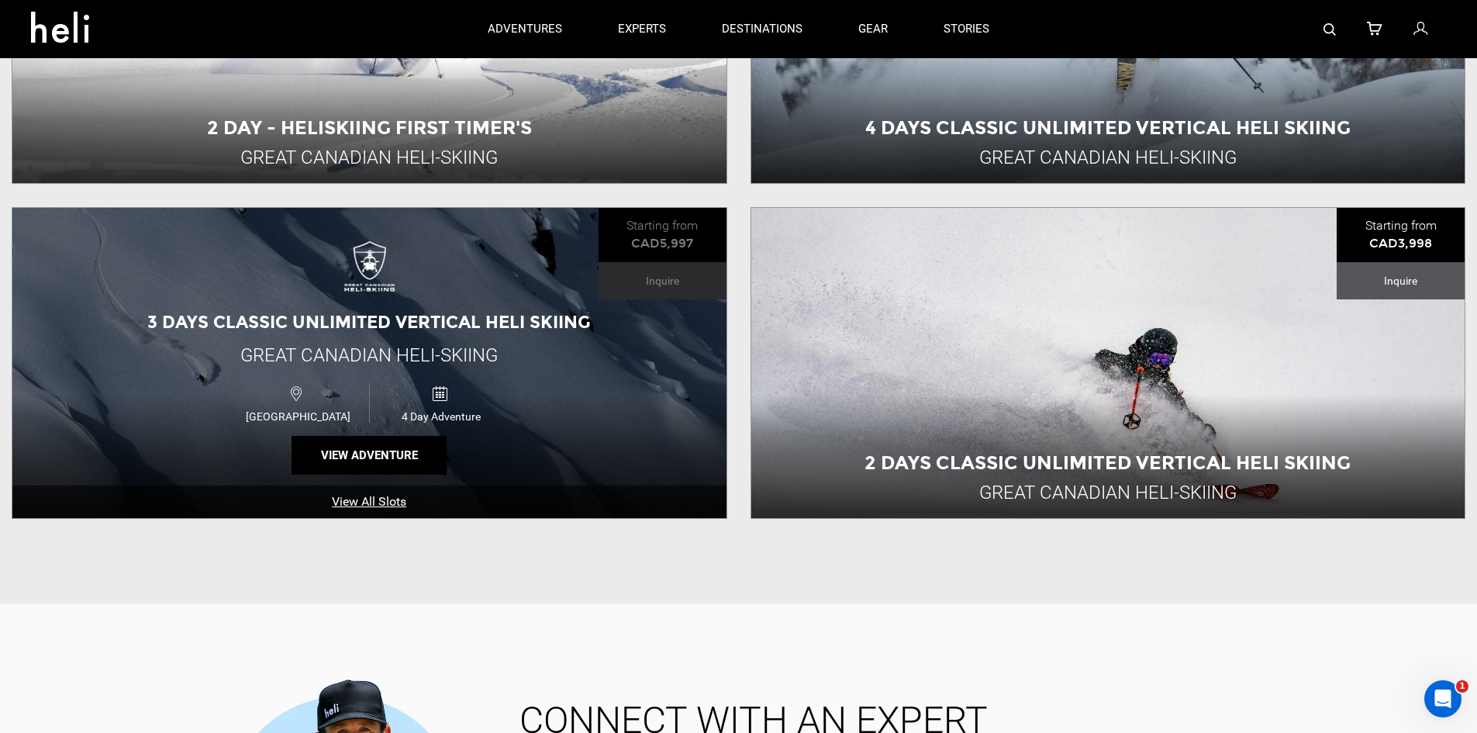
scroll to position [1008, 0]
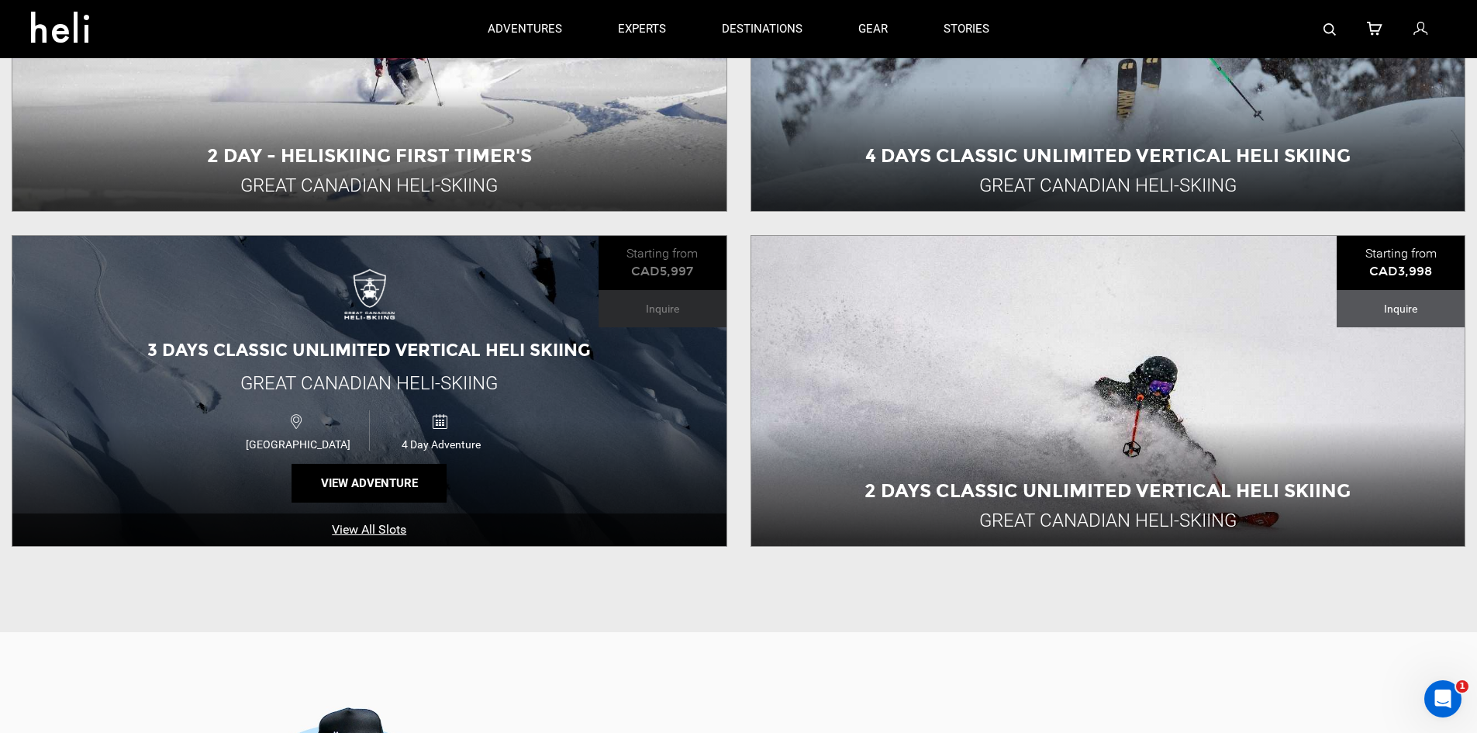
click at [196, 312] on div "3 Days Classic Unlimited Vertical Heli Skiing Great Canadian Heli-Skiing Canada…" at bounding box center [369, 391] width 714 height 310
